Goal: Information Seeking & Learning: Learn about a topic

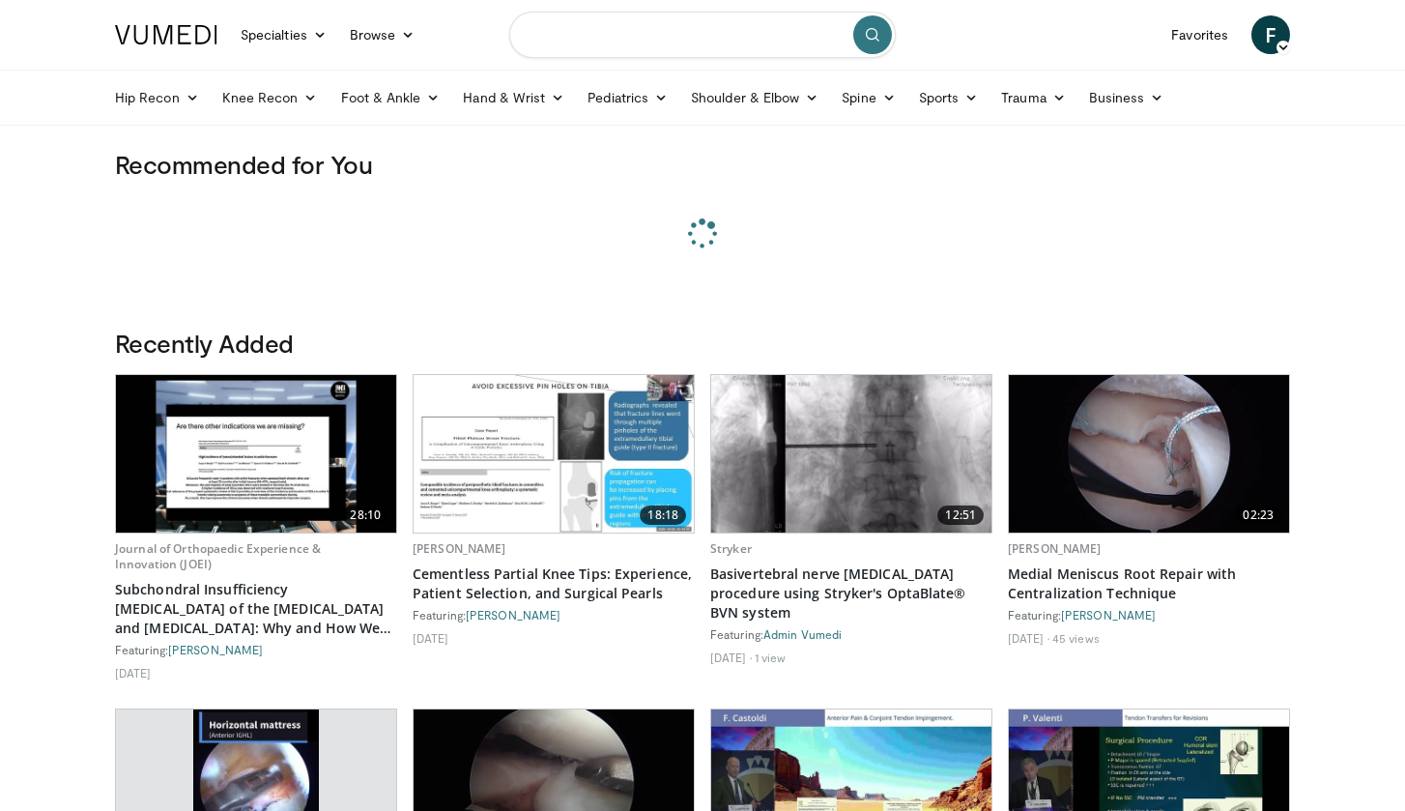
click at [621, 27] on input "Search topics, interventions" at bounding box center [702, 35] width 387 height 46
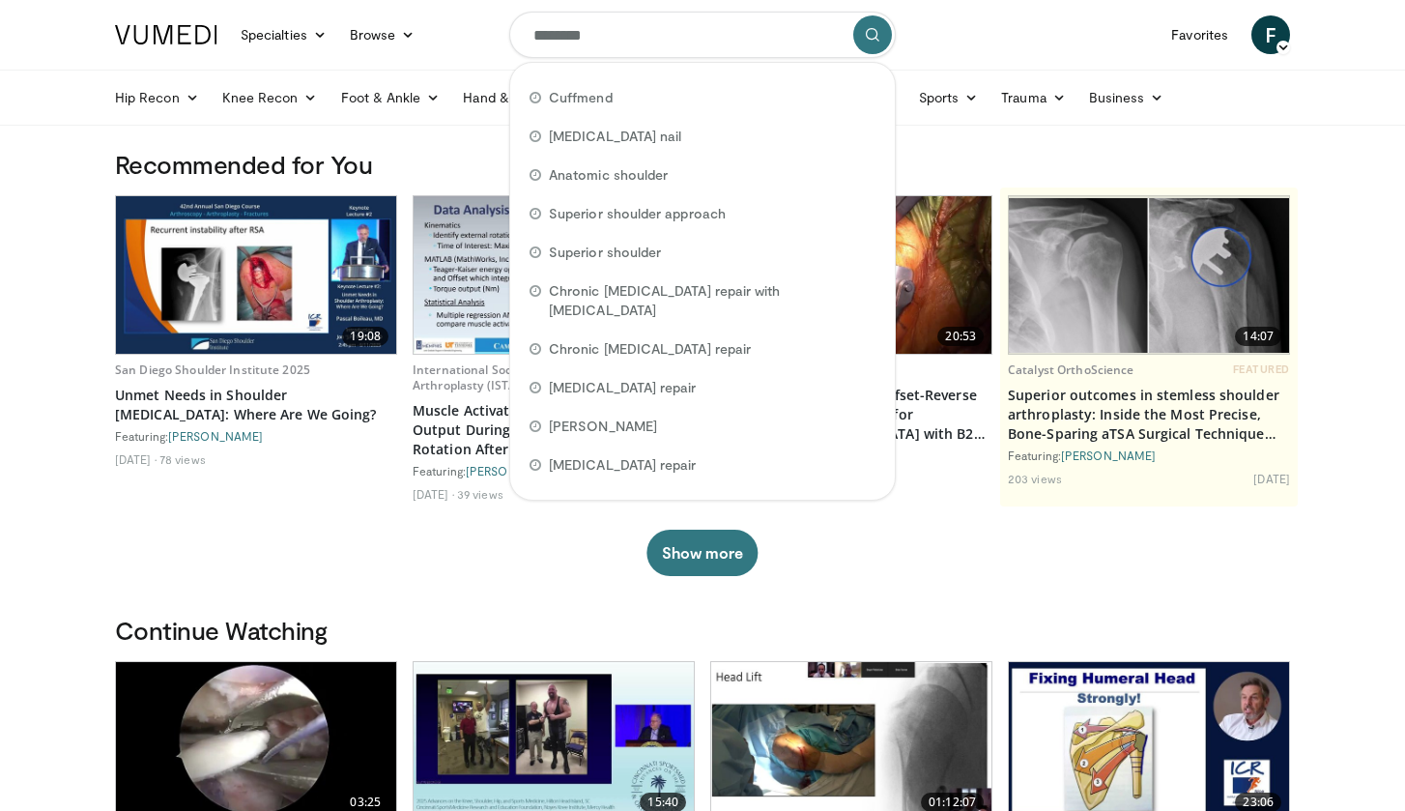
type input "*********"
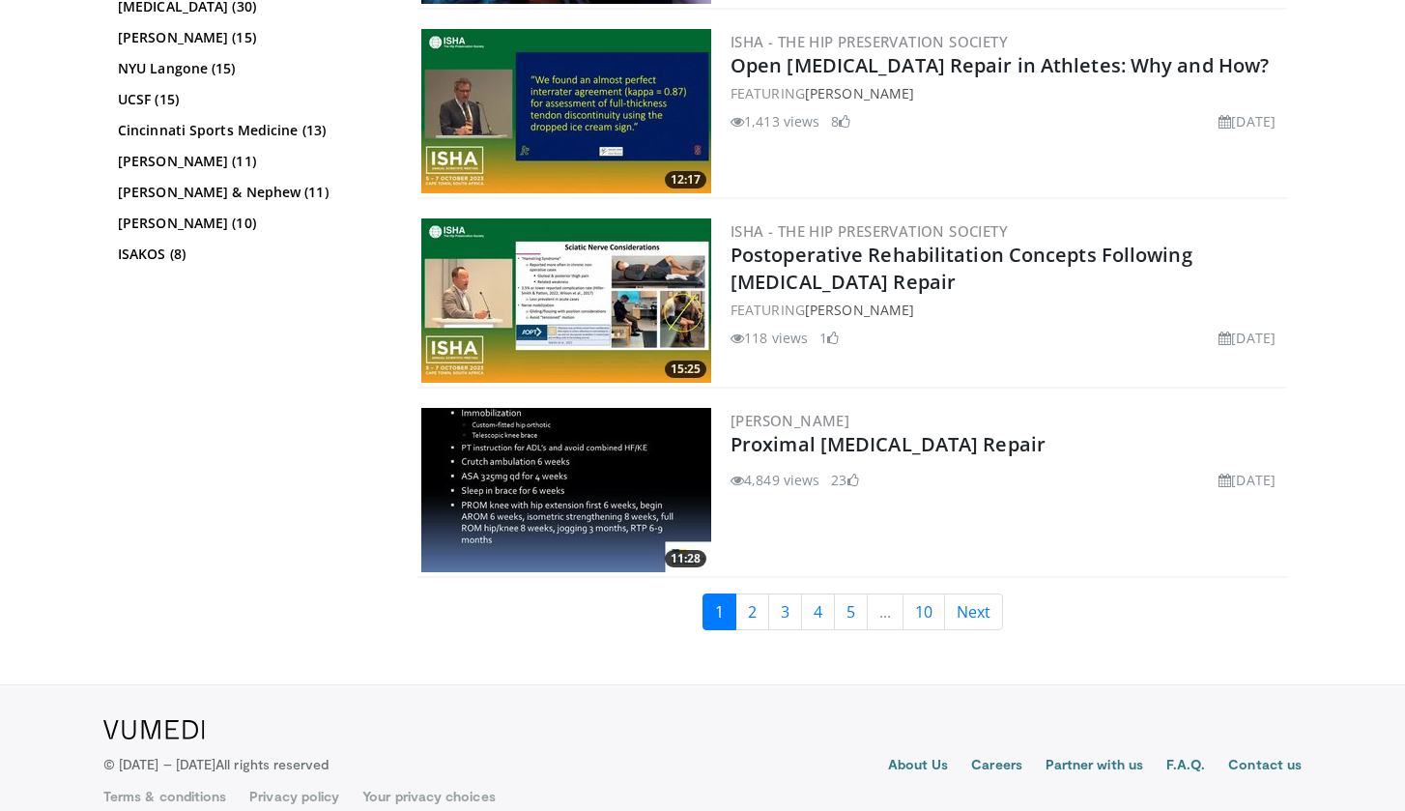
scroll to position [4782, 0]
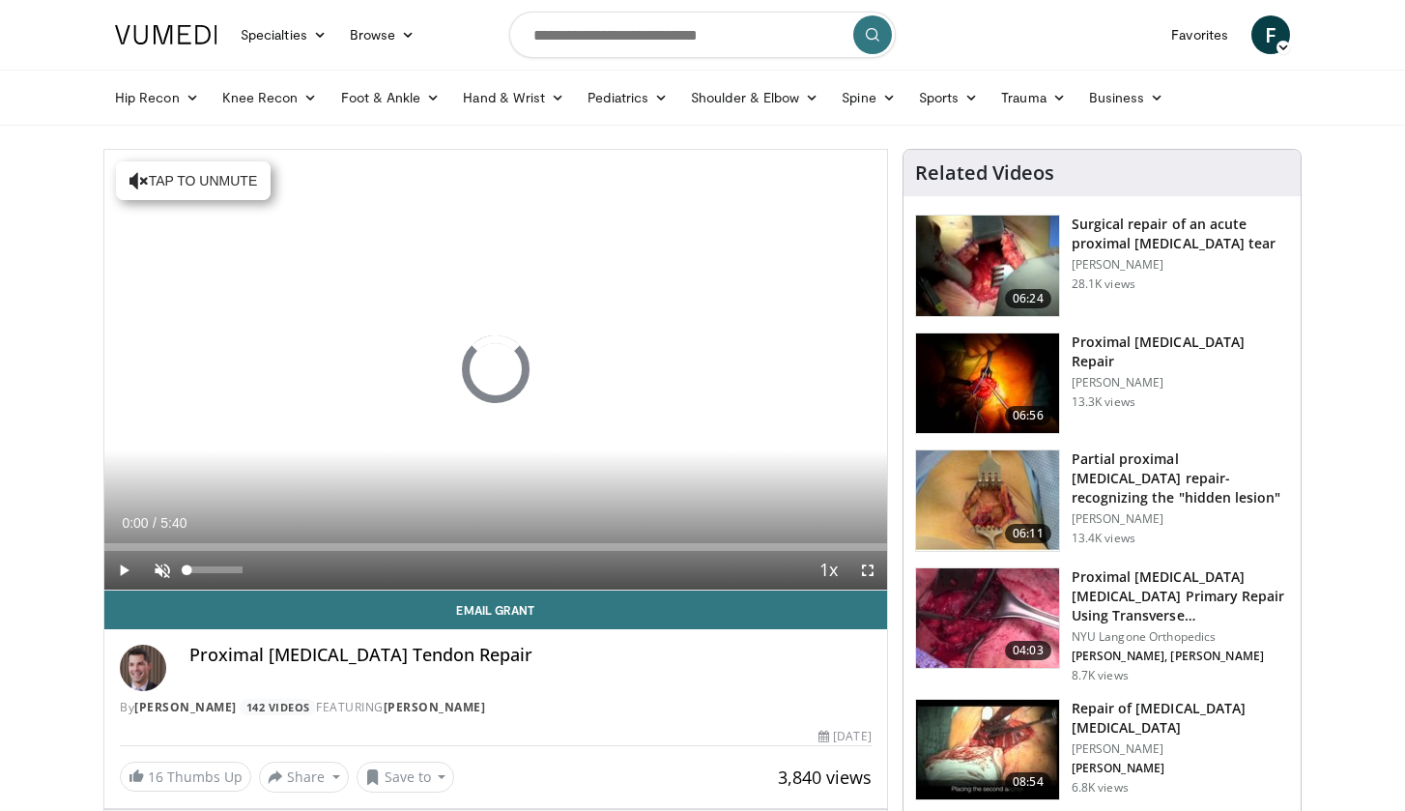
click at [161, 572] on span "Video Player" at bounding box center [162, 570] width 39 height 39
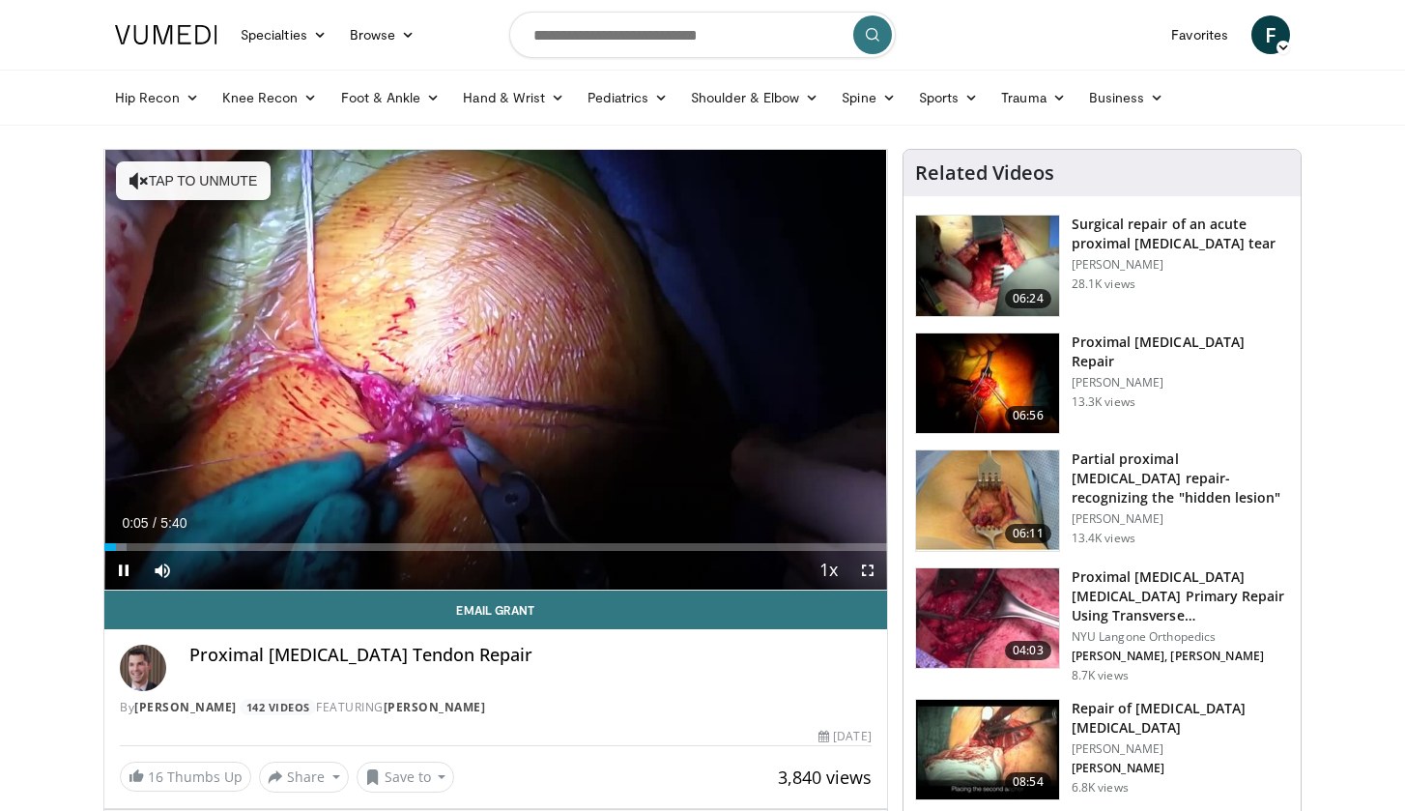
click at [863, 573] on span "Video Player" at bounding box center [868, 570] width 39 height 39
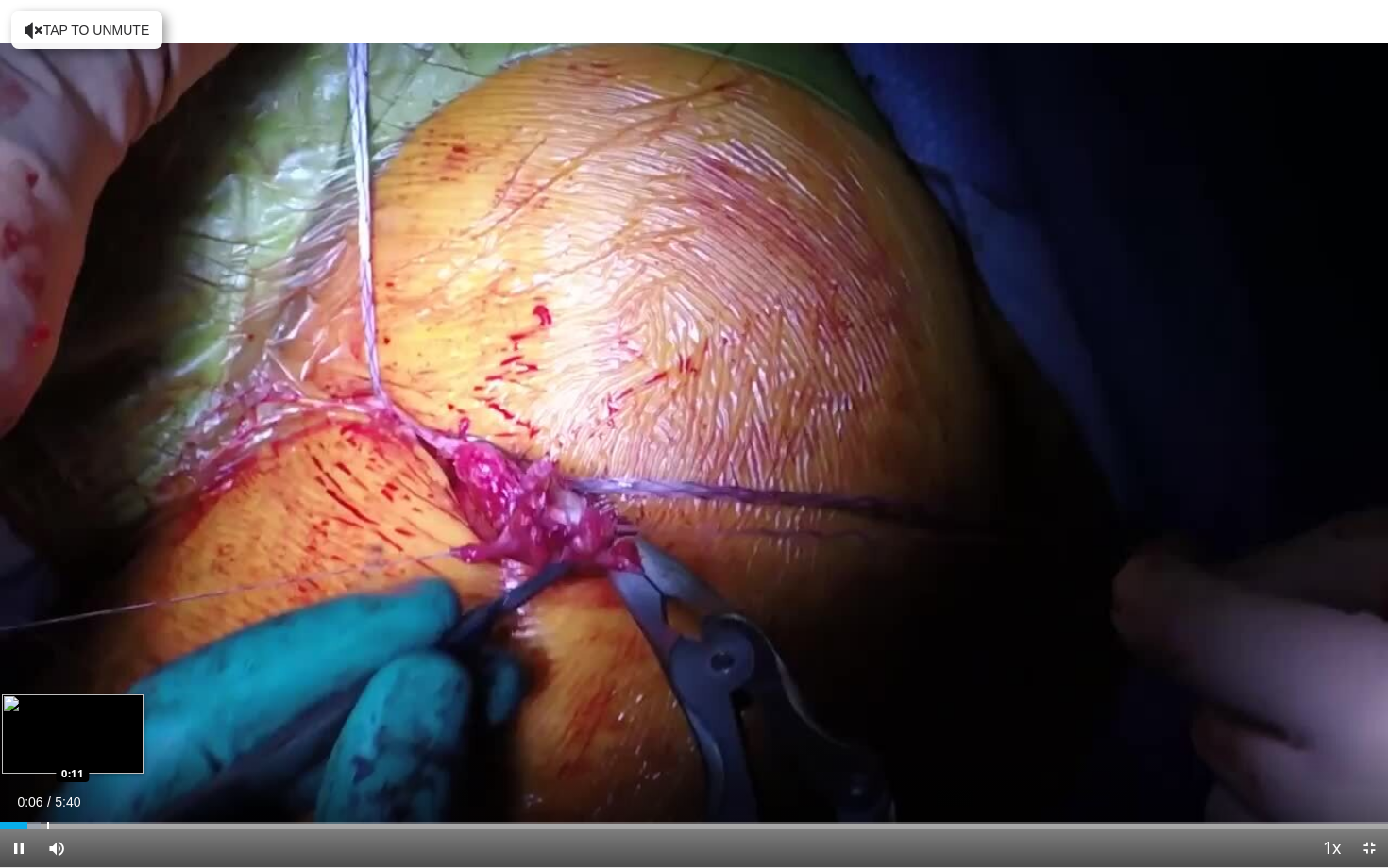
click at [47, 791] on div "Progress Bar" at bounding box center [48, 826] width 2 height 8
click at [97, 791] on div "Loaded : 5.84% 0:23 0:23" at bounding box center [694, 826] width 1388 height 8
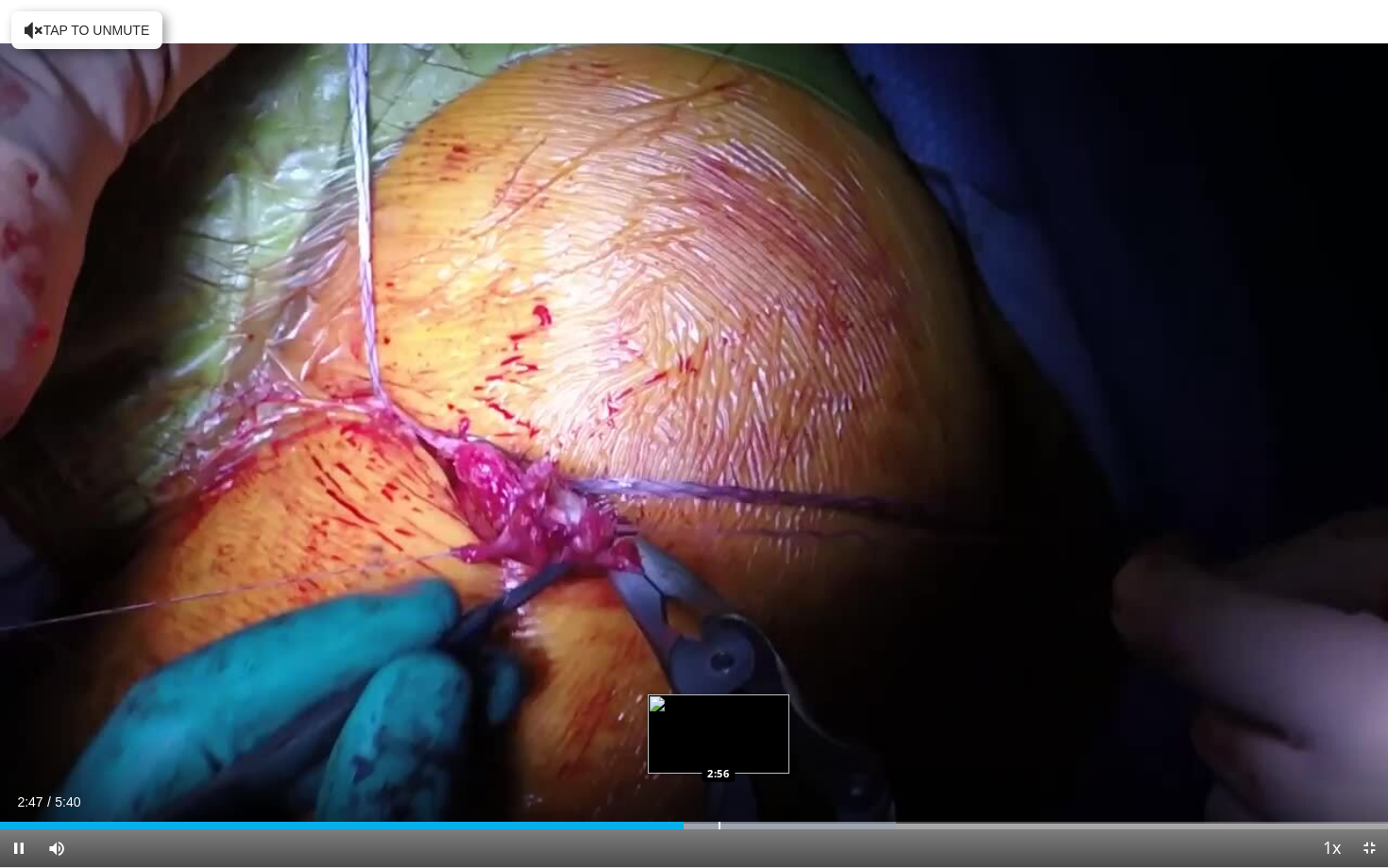
click at [719, 791] on div "Progress Bar" at bounding box center [720, 826] width 2 height 8
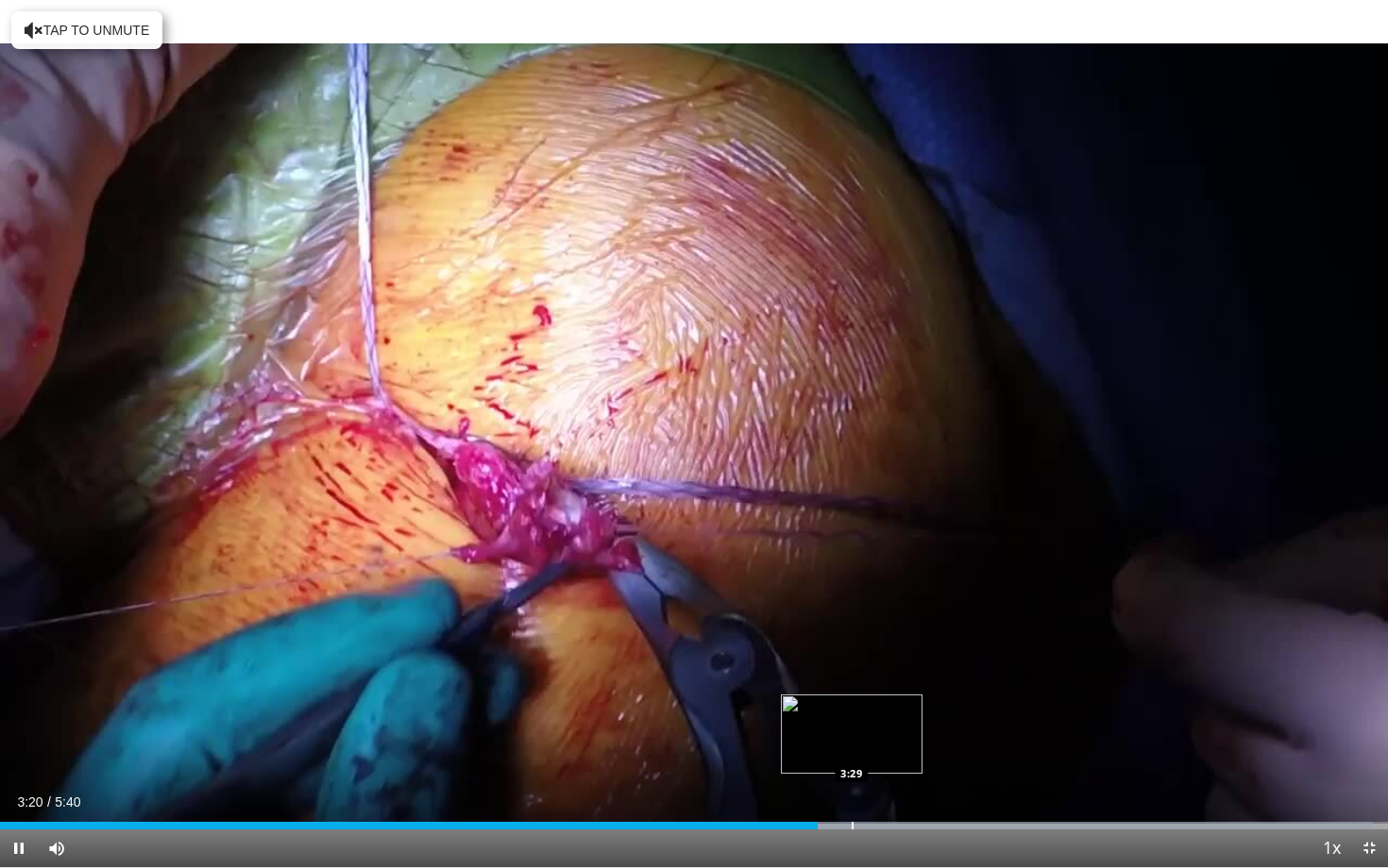
click at [852, 791] on div "Progress Bar" at bounding box center [853, 826] width 2 height 8
click at [880, 791] on div "Loaded : 99.88% 3:29 3:35" at bounding box center [694, 820] width 1388 height 18
click at [928, 791] on div "Progress Bar" at bounding box center [928, 826] width 2 height 8
click at [963, 791] on div "Progress Bar" at bounding box center [964, 826] width 2 height 8
click at [980, 791] on div "Progress Bar" at bounding box center [981, 826] width 2 height 8
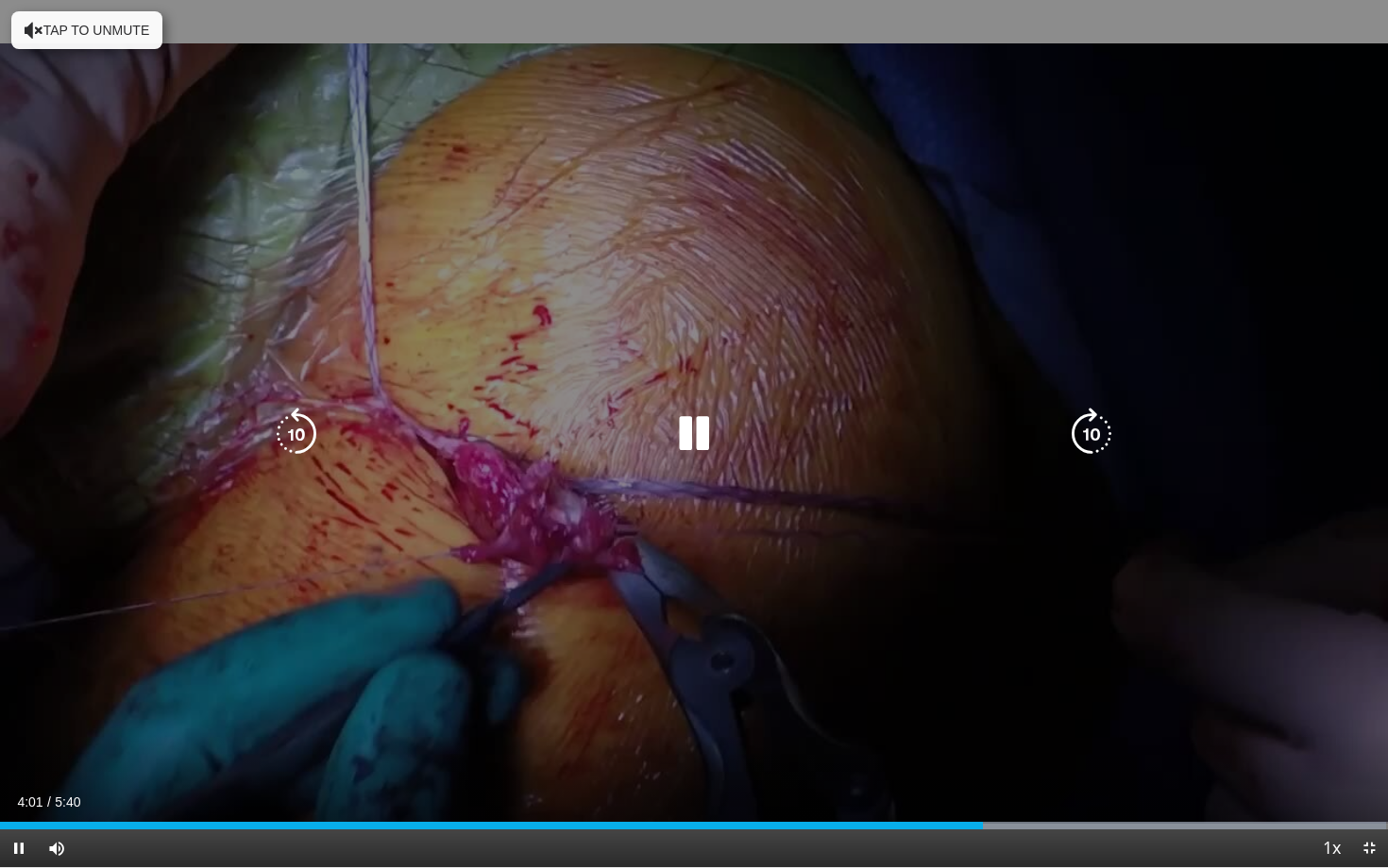
click at [1013, 791] on div "Current Time 4:01 / Duration 5:40 Pause Skip Backward Skip Forward Mute 0% Load…" at bounding box center [694, 848] width 1388 height 38
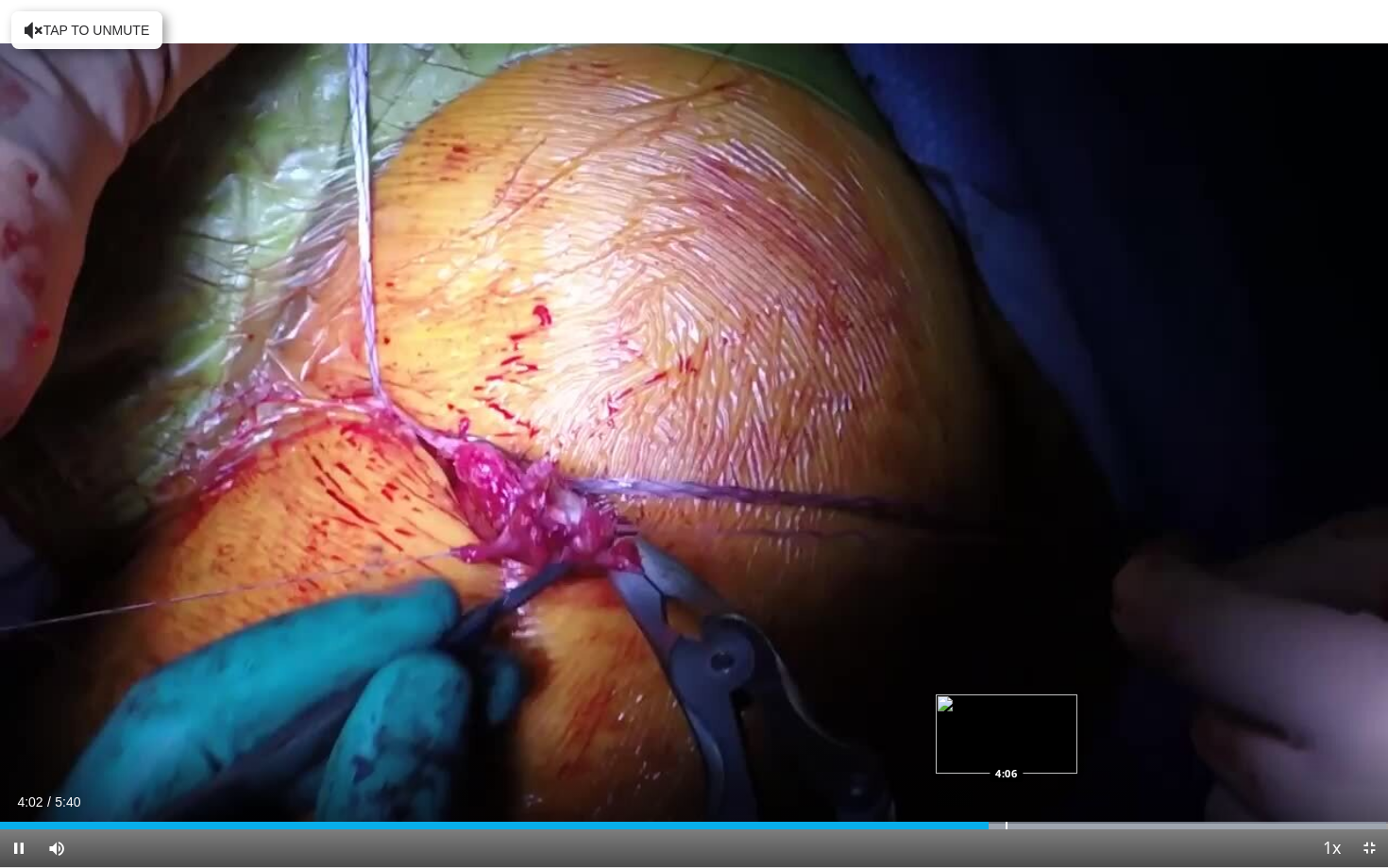
click at [1008, 791] on div "Loaded : 99.88% 4:02 4:06" at bounding box center [694, 820] width 1388 height 18
click at [1040, 791] on div "Loaded : 99.88% 4:15 4:15" at bounding box center [694, 820] width 1388 height 18
click at [1087, 791] on div "Progress Bar" at bounding box center [1088, 826] width 2 height 8
click at [1127, 791] on video-js "**********" at bounding box center [694, 434] width 1388 height 868
click at [1140, 791] on div "Current Time 4:31 / Duration 5:40 Pause Skip Backward Skip Forward Mute 0% Load…" at bounding box center [694, 848] width 1388 height 38
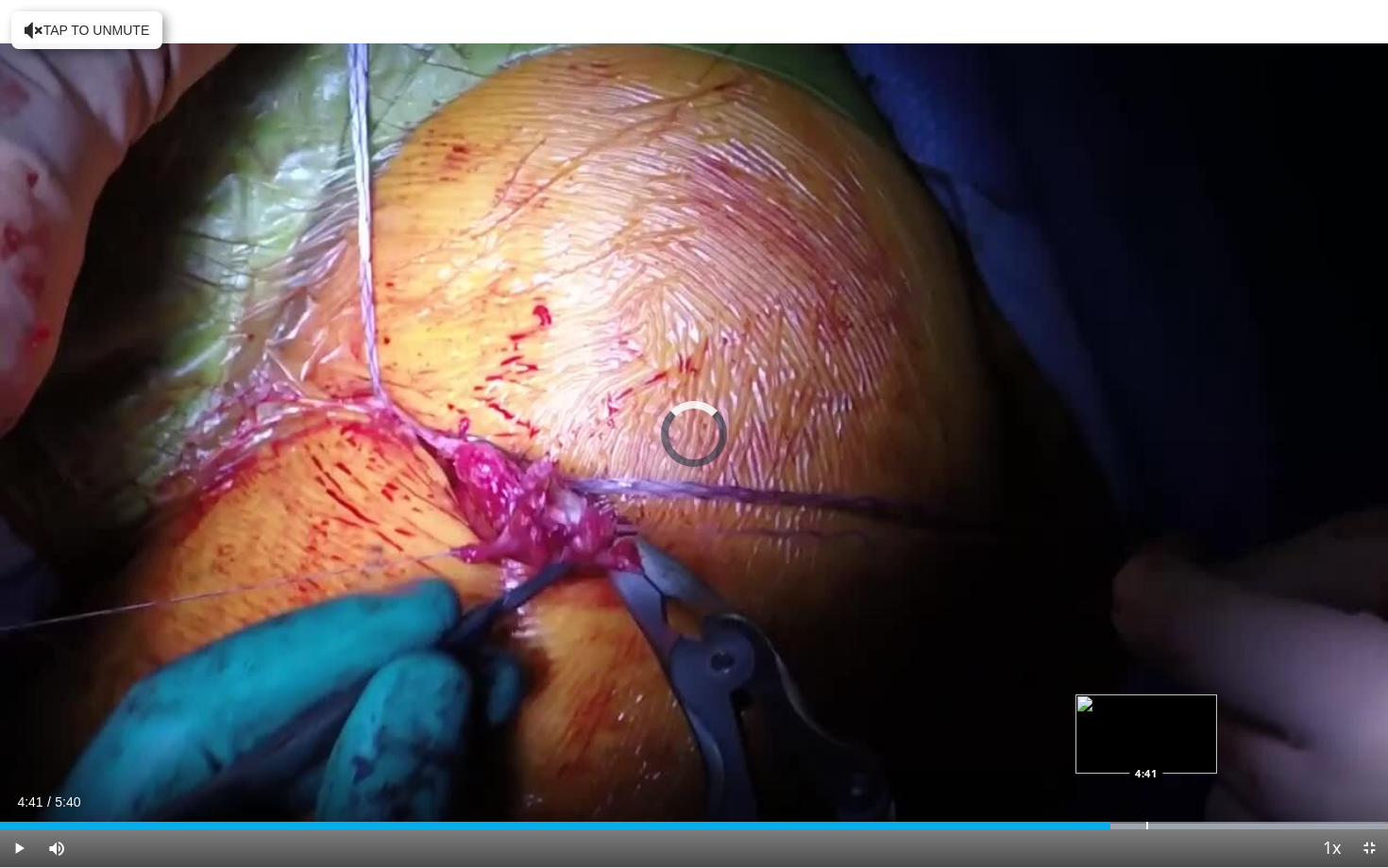
click at [1146, 791] on div "Progress Bar" at bounding box center [1147, 826] width 2 height 8
click at [1169, 791] on div "Progress Bar" at bounding box center [1170, 826] width 2 height 8
click at [1206, 791] on div "Loaded : 99.88% 4:47 4:56" at bounding box center [694, 820] width 1388 height 18
click at [1371, 791] on span "Video Player" at bounding box center [1368, 848] width 38 height 38
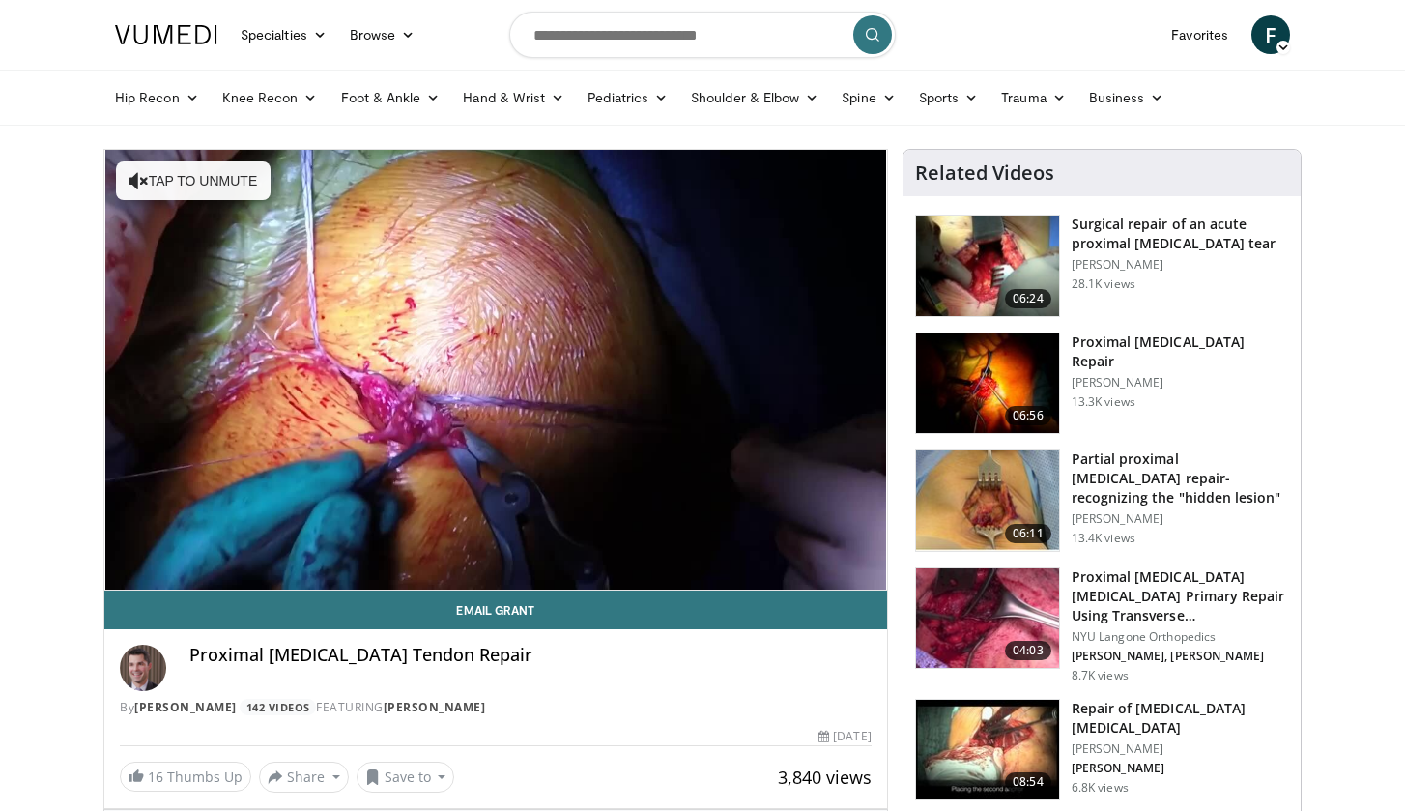
click at [1183, 593] on h3 "Proximal [MEDICAL_DATA] [MEDICAL_DATA] Primary Repair Using Transverse [MEDICAL…" at bounding box center [1180, 596] width 217 height 58
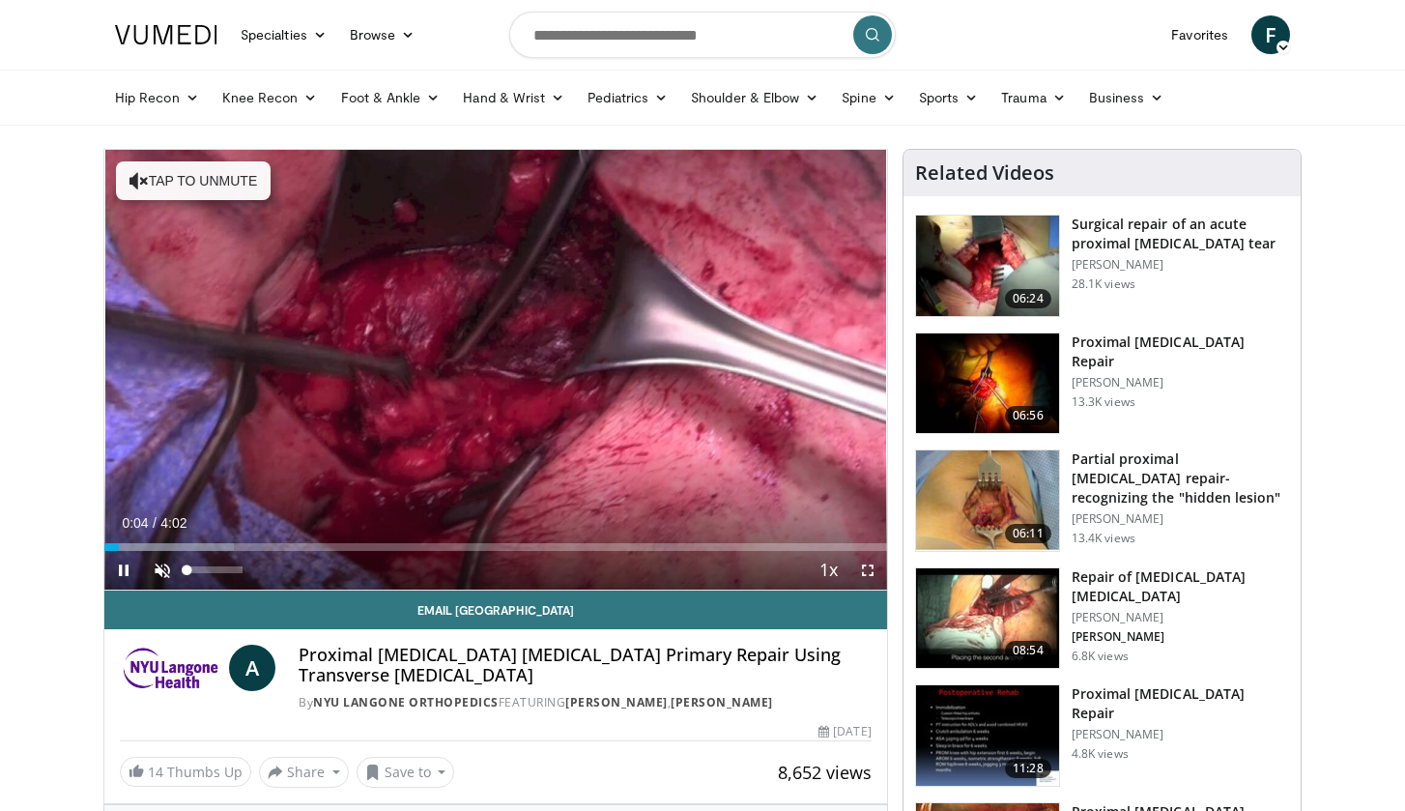
click at [159, 573] on span "Video Player" at bounding box center [162, 570] width 39 height 39
click at [867, 574] on span "Video Player" at bounding box center [868, 570] width 39 height 39
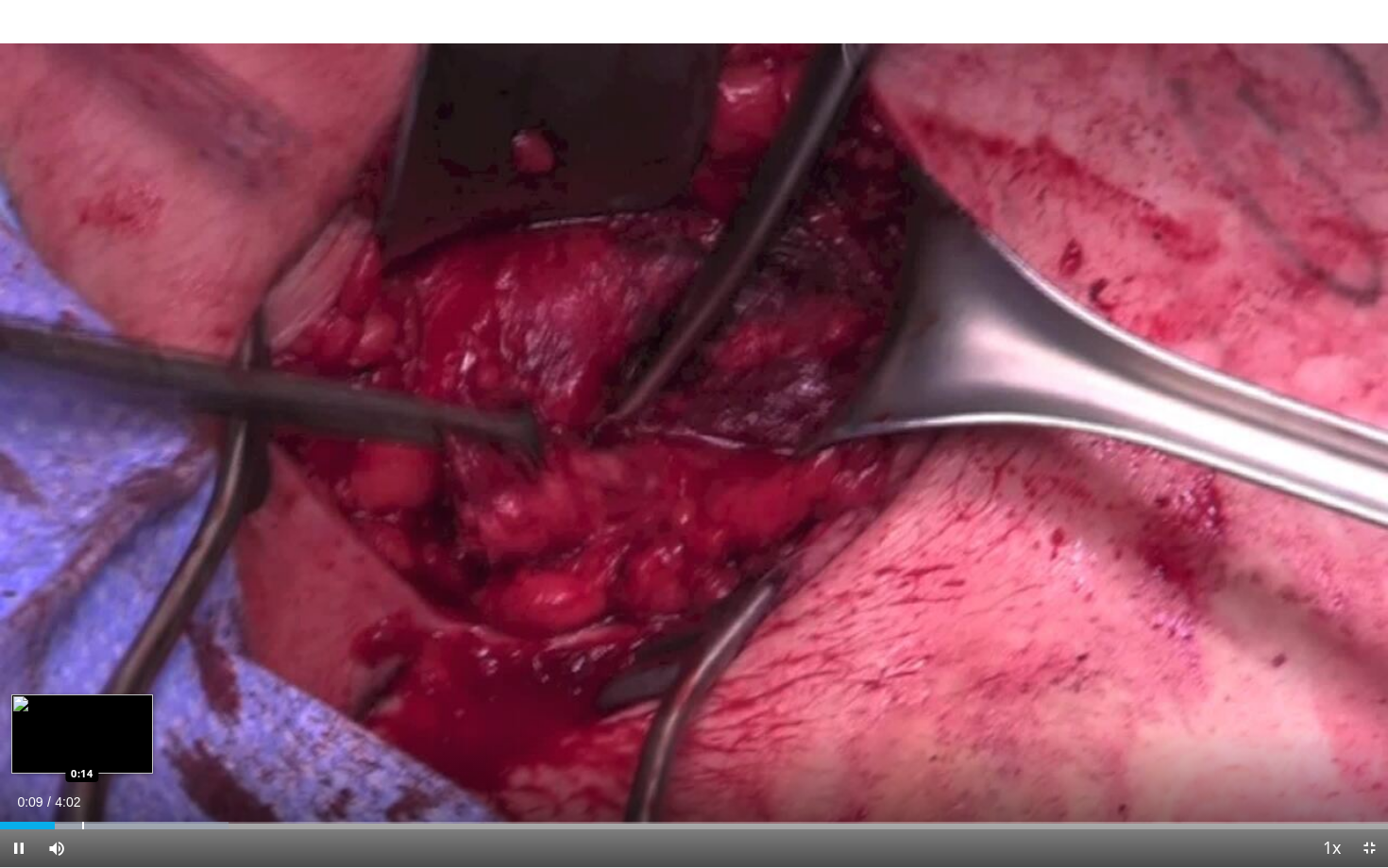
click at [82, 791] on div "Progress Bar" at bounding box center [83, 826] width 2 height 8
click at [131, 791] on div "Current Time 0:14 / Duration 4:02 Pause Skip Backward Skip Forward Mute Loaded …" at bounding box center [694, 848] width 1388 height 38
click at [139, 791] on div "Current Time 0:16 / Duration 4:02 Pause Skip Backward Skip Forward Mute Loaded …" at bounding box center [694, 848] width 1388 height 38
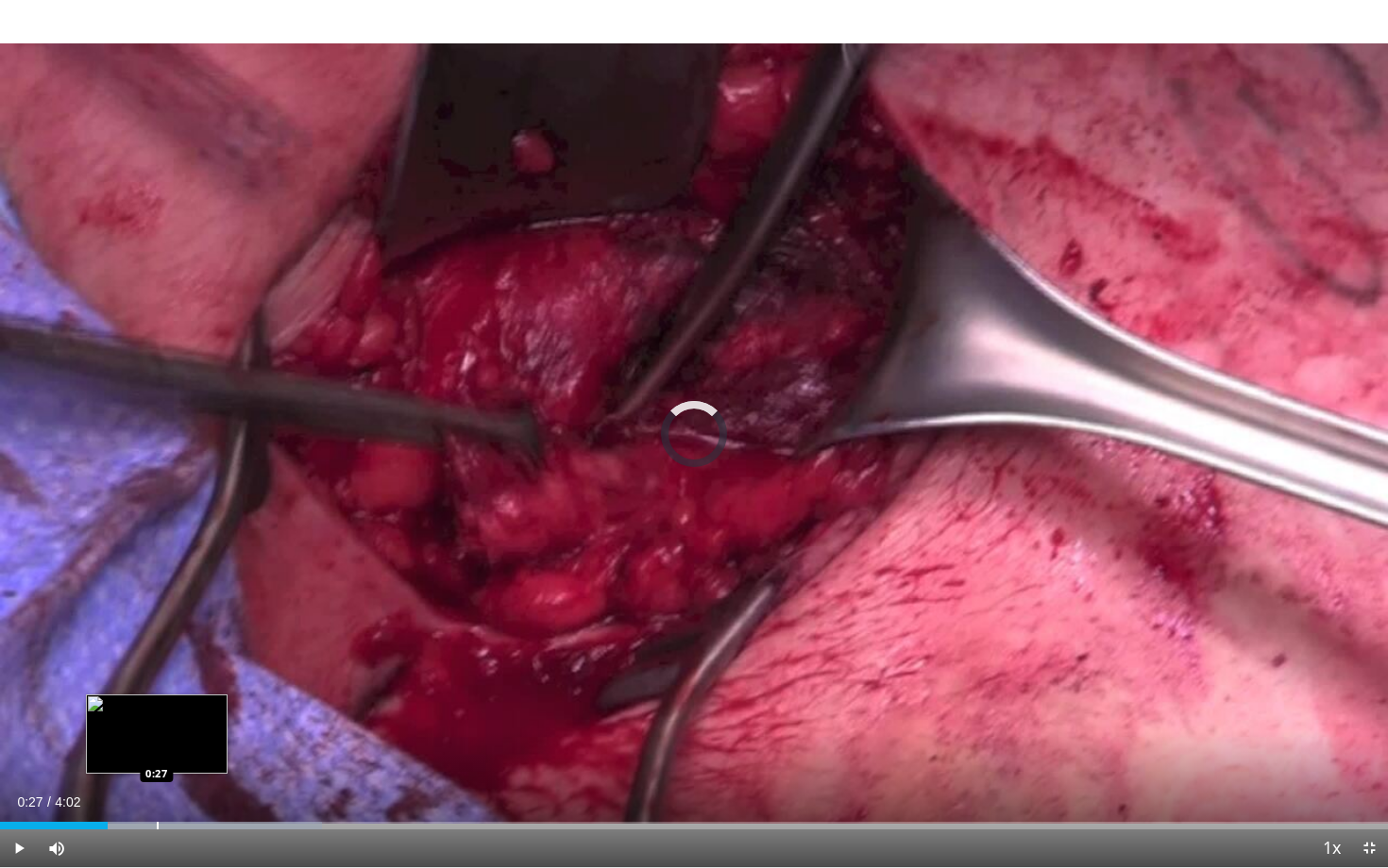
click at [156, 791] on div "Loaded : 23.20% 0:18 0:27" at bounding box center [694, 820] width 1388 height 18
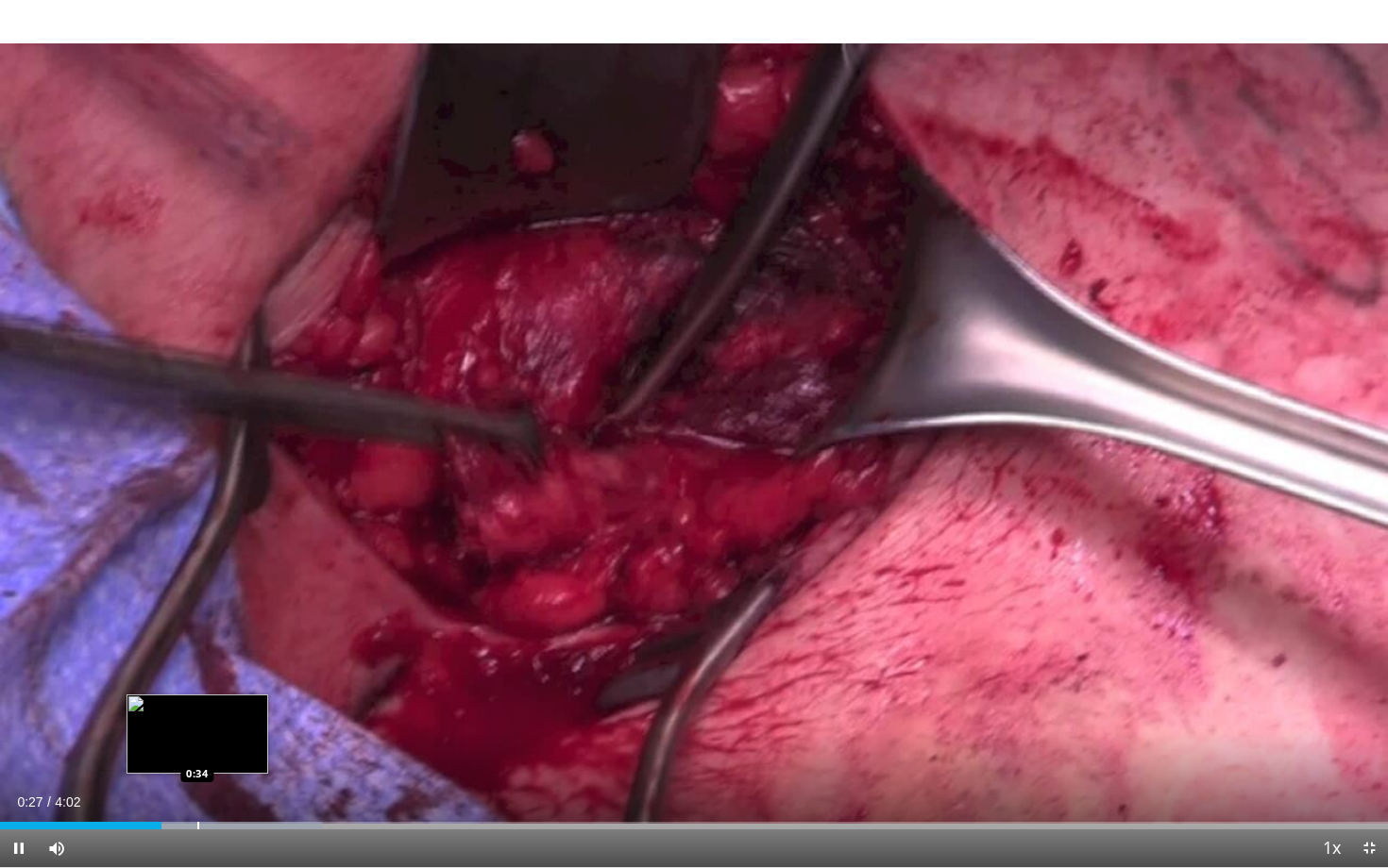
click at [198, 791] on div "Progress Bar" at bounding box center [198, 826] width 2 height 8
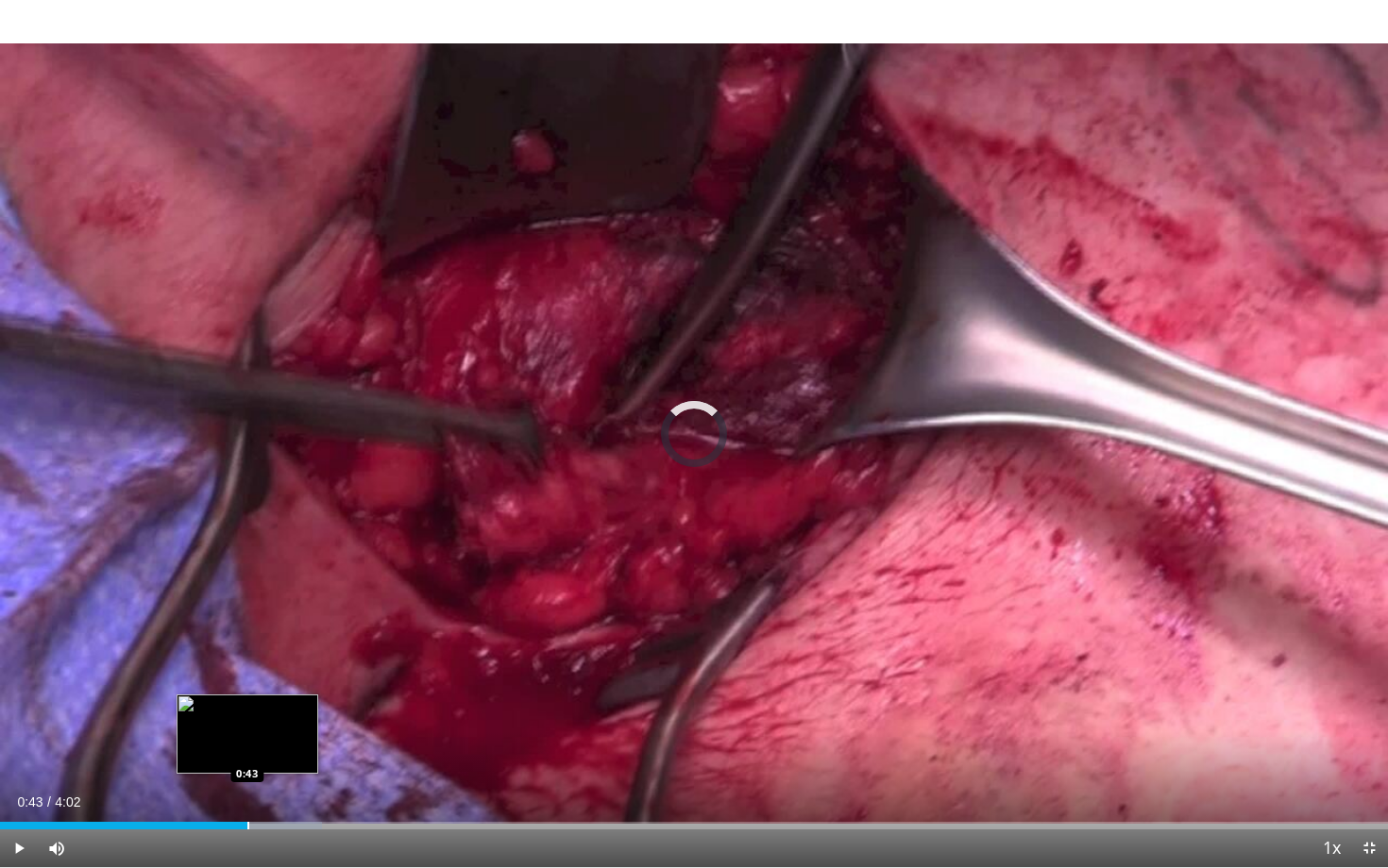
click at [247, 791] on div "Progress Bar" at bounding box center [248, 826] width 2 height 8
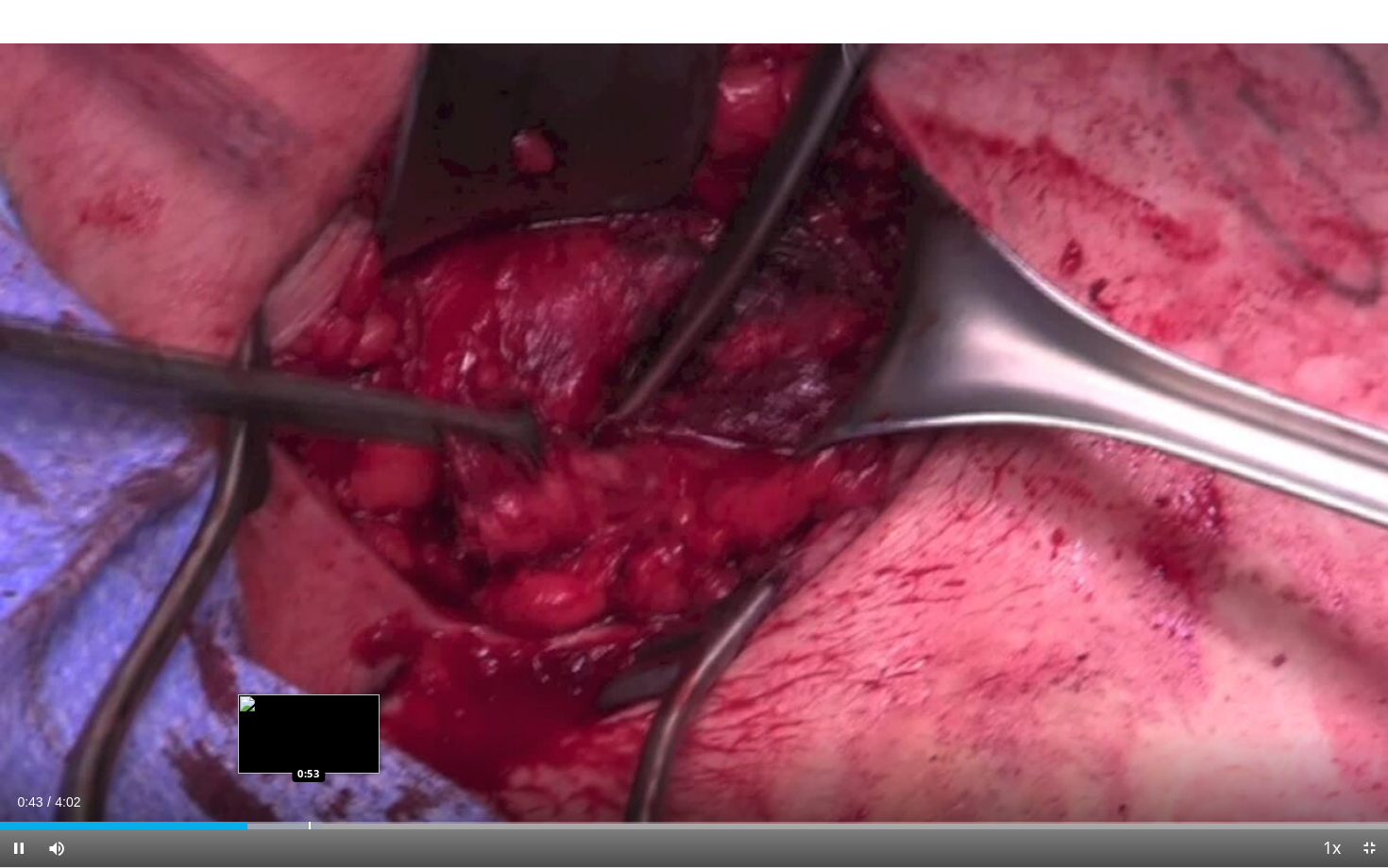
click at [309, 791] on div "Progress Bar" at bounding box center [310, 826] width 2 height 8
click at [359, 791] on div "Loaded : 24.78% 0:55 1:02" at bounding box center [694, 820] width 1388 height 18
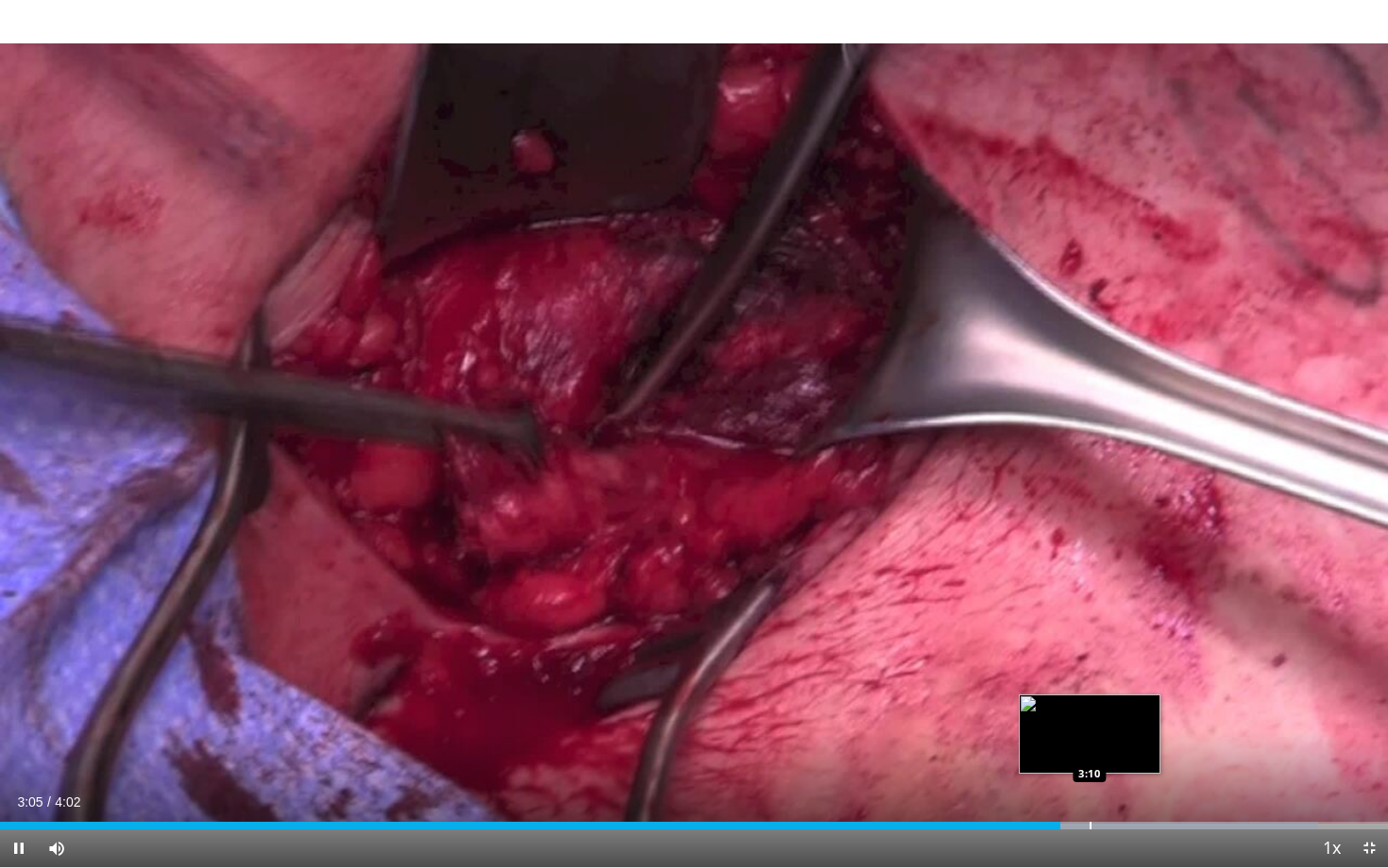
click at [1089, 791] on div "Loaded : 94.96% 3:05 3:10" at bounding box center [694, 820] width 1388 height 18
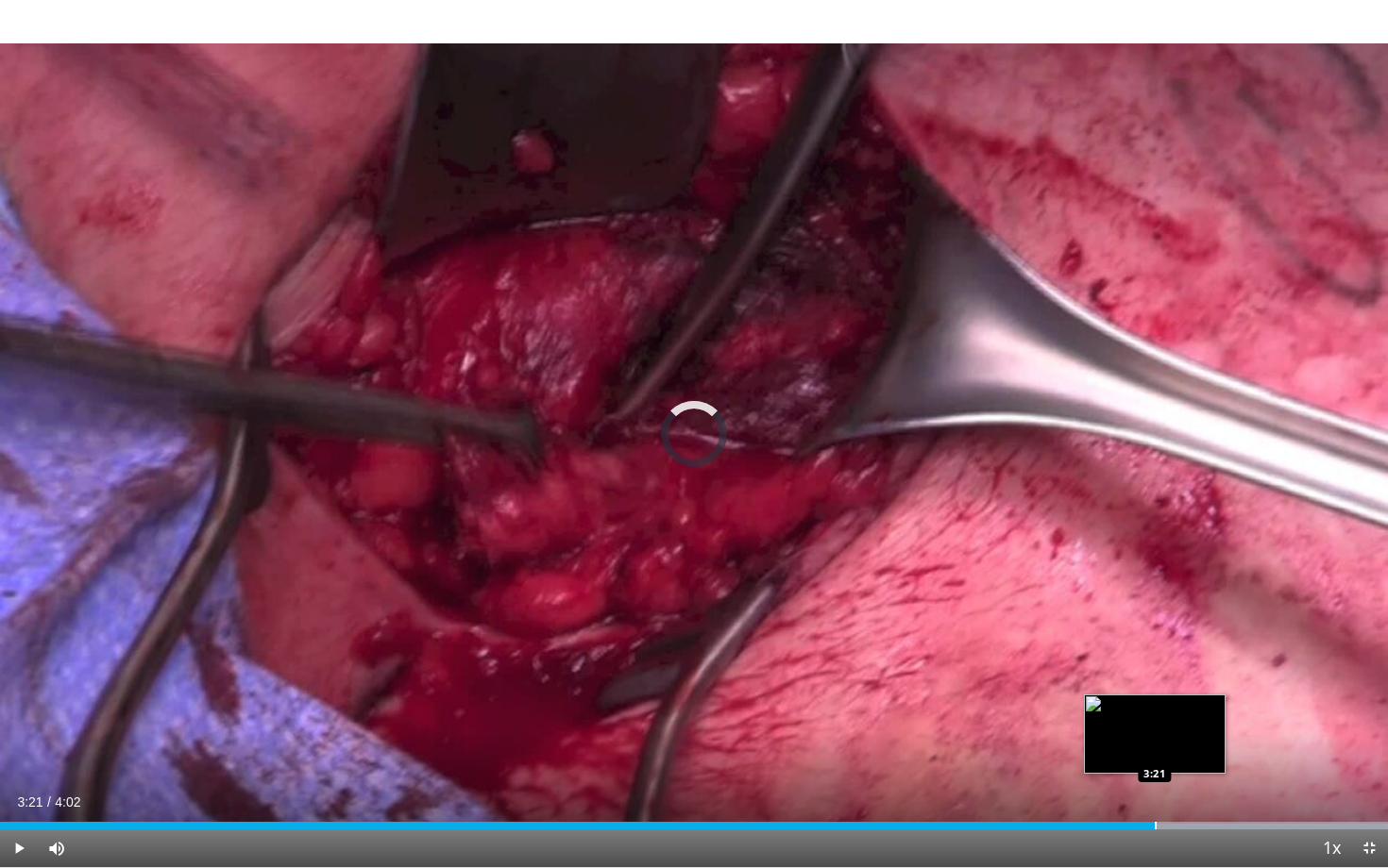
click at [1155, 791] on div "Progress Bar" at bounding box center [1156, 826] width 2 height 8
click at [1175, 791] on div "Progress Bar" at bounding box center [1176, 826] width 2 height 8
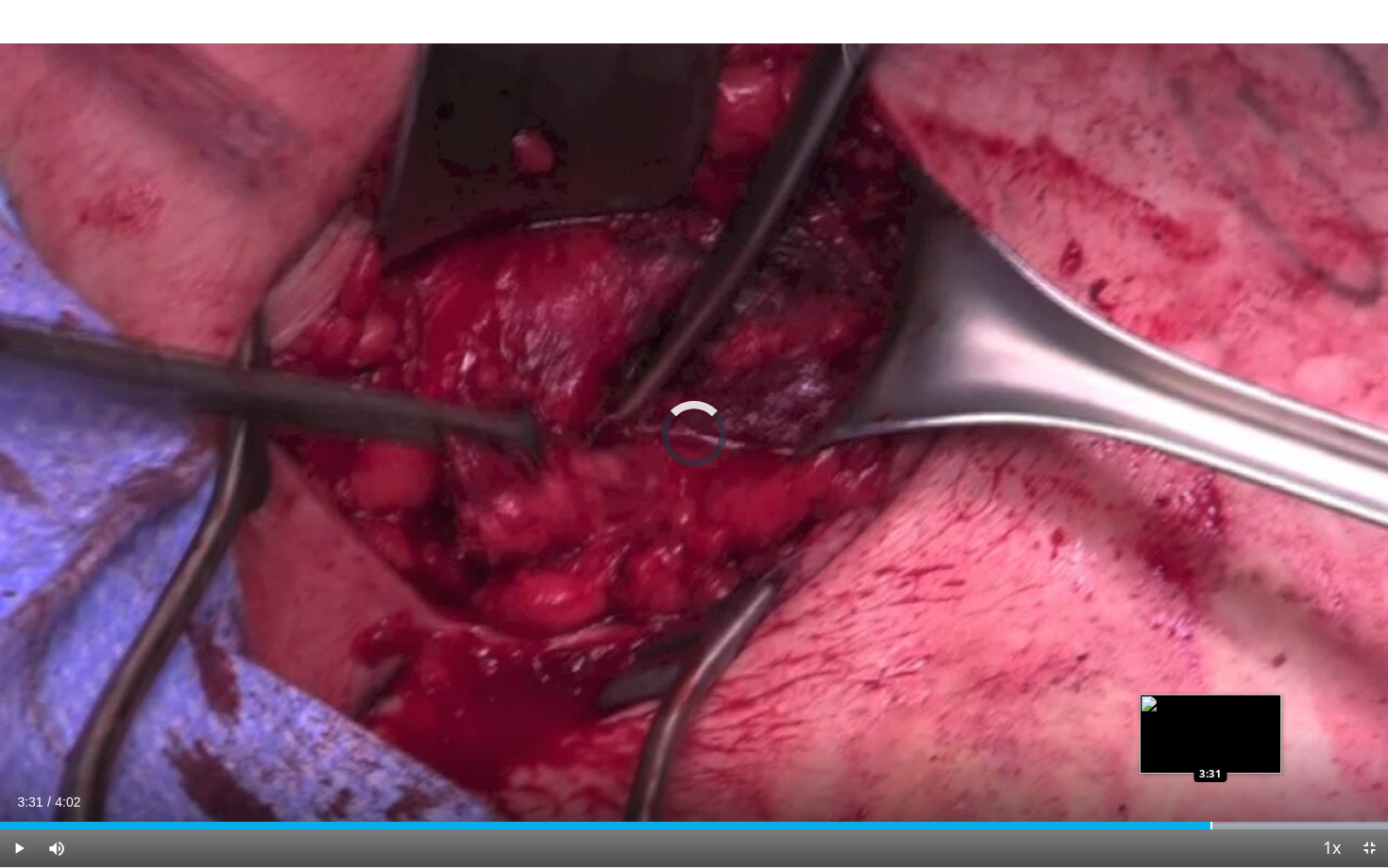
click at [1210, 791] on div "Progress Bar" at bounding box center [1211, 826] width 2 height 8
click at [1258, 791] on div "Progress Bar" at bounding box center [1258, 826] width 2 height 8
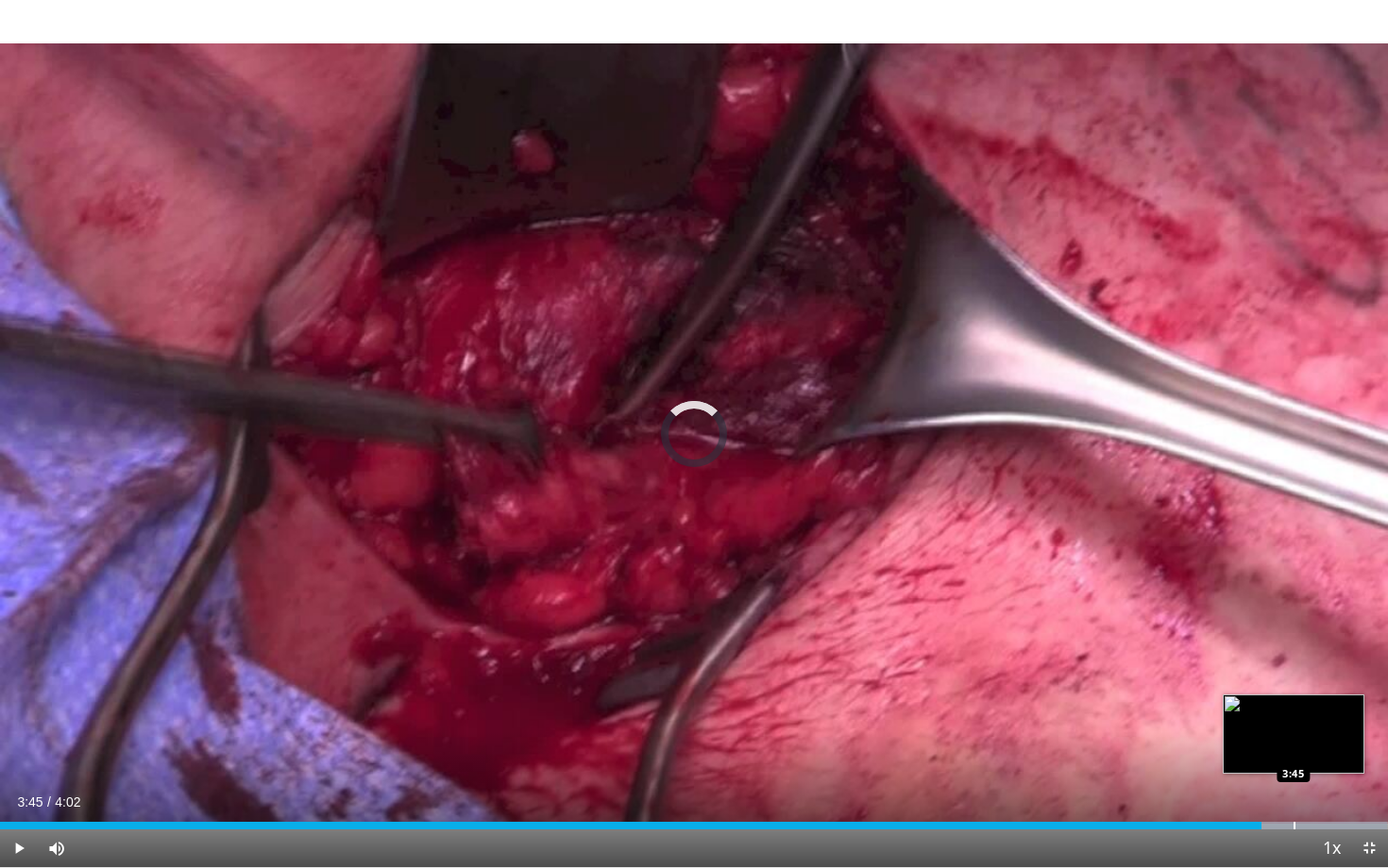
click at [1293, 791] on div "Progress Bar" at bounding box center [1294, 826] width 2 height 8
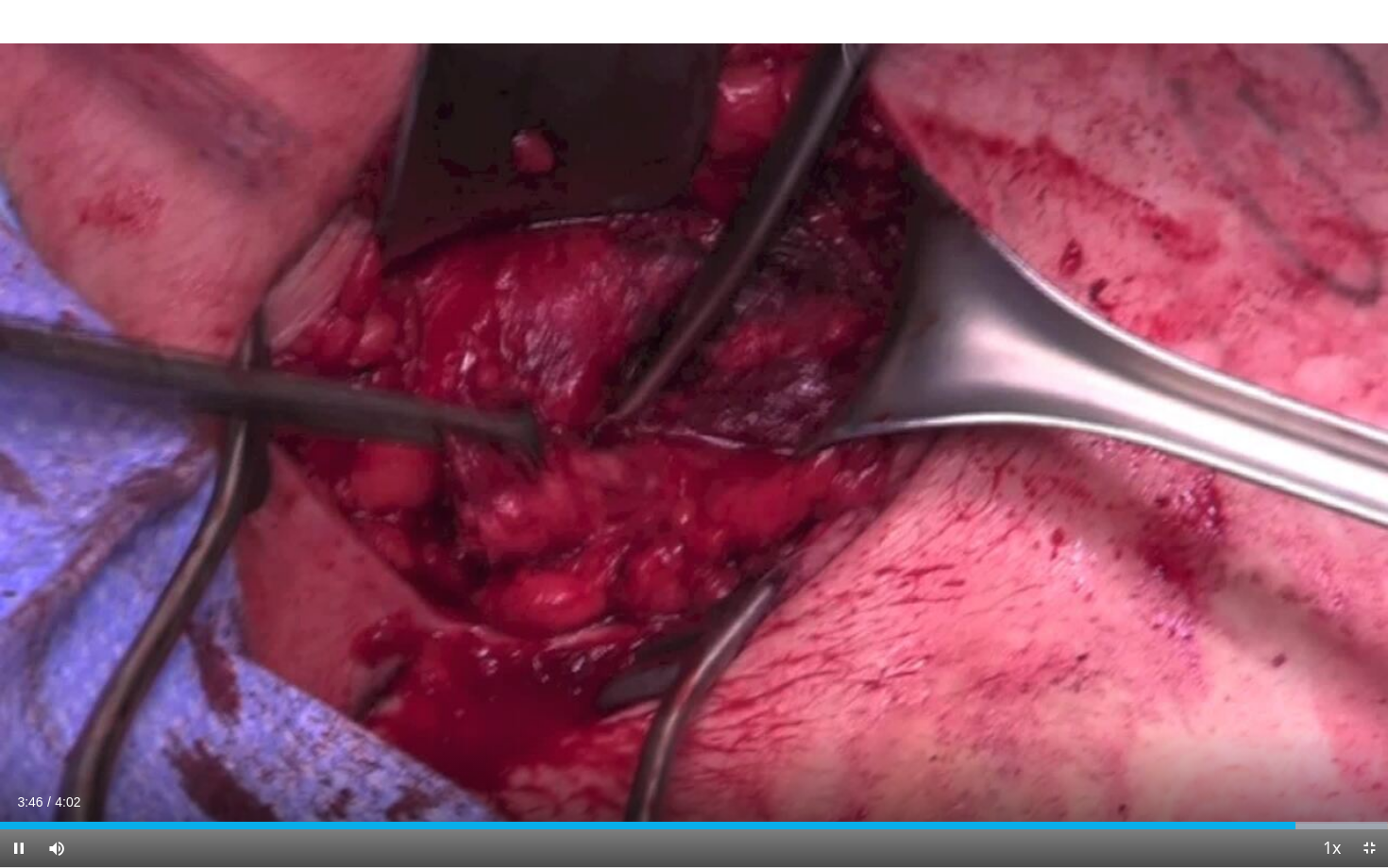
click at [1362, 791] on span "Video Player" at bounding box center [1368, 848] width 38 height 38
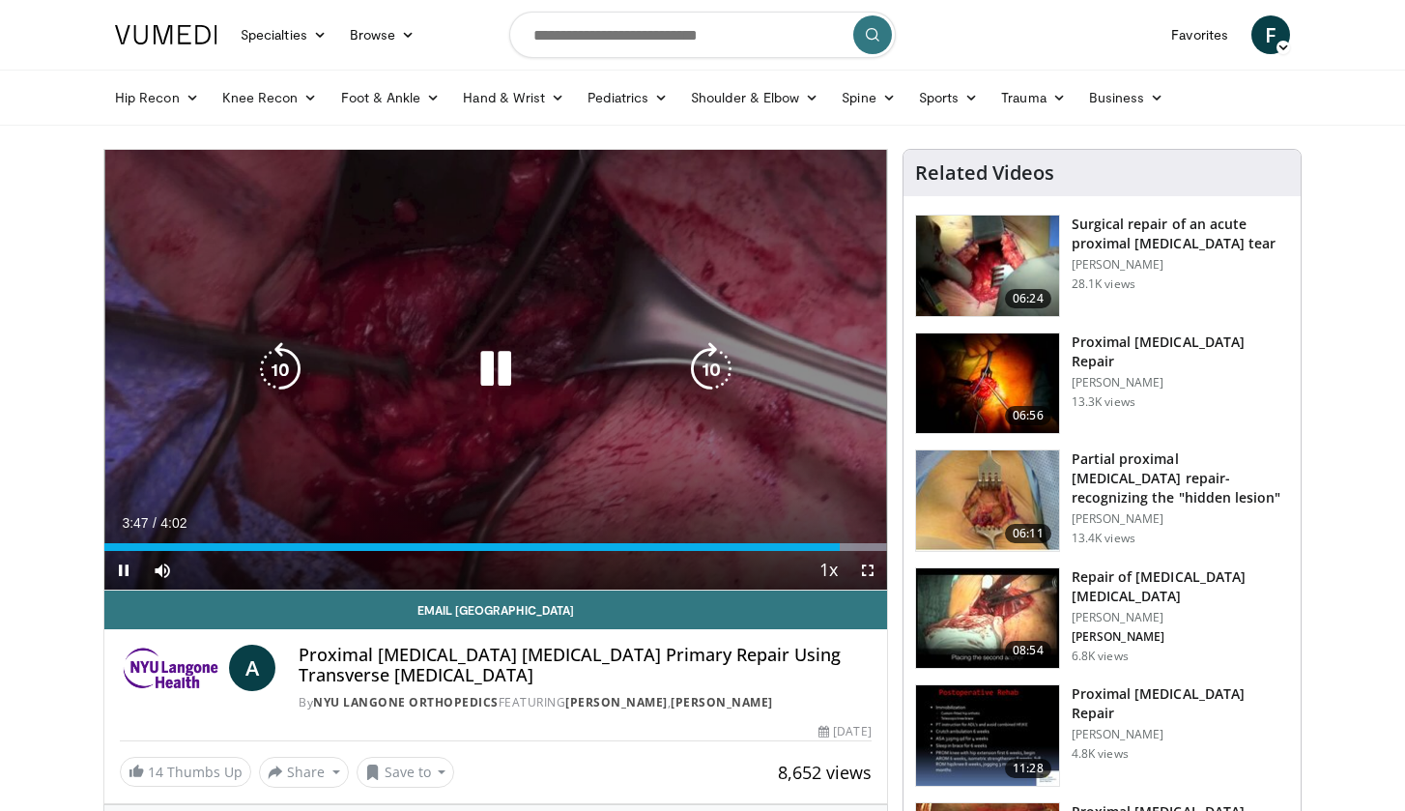
click at [829, 330] on div "10 seconds Tap to unmute" at bounding box center [495, 370] width 783 height 440
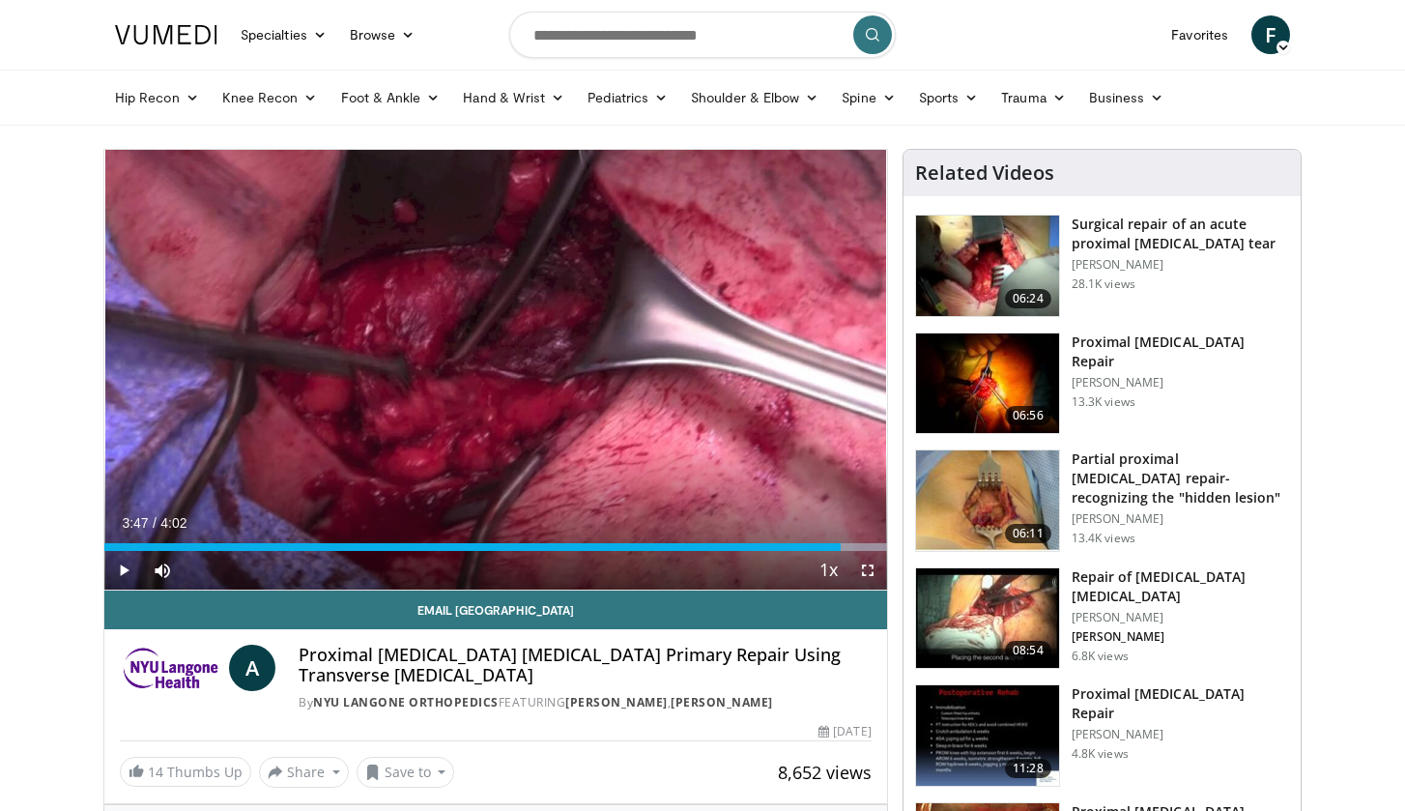
click at [1159, 224] on h3 "Surgical repair of an acute proximal [MEDICAL_DATA] tear" at bounding box center [1180, 234] width 217 height 39
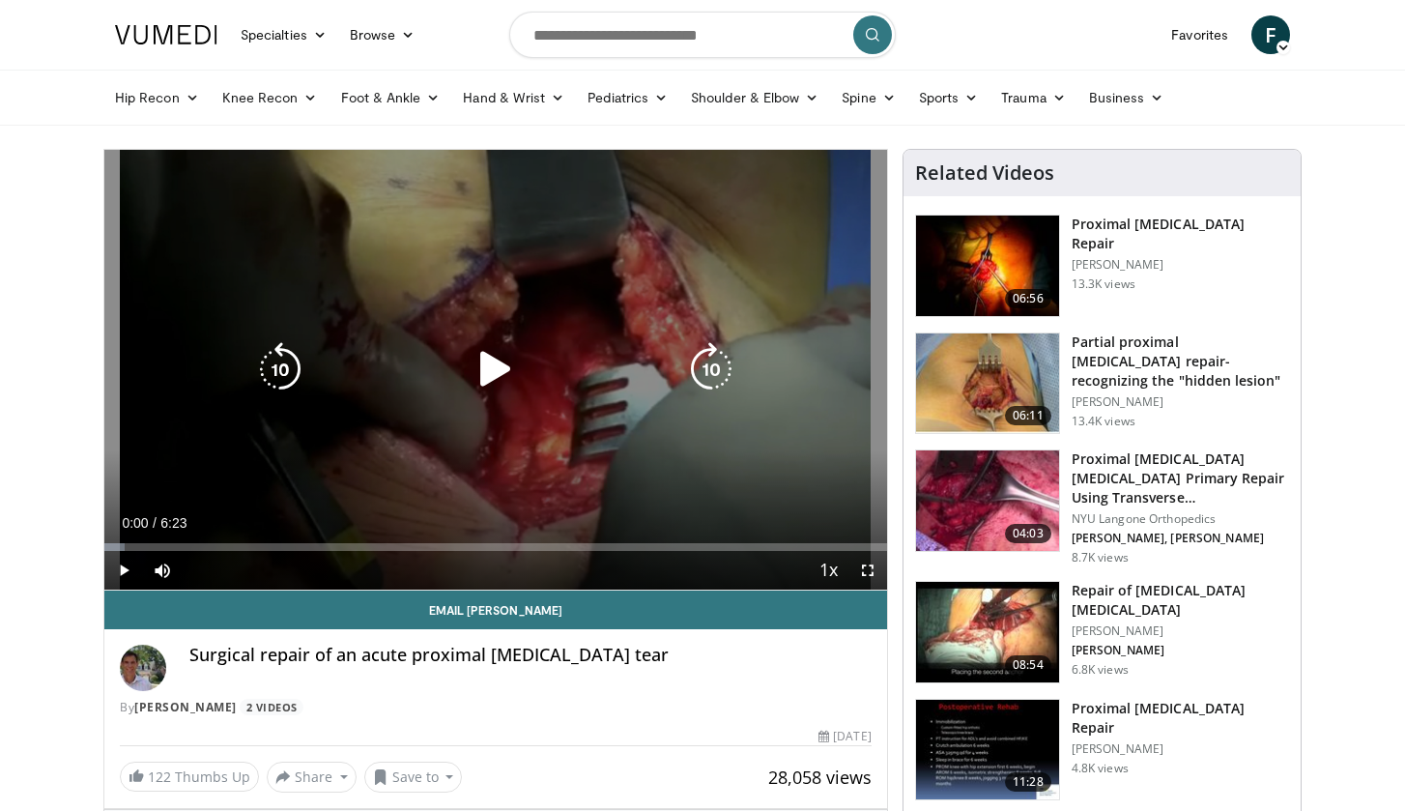
click at [498, 362] on icon "Video Player" at bounding box center [496, 369] width 54 height 54
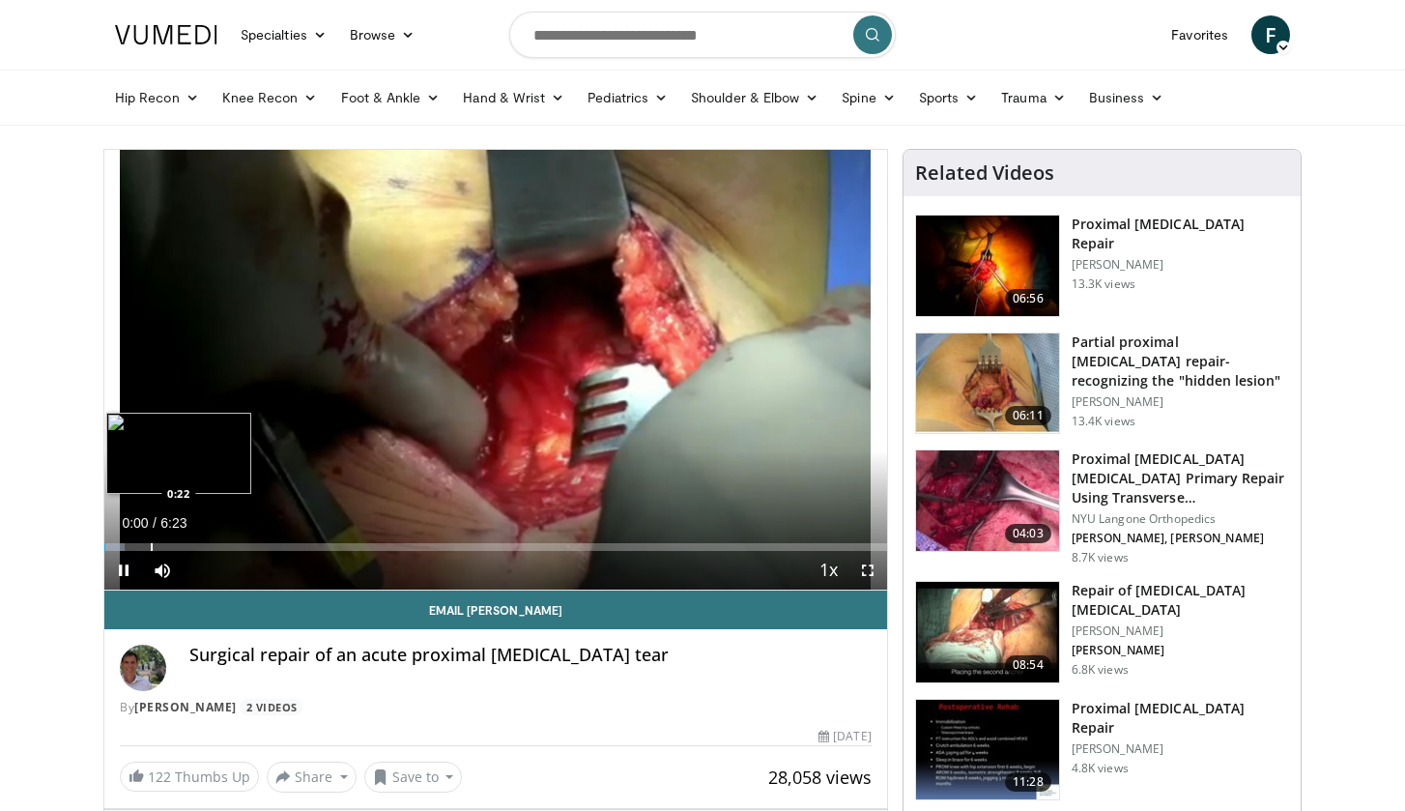
click at [158, 541] on div "Loaded : 2.59% 0:00 0:22" at bounding box center [495, 542] width 783 height 18
click at [258, 539] on div "Loaded : 7.83% 0:26 1:09" at bounding box center [495, 542] width 783 height 18
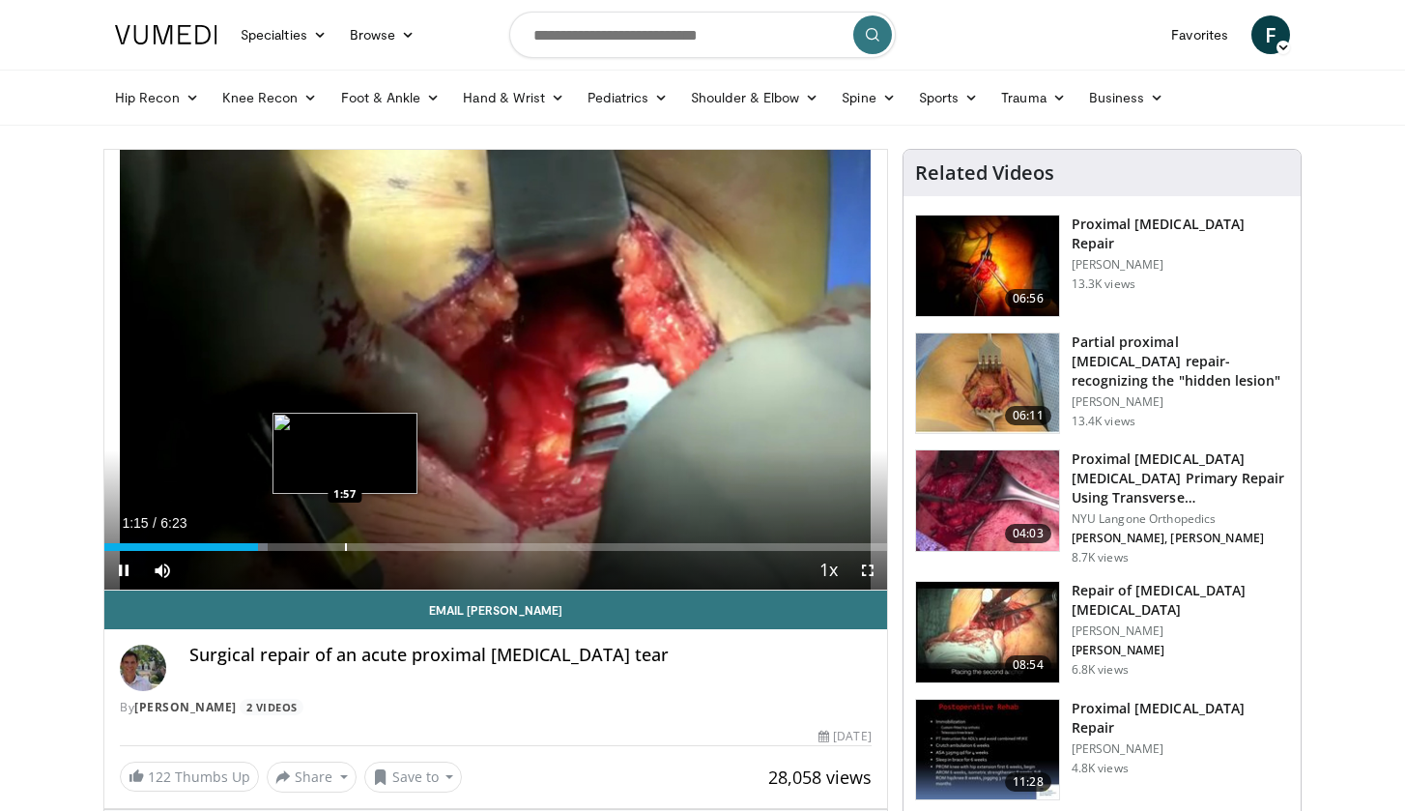
click at [345, 549] on div "Progress Bar" at bounding box center [346, 547] width 2 height 8
click at [379, 548] on div "Progress Bar" at bounding box center [380, 547] width 2 height 8
click at [868, 572] on span "Video Player" at bounding box center [868, 570] width 39 height 39
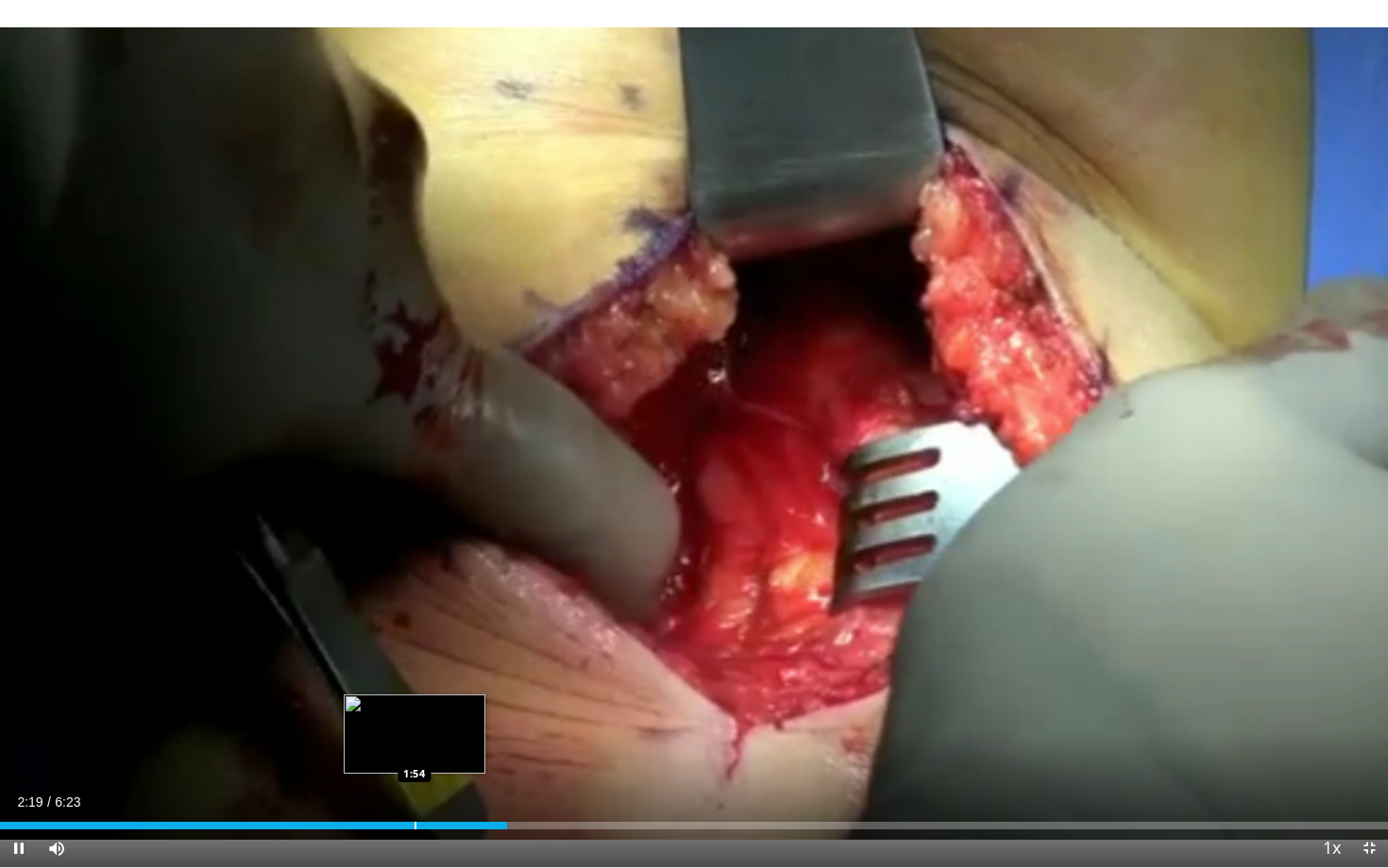
click at [414, 791] on div "Loaded : 36.53% 2:19 1:54" at bounding box center [694, 820] width 1388 height 18
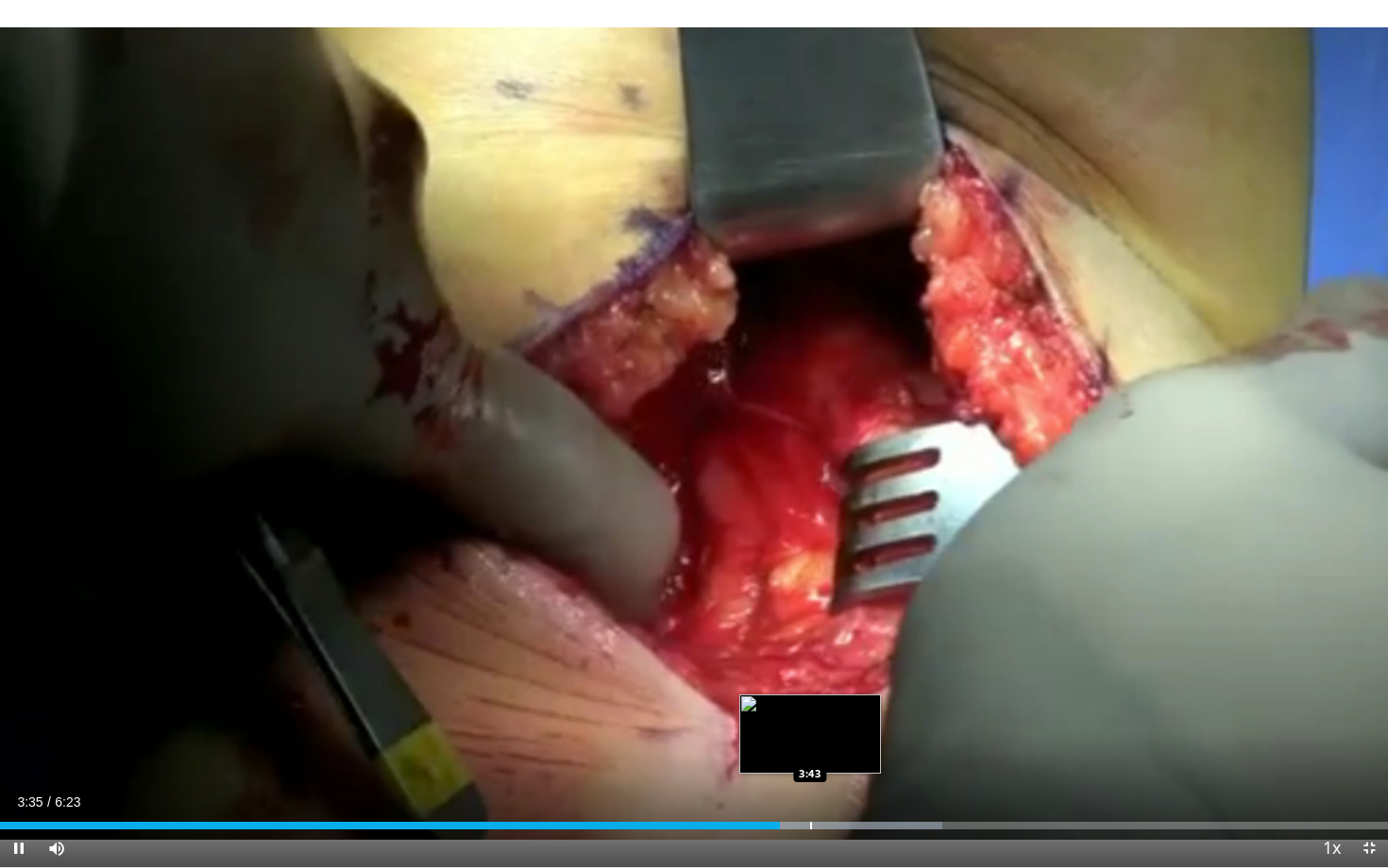
click at [810, 791] on div "Progress Bar" at bounding box center [811, 826] width 2 height 8
click at [827, 791] on div "Loaded : 70.47% 3:48 3:48" at bounding box center [694, 820] width 1388 height 18
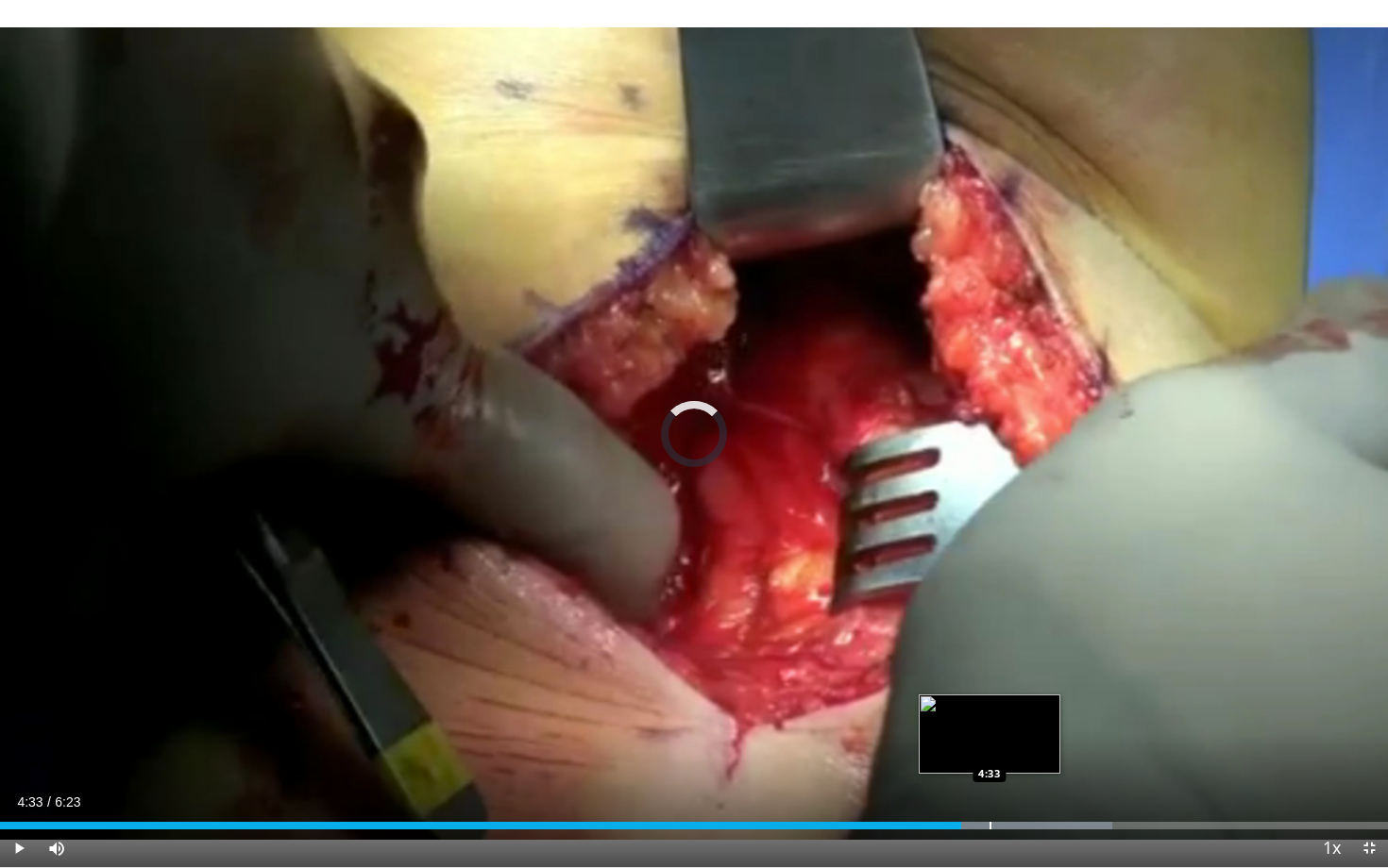
click at [989, 791] on div "Loaded : 80.14% 4:25 4:33" at bounding box center [694, 820] width 1388 height 18
click at [1018, 791] on div "Progress Bar" at bounding box center [1019, 826] width 2 height 8
click at [1046, 791] on div "Loaded : 80.92% 4:41 4:48" at bounding box center [694, 820] width 1388 height 18
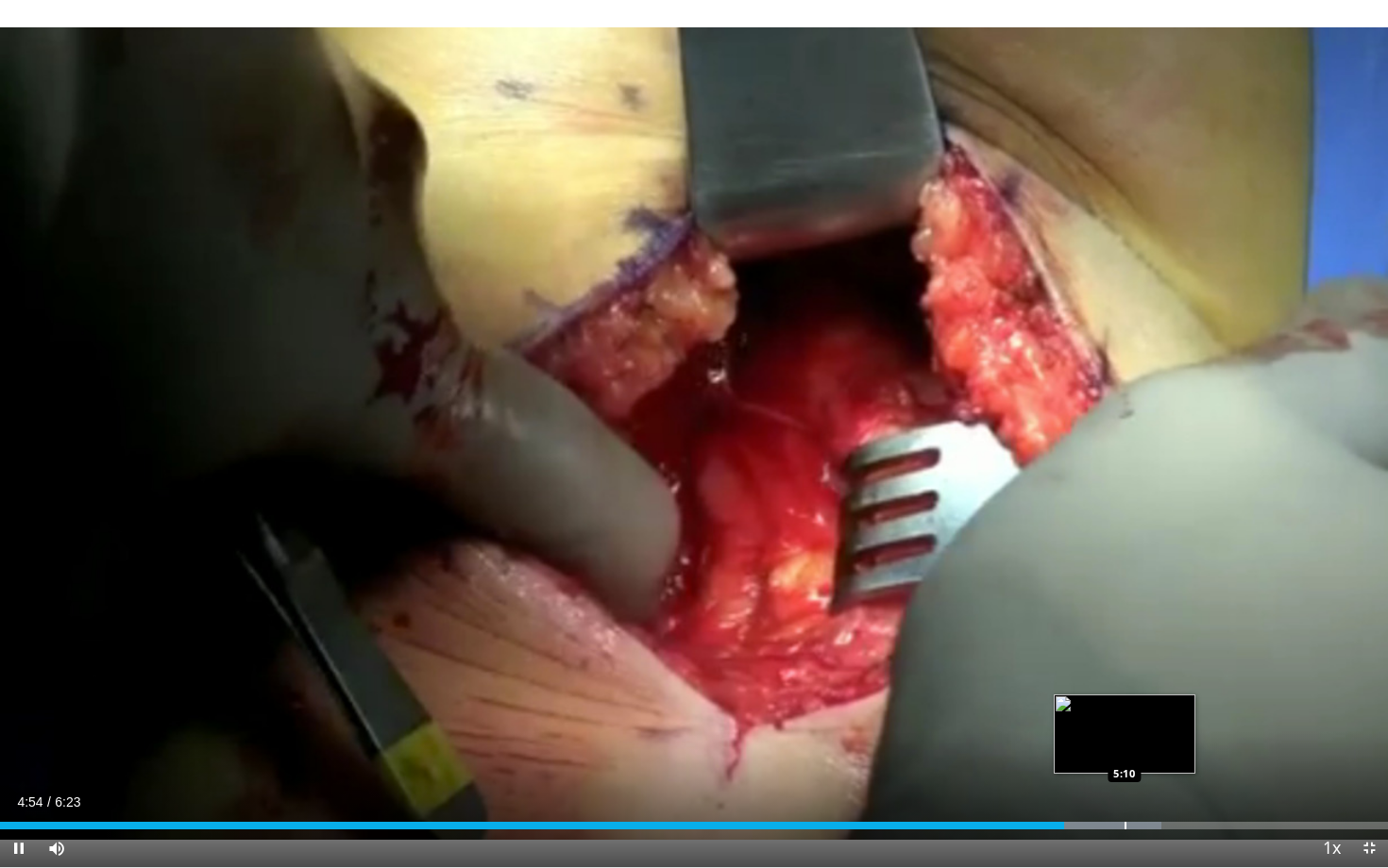
click at [1124, 791] on div "Loaded : 83.65% 4:54 5:10" at bounding box center [694, 820] width 1388 height 18
click at [1153, 791] on div "Loaded : 86.15% 5:10 5:18" at bounding box center [694, 820] width 1388 height 18
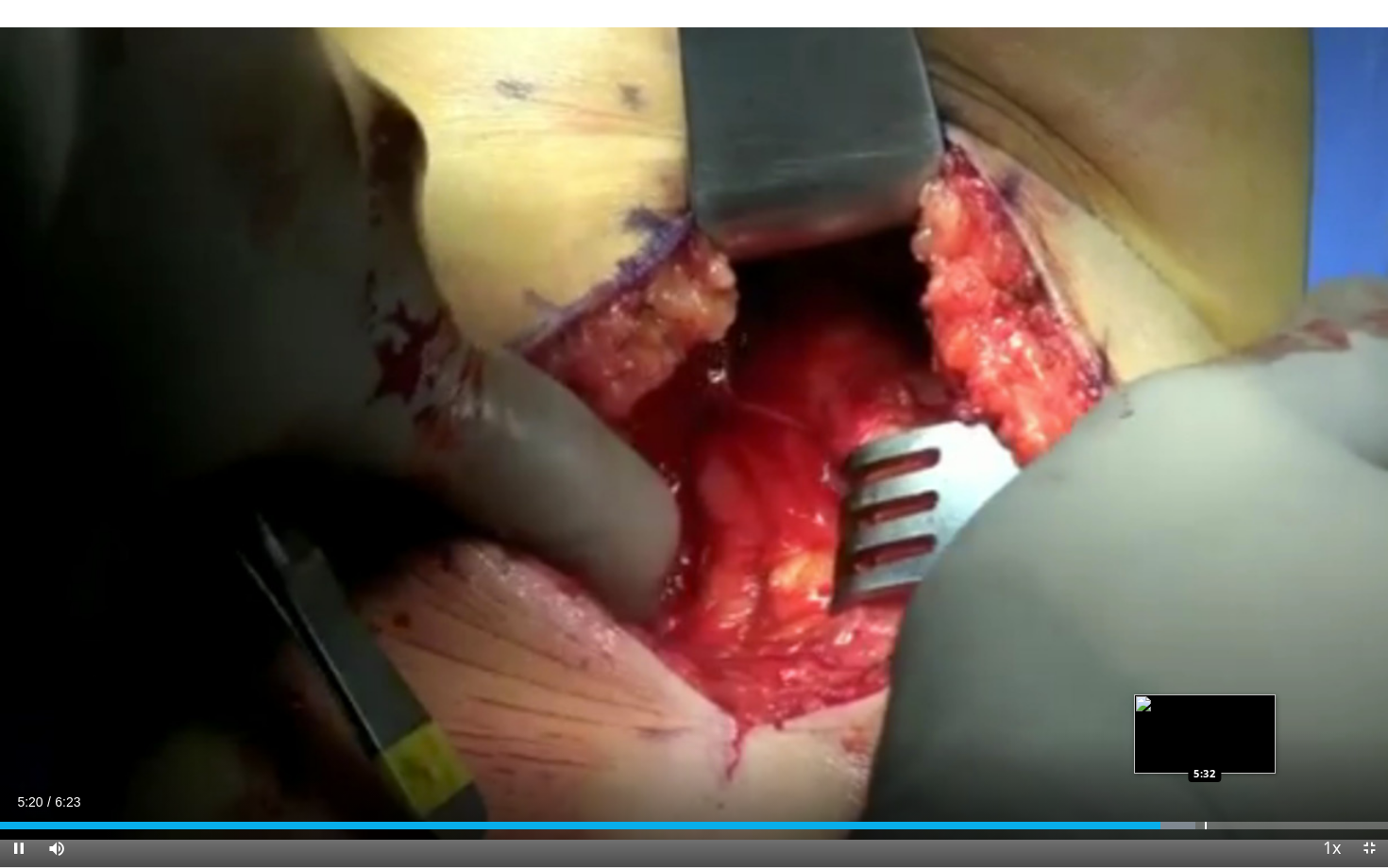
click at [1204, 791] on div "Loaded : 86.15% 5:20 5:32" at bounding box center [694, 820] width 1388 height 18
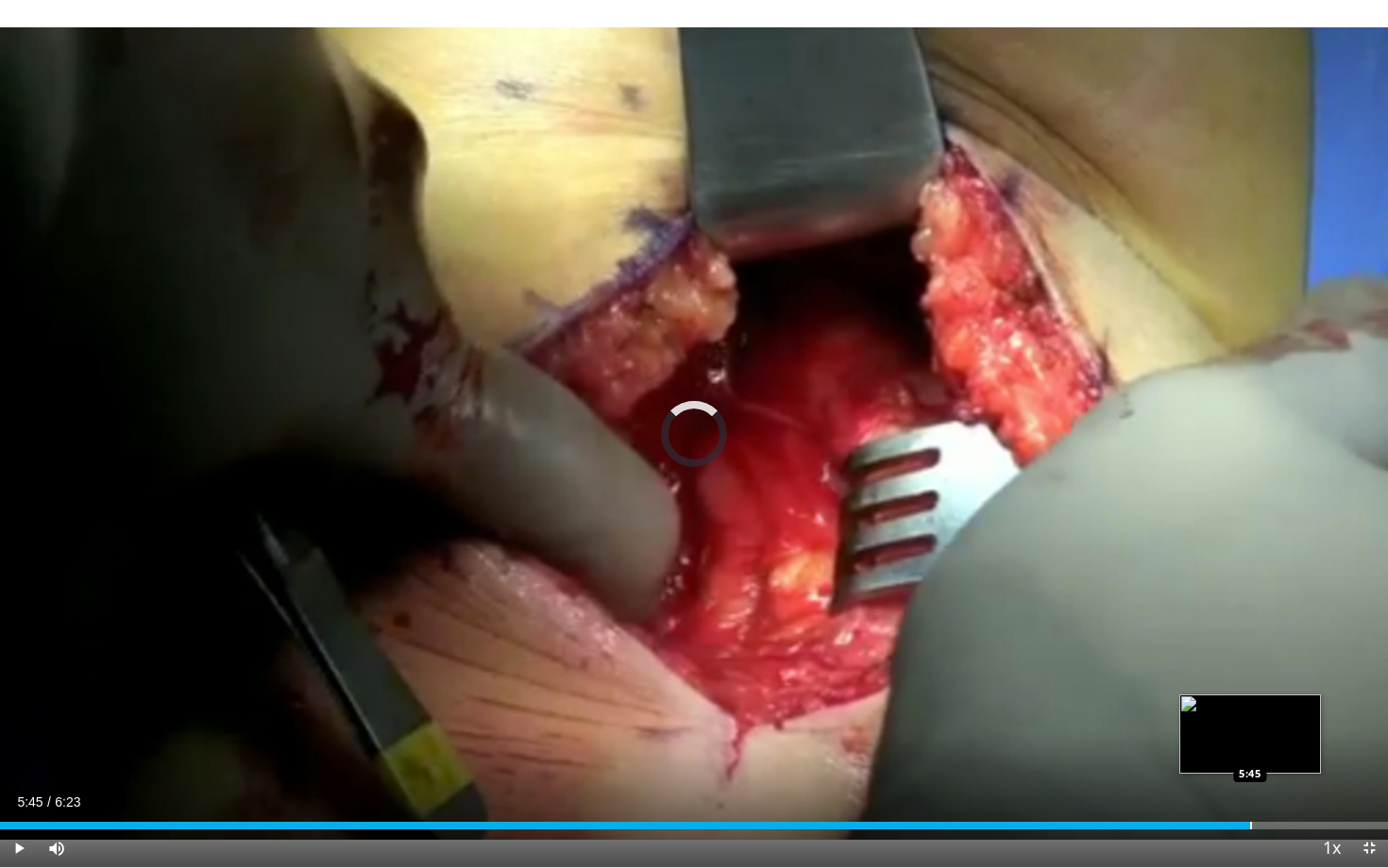
click at [1250, 791] on div "Loaded : 87.65% 5:45 5:45" at bounding box center [694, 820] width 1388 height 18
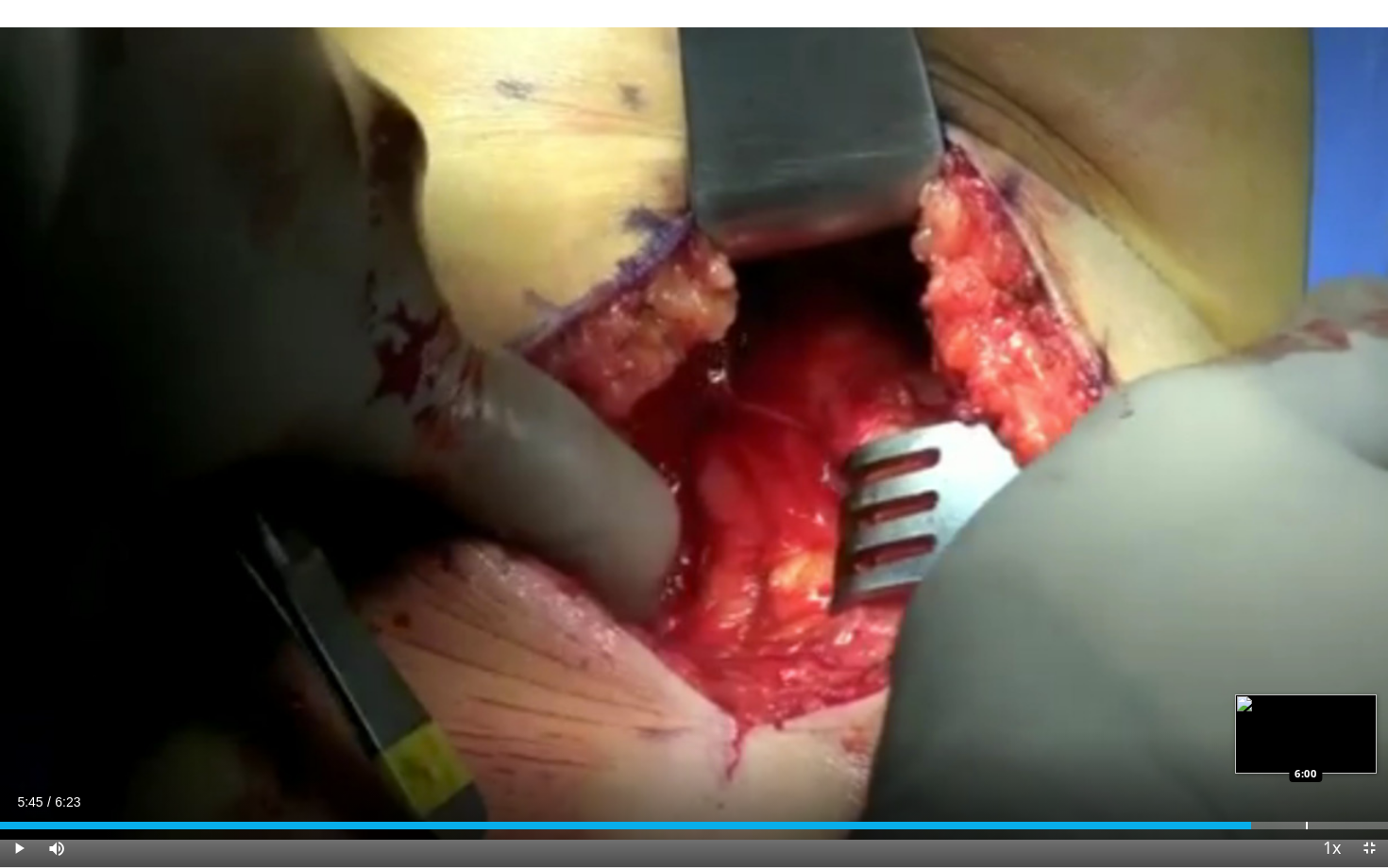
click at [1306, 791] on div "Loaded : 0.00% 5:45 6:00" at bounding box center [694, 820] width 1388 height 18
click at [1367, 791] on span "Video Player" at bounding box center [1368, 848] width 38 height 38
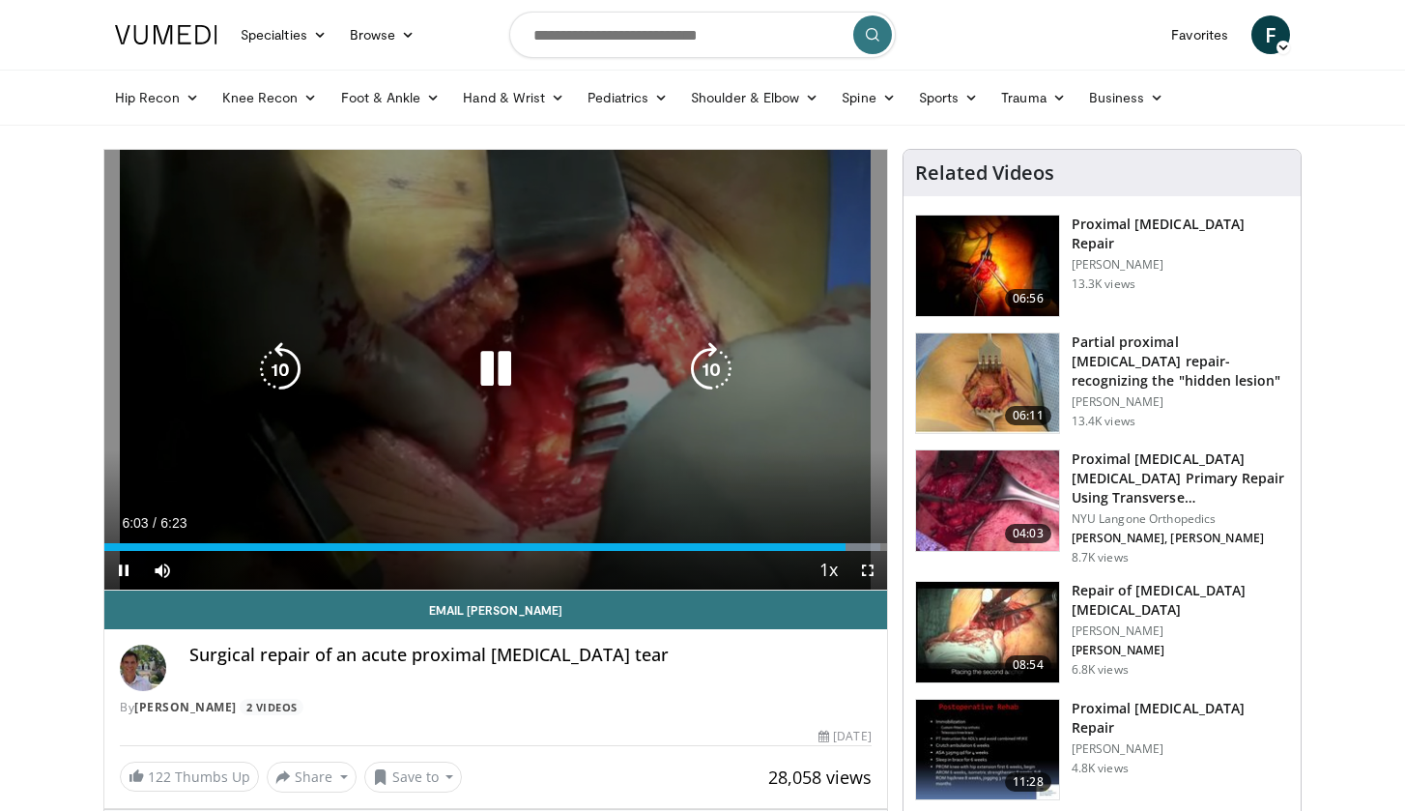
click at [673, 387] on div "Video Player" at bounding box center [496, 369] width 470 height 39
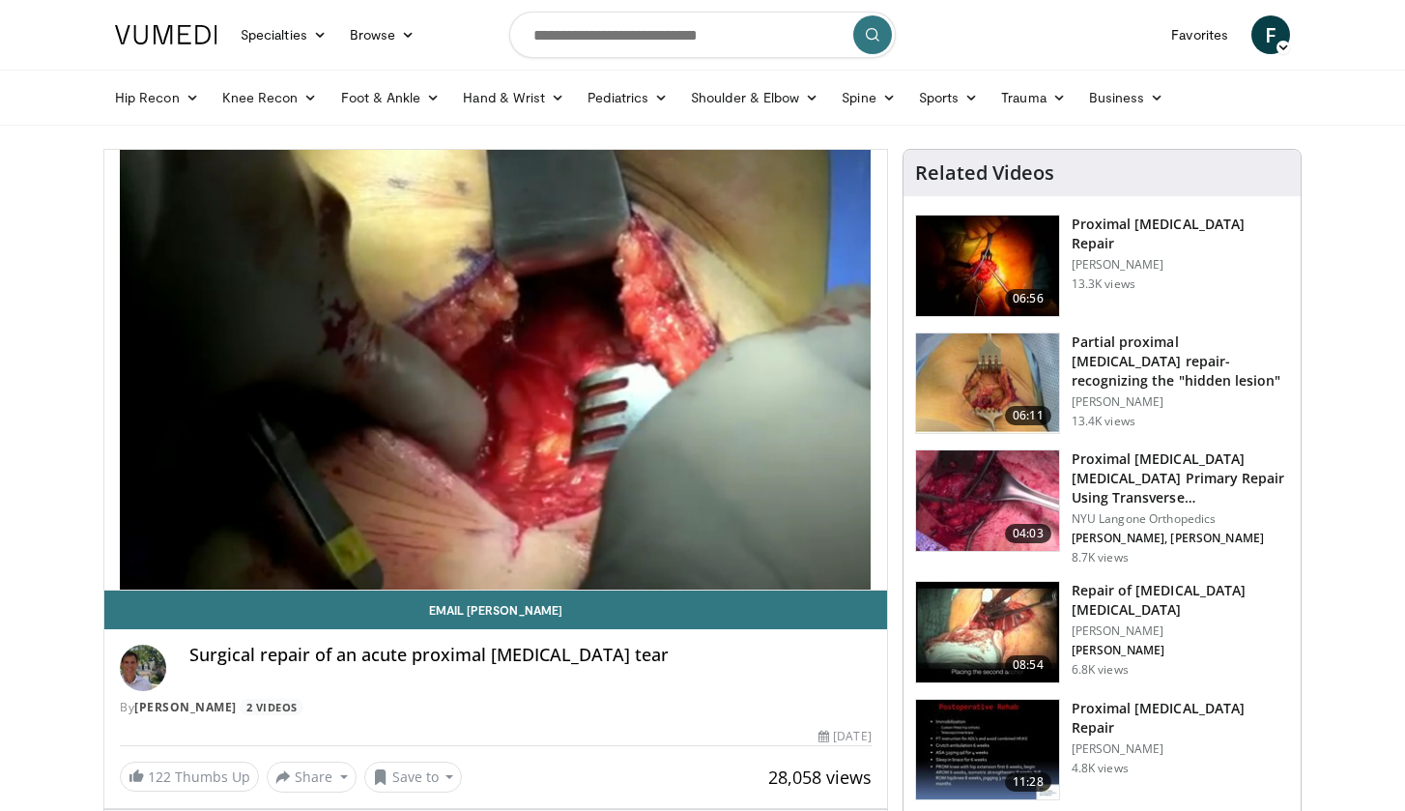
click at [1143, 229] on h3 "Proximal [MEDICAL_DATA] Repair" at bounding box center [1180, 234] width 217 height 39
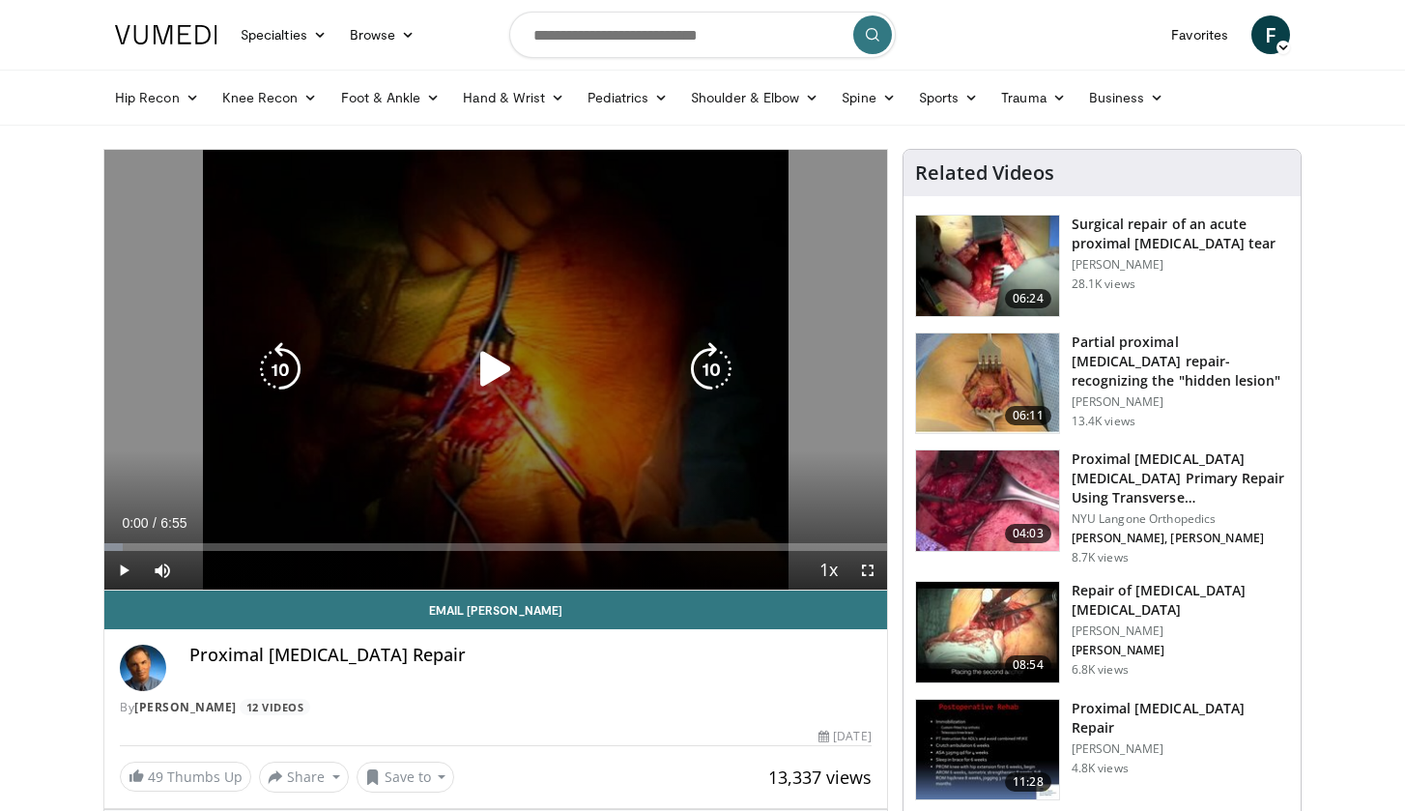
click at [488, 360] on icon "Video Player" at bounding box center [496, 369] width 54 height 54
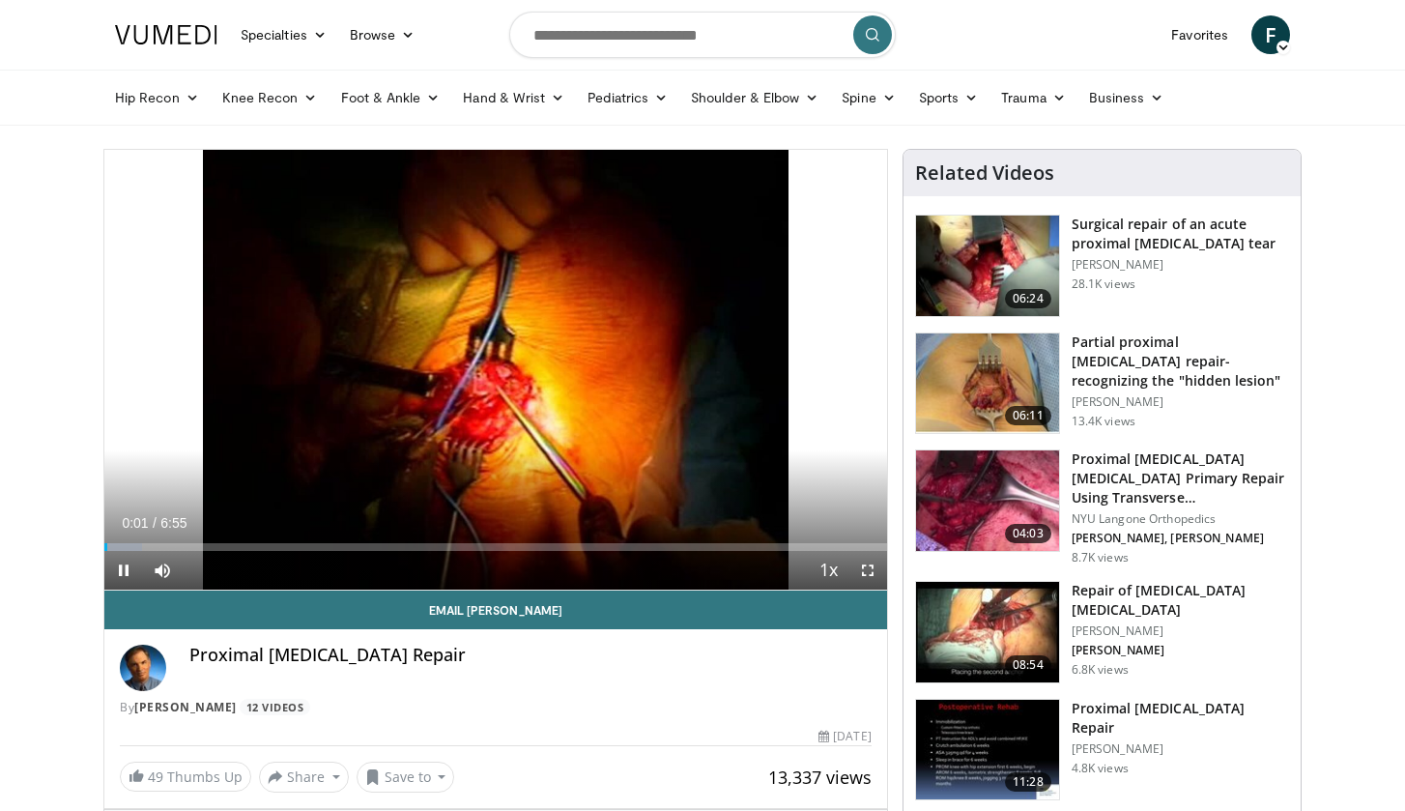
click at [871, 577] on span "Video Player" at bounding box center [868, 570] width 39 height 39
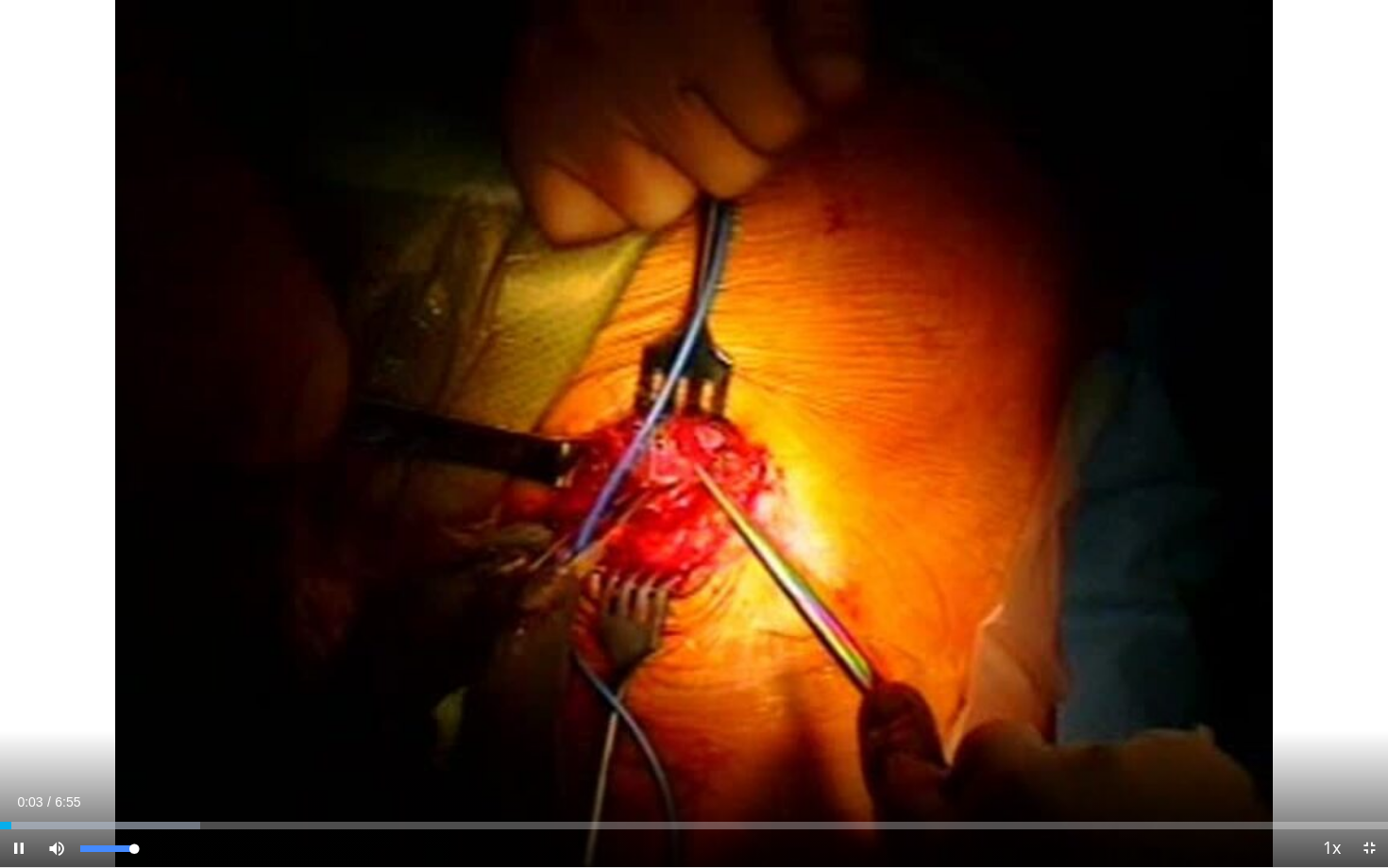
click at [61, 791] on span "Video Player" at bounding box center [57, 848] width 38 height 38
click at [60, 791] on span "Video Player" at bounding box center [57, 848] width 38 height 38
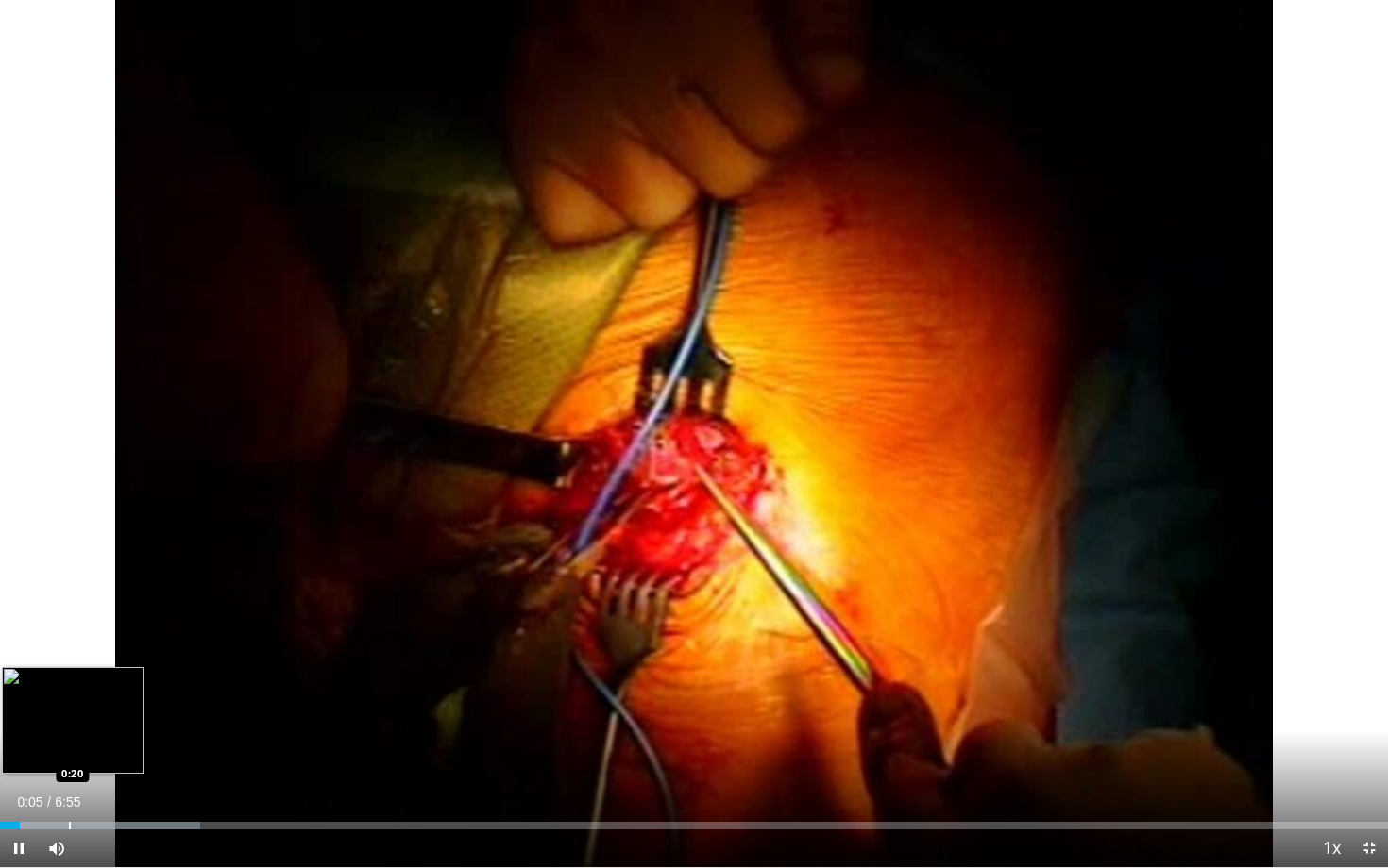
click at [69, 791] on div "Progress Bar" at bounding box center [70, 826] width 2 height 8
click at [105, 791] on div "Loaded : 14.43% 0:31 0:31" at bounding box center [694, 820] width 1388 height 18
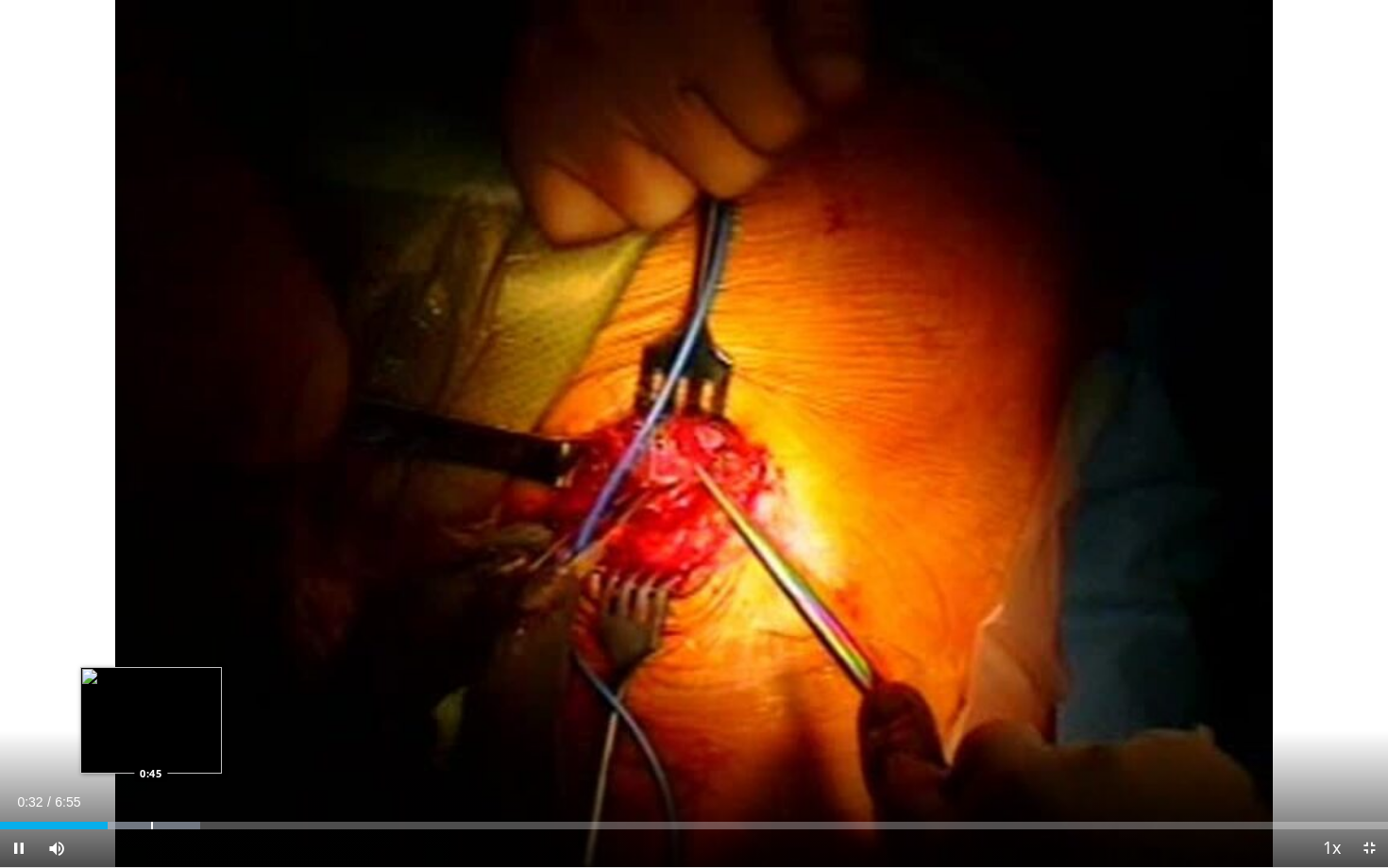
click at [151, 791] on div "Progress Bar" at bounding box center [152, 826] width 2 height 8
click at [188, 791] on div "Progress Bar" at bounding box center [189, 826] width 2 height 8
click at [275, 791] on div "Progress Bar" at bounding box center [276, 826] width 2 height 8
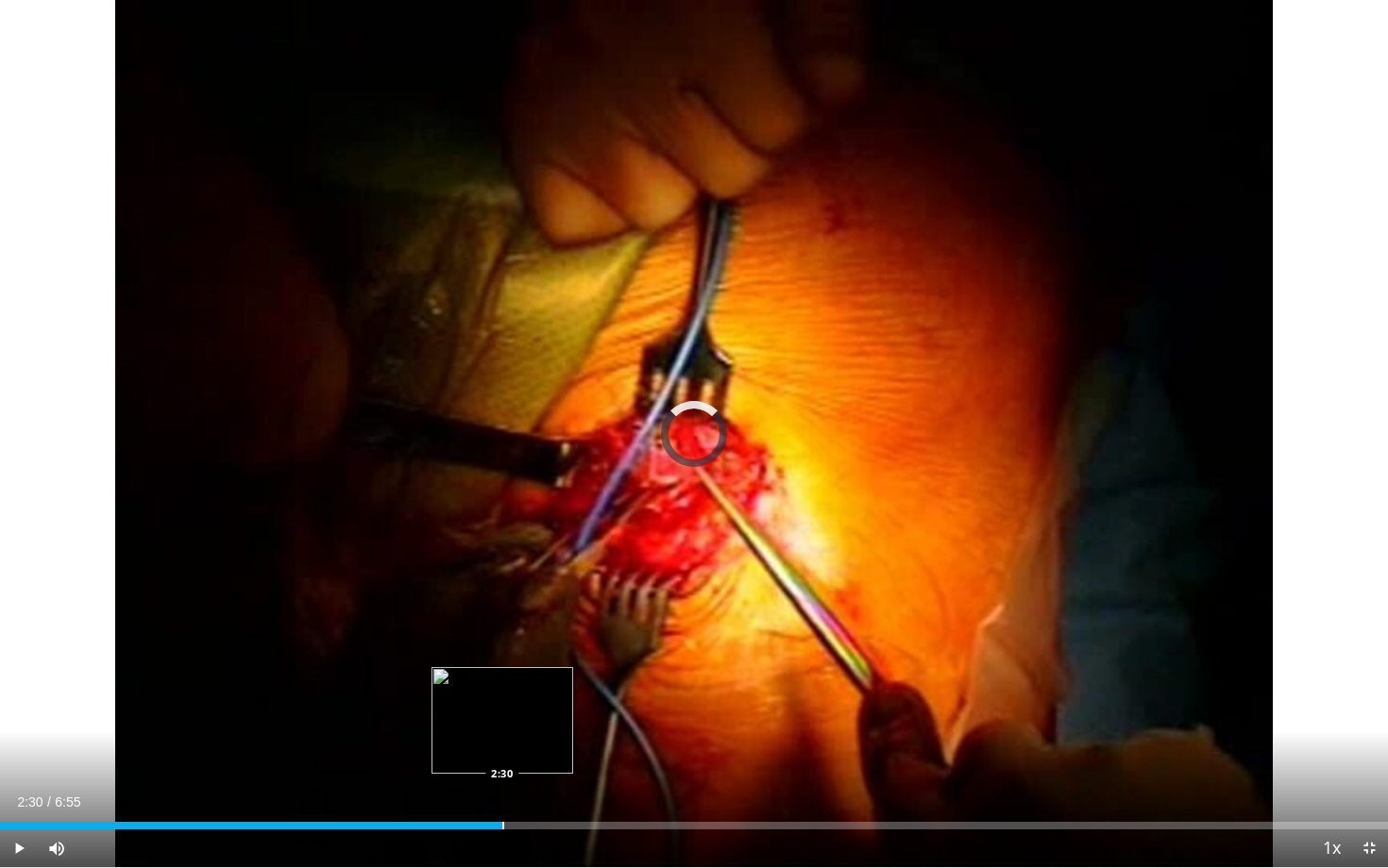
click at [502, 791] on div "Loaded : 21.66% 2:30 2:30" at bounding box center [694, 820] width 1388 height 18
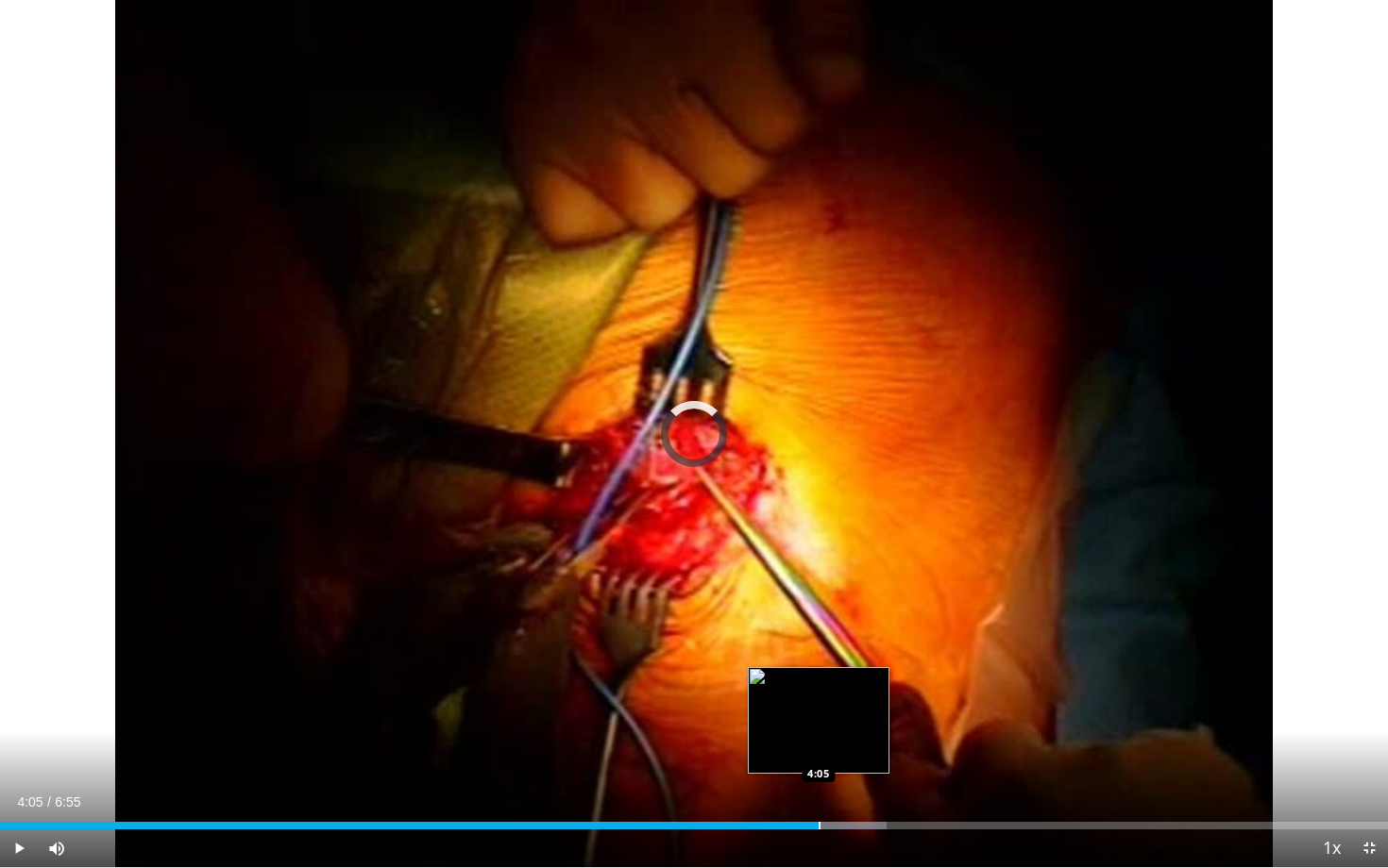
click at [819, 791] on div "Progress Bar" at bounding box center [820, 826] width 2 height 8
click at [850, 791] on div "Progress Bar" at bounding box center [851, 826] width 2 height 8
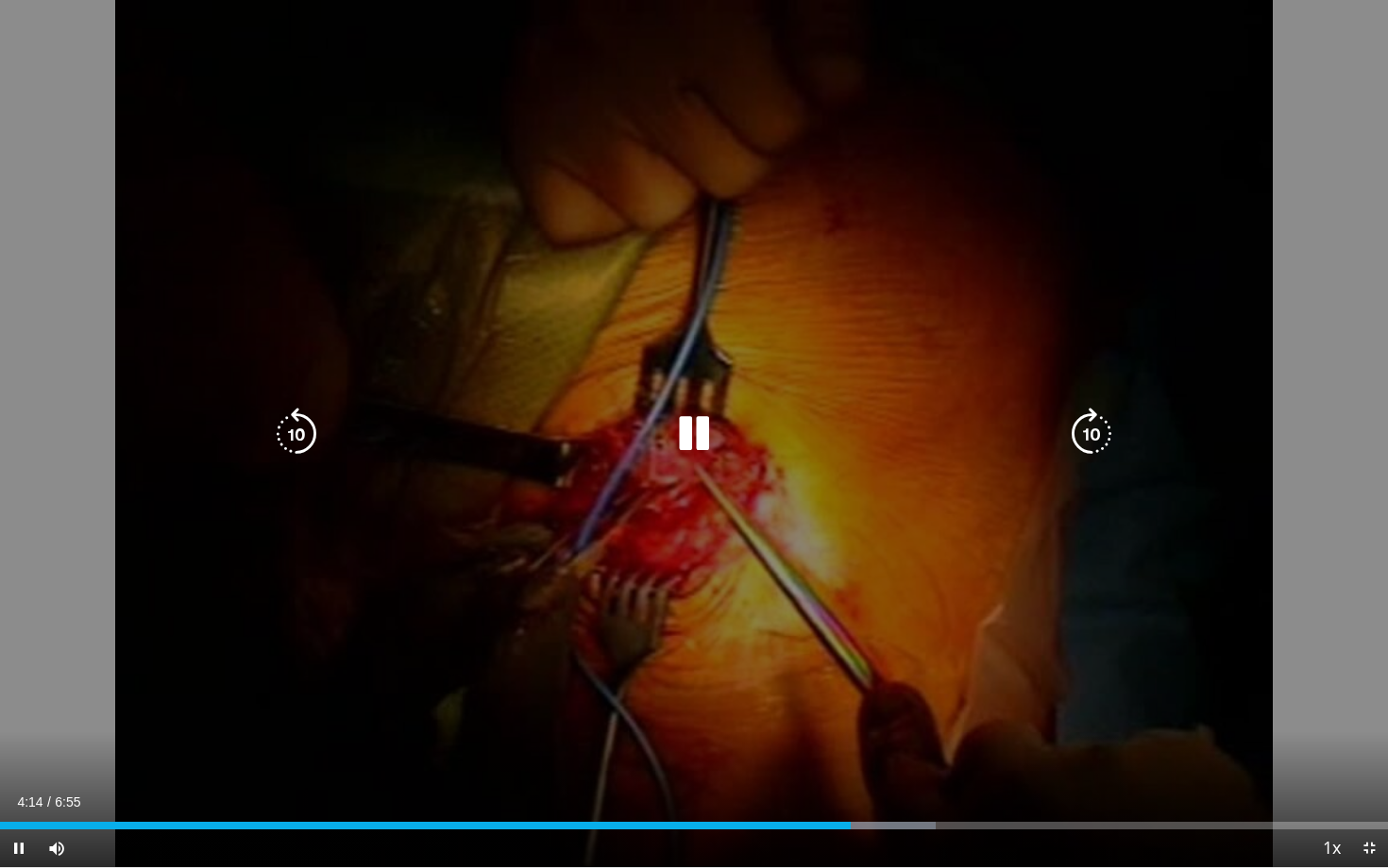
click at [896, 791] on div "Loaded : 67.41% 4:14 4:26" at bounding box center [694, 820] width 1388 height 18
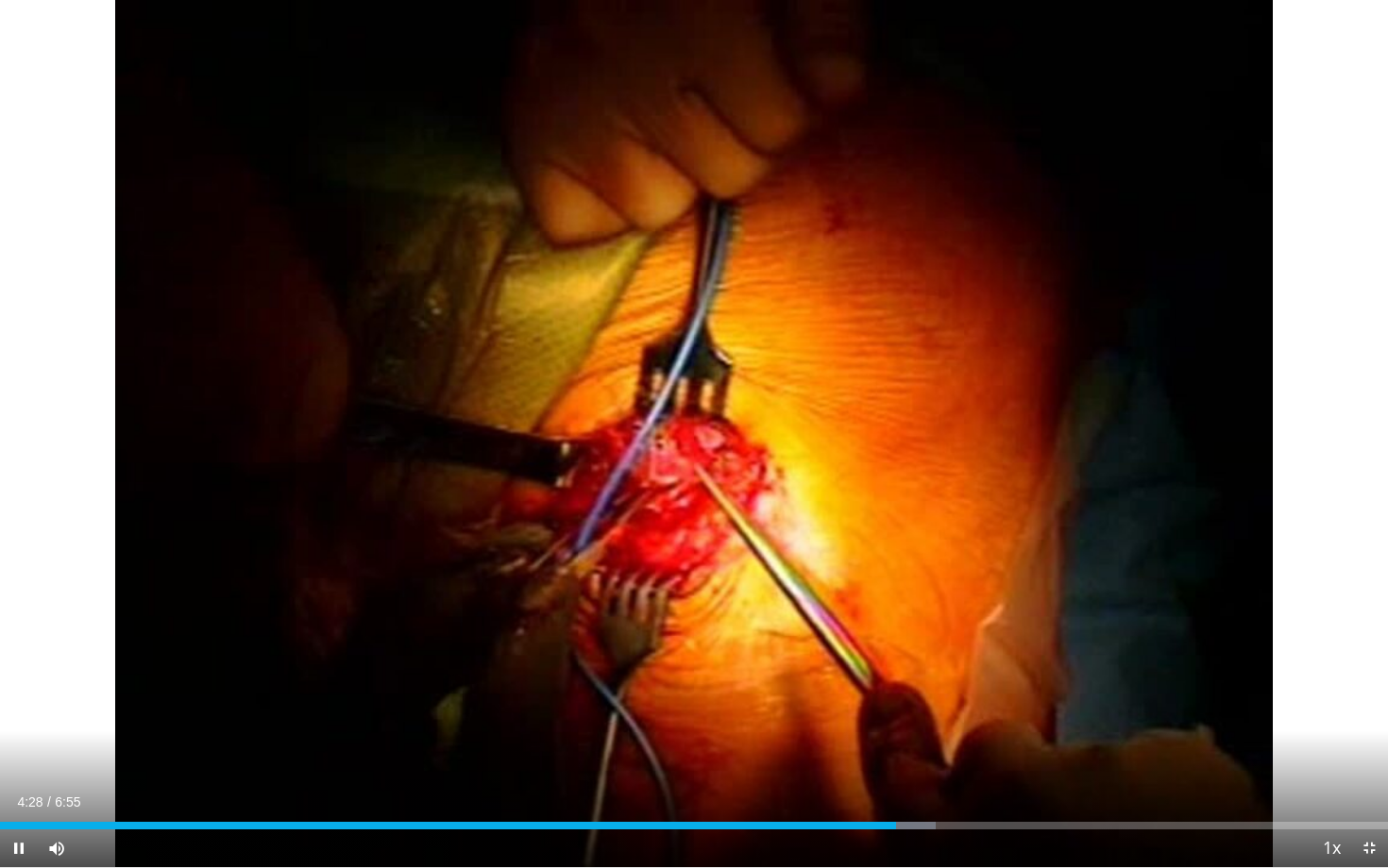
click at [1371, 791] on span "Video Player" at bounding box center [1368, 848] width 38 height 38
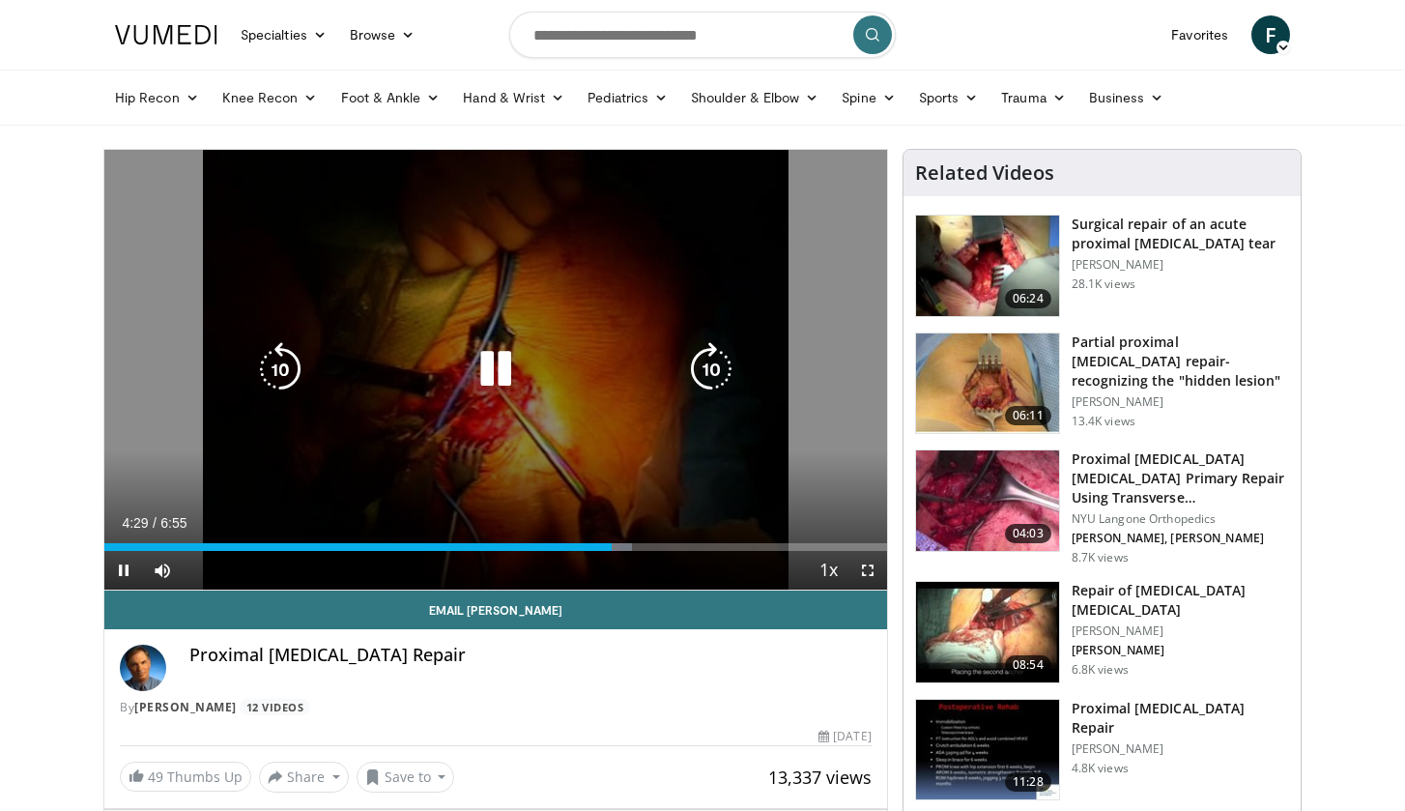
click at [697, 382] on icon "Video Player" at bounding box center [711, 369] width 54 height 54
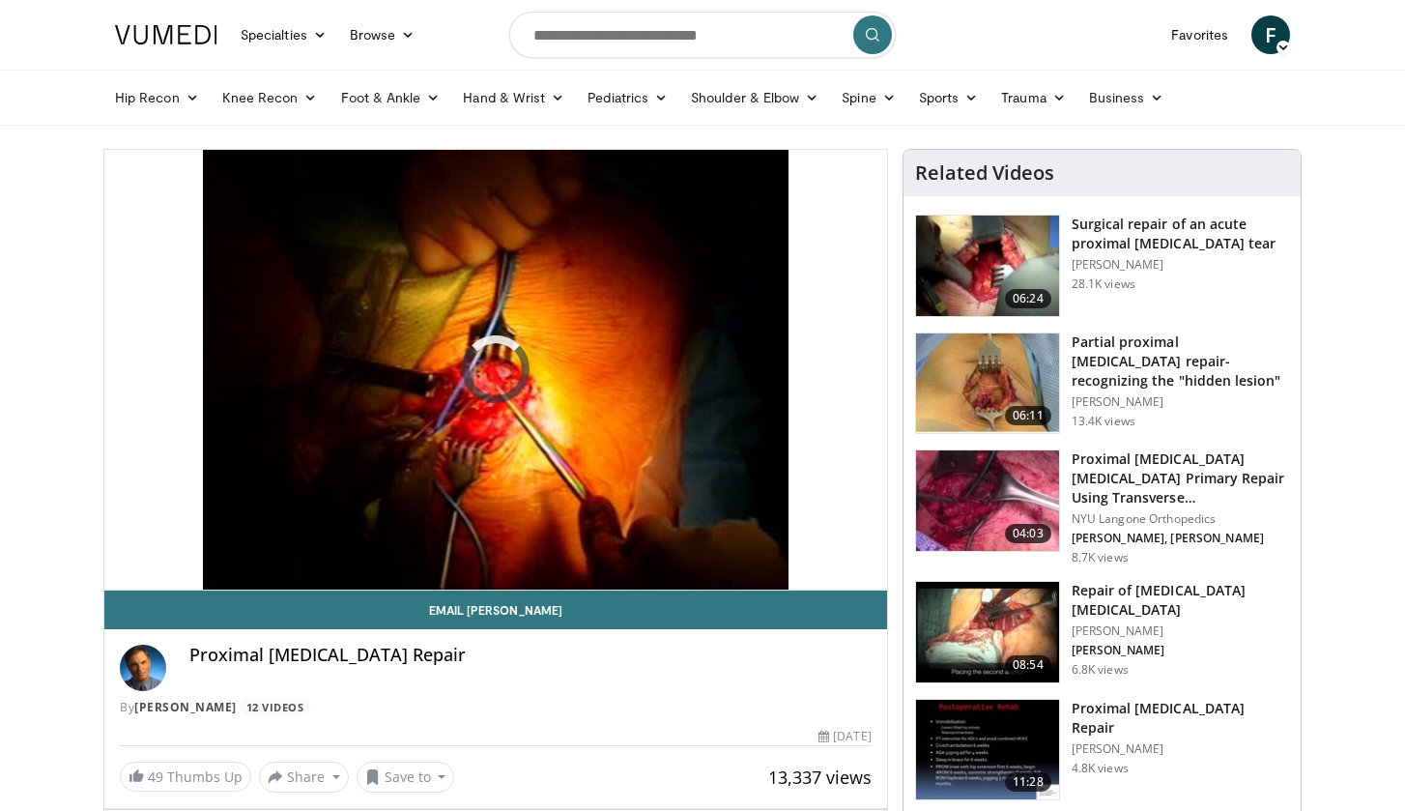
click at [1166, 478] on h3 "Proximal [MEDICAL_DATA] [MEDICAL_DATA] Primary Repair Using Transverse [MEDICAL…" at bounding box center [1180, 478] width 217 height 58
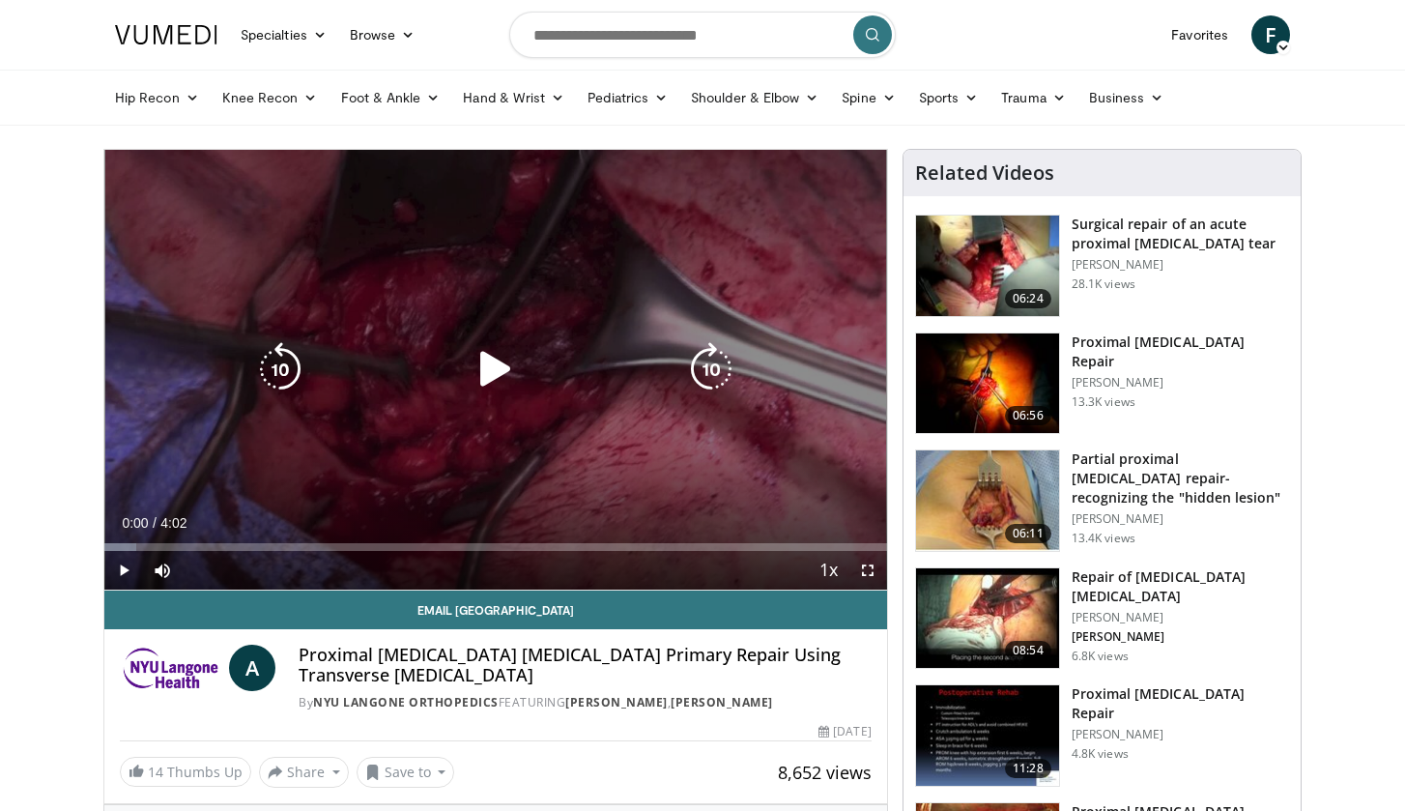
click at [483, 388] on icon "Video Player" at bounding box center [496, 369] width 54 height 54
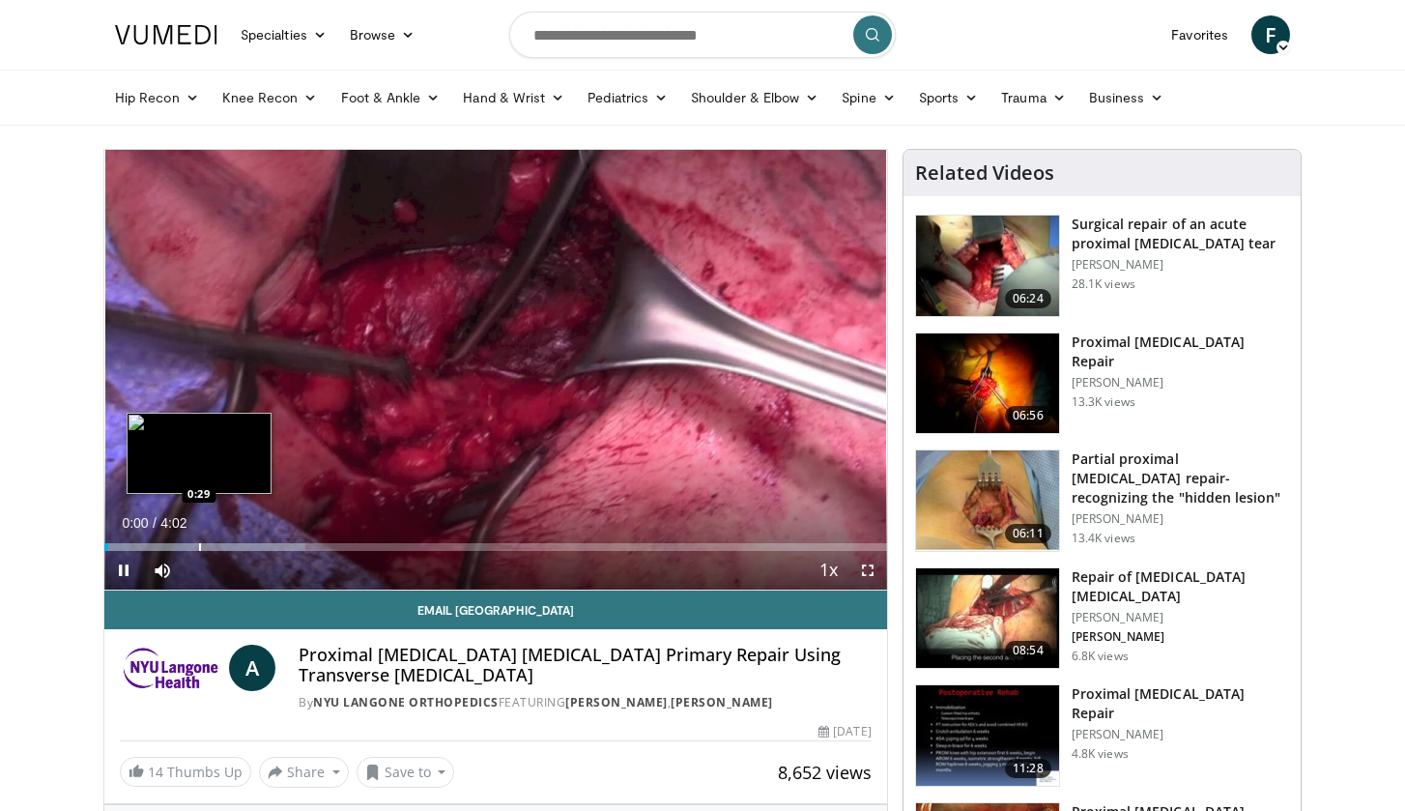
click at [200, 539] on div "Loaded : 25.67% 0:01 0:29" at bounding box center [495, 542] width 783 height 18
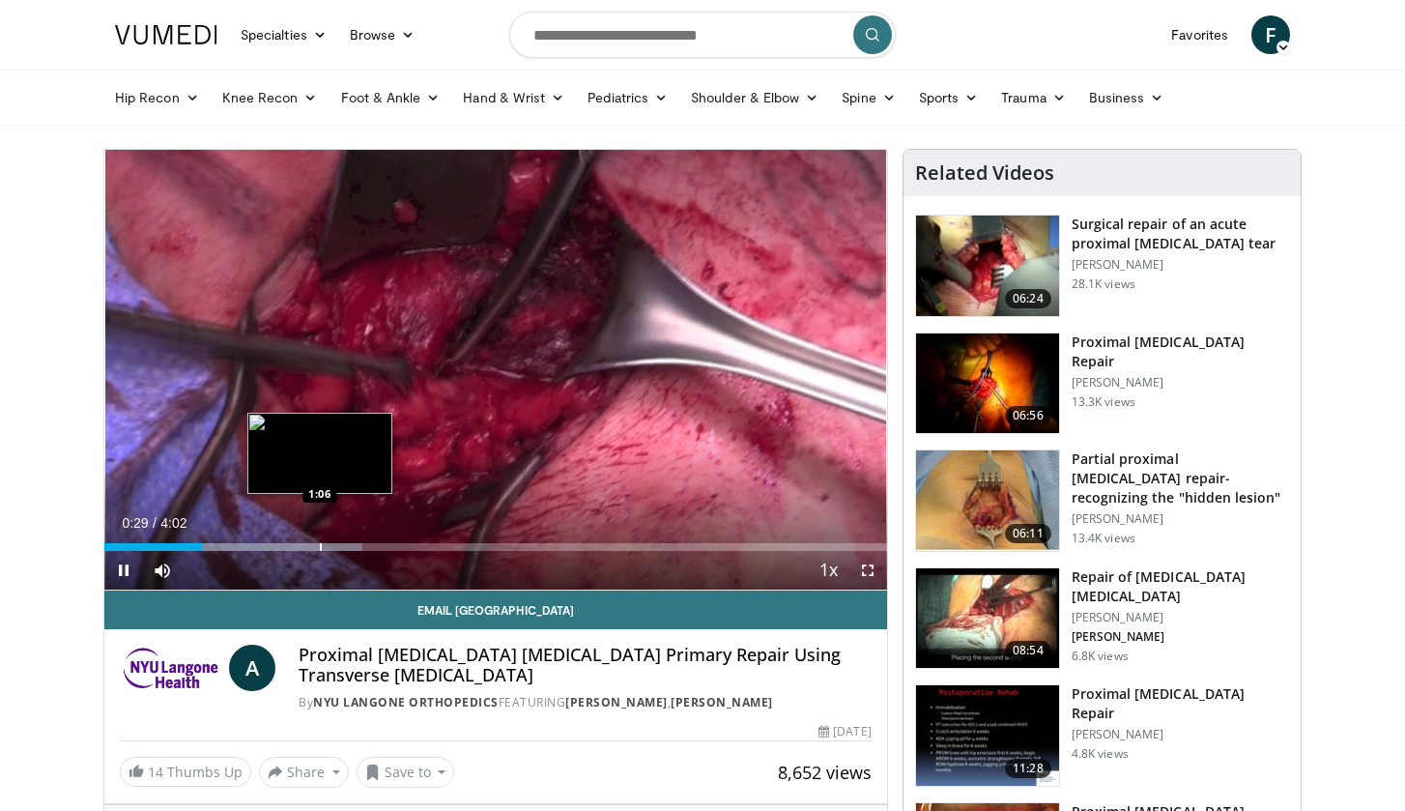
click at [320, 546] on div "Progress Bar" at bounding box center [321, 547] width 2 height 8
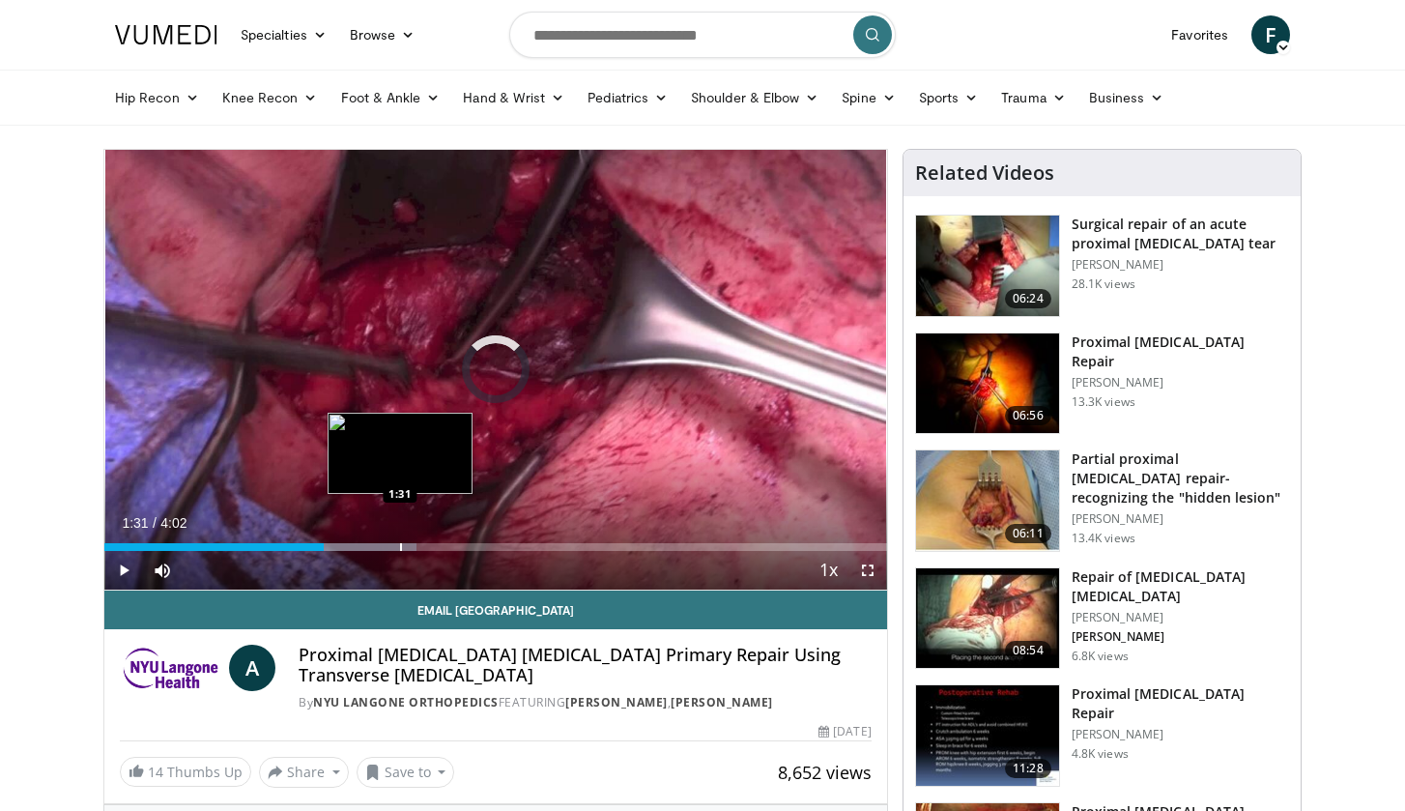
click at [400, 538] on div "Loaded : 39.95% 1:31 1:31" at bounding box center [495, 542] width 783 height 18
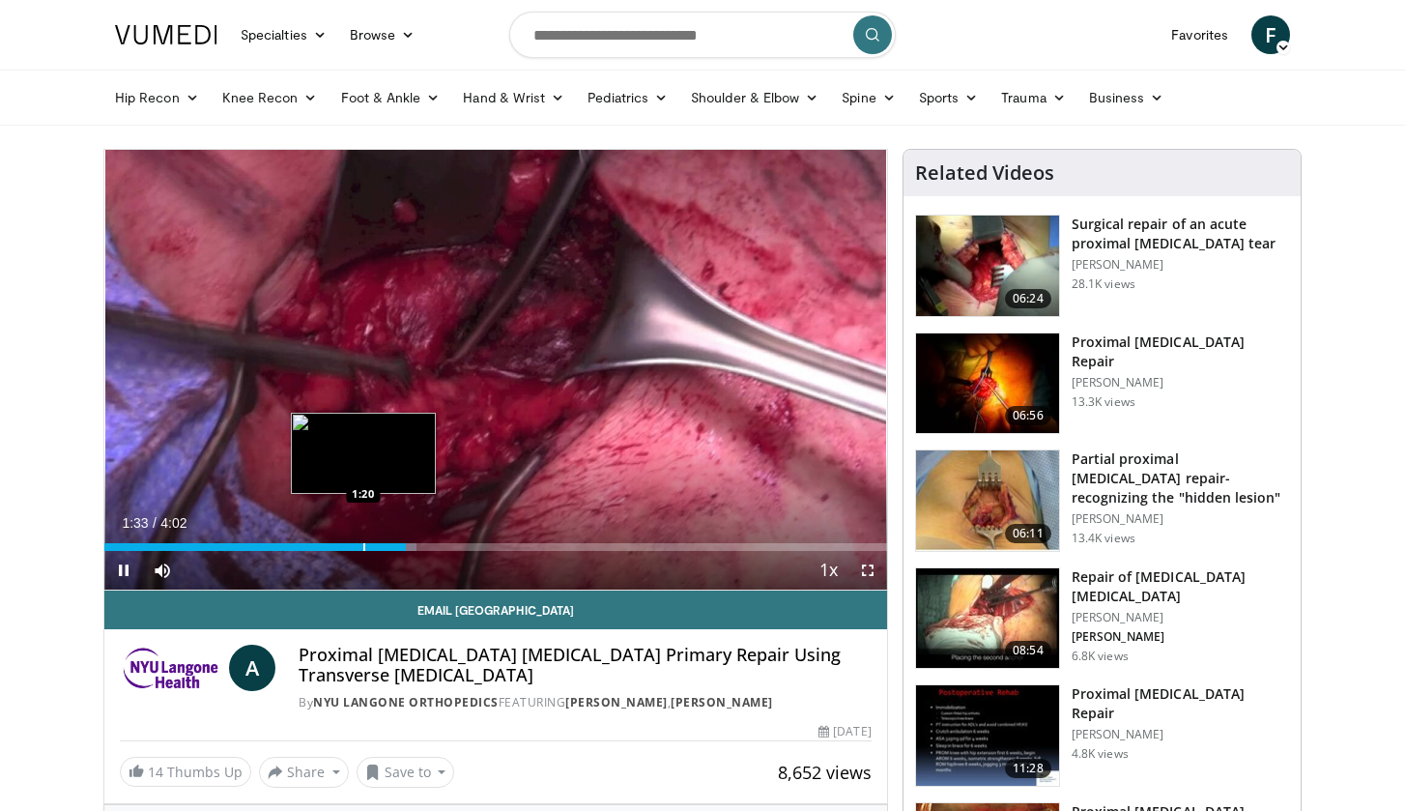
click at [362, 535] on div "Loaded : 39.95% 1:33 1:20" at bounding box center [495, 542] width 783 height 18
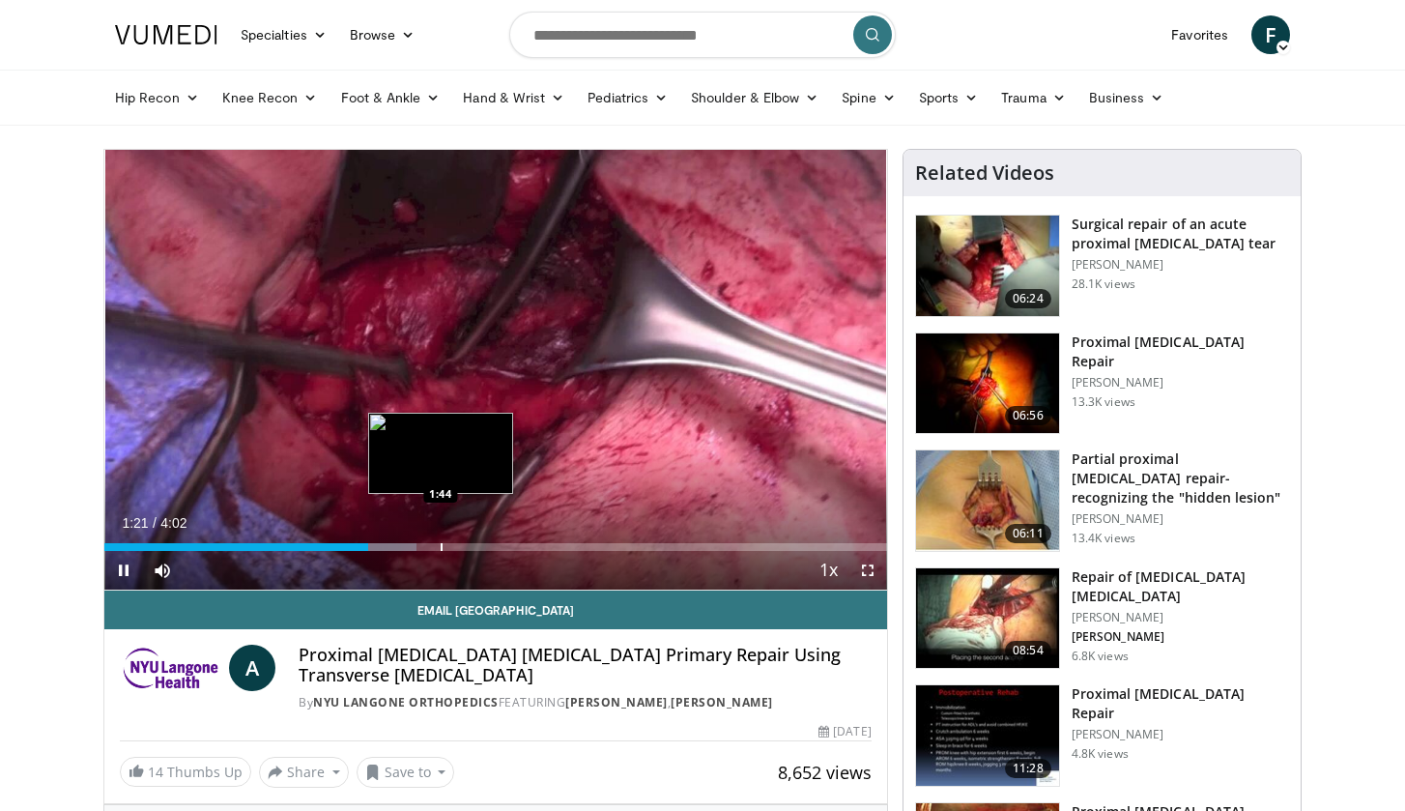
click at [442, 546] on div "Progress Bar" at bounding box center [442, 547] width 2 height 8
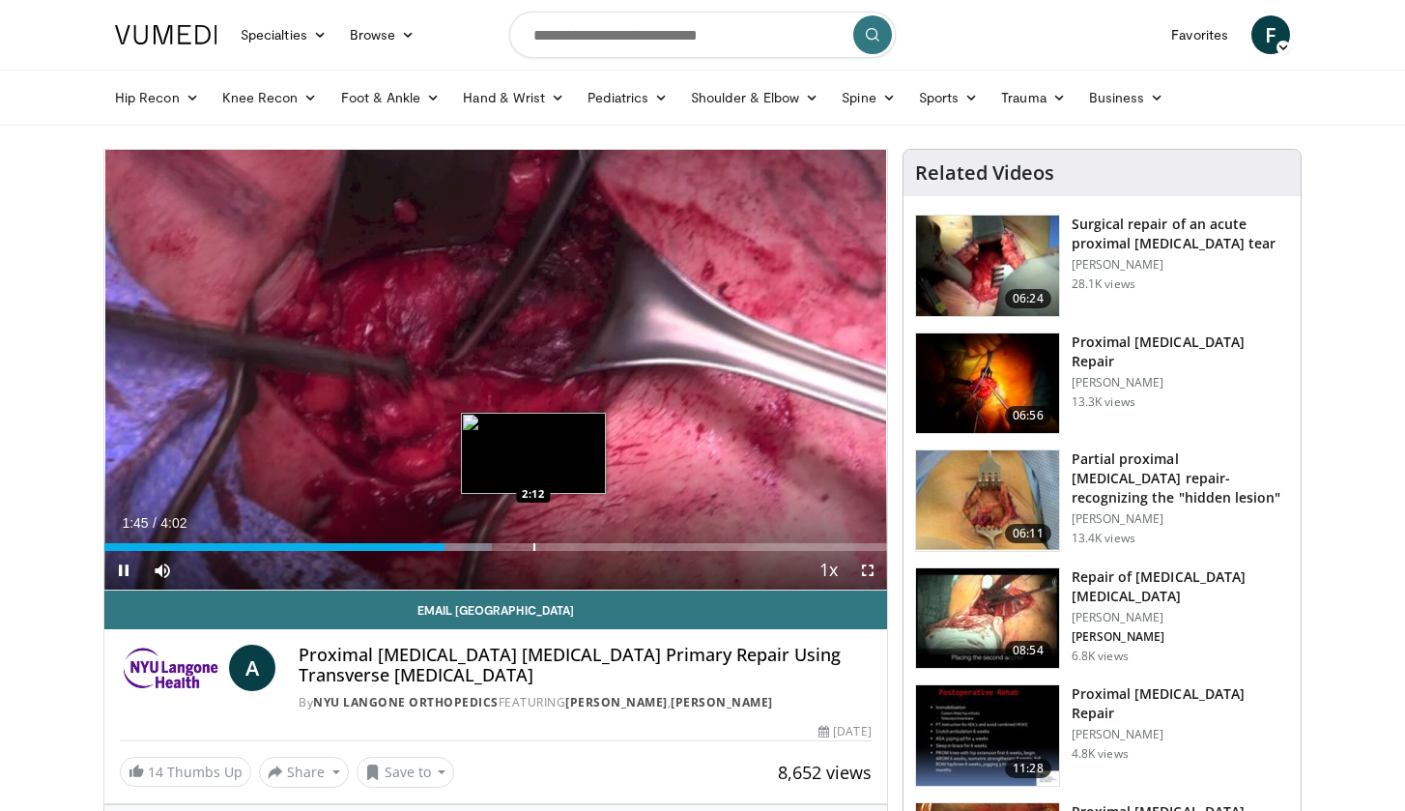
click at [534, 548] on div "Progress Bar" at bounding box center [535, 547] width 2 height 8
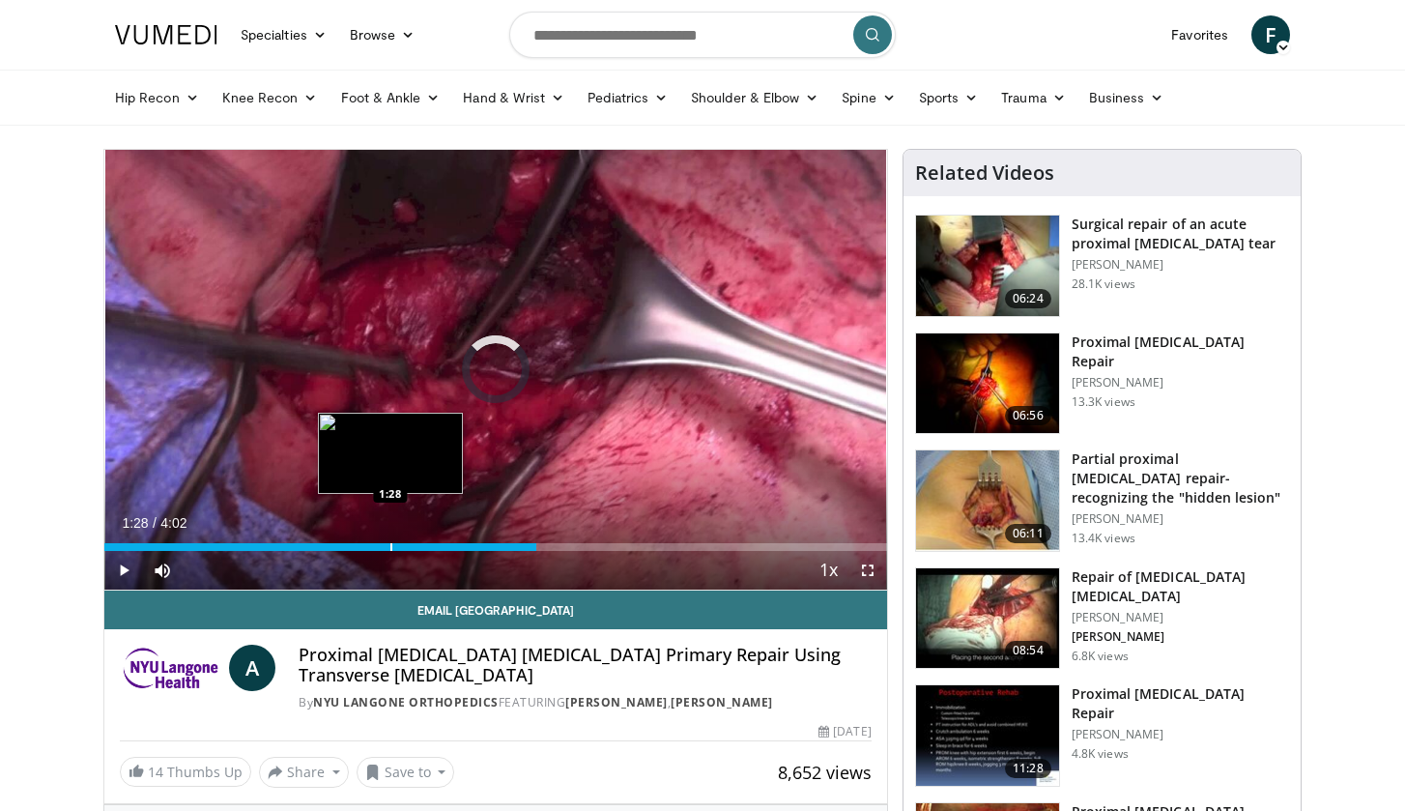
click at [391, 540] on div "Loaded : 53.66% 2:13 1:28" at bounding box center [495, 542] width 783 height 18
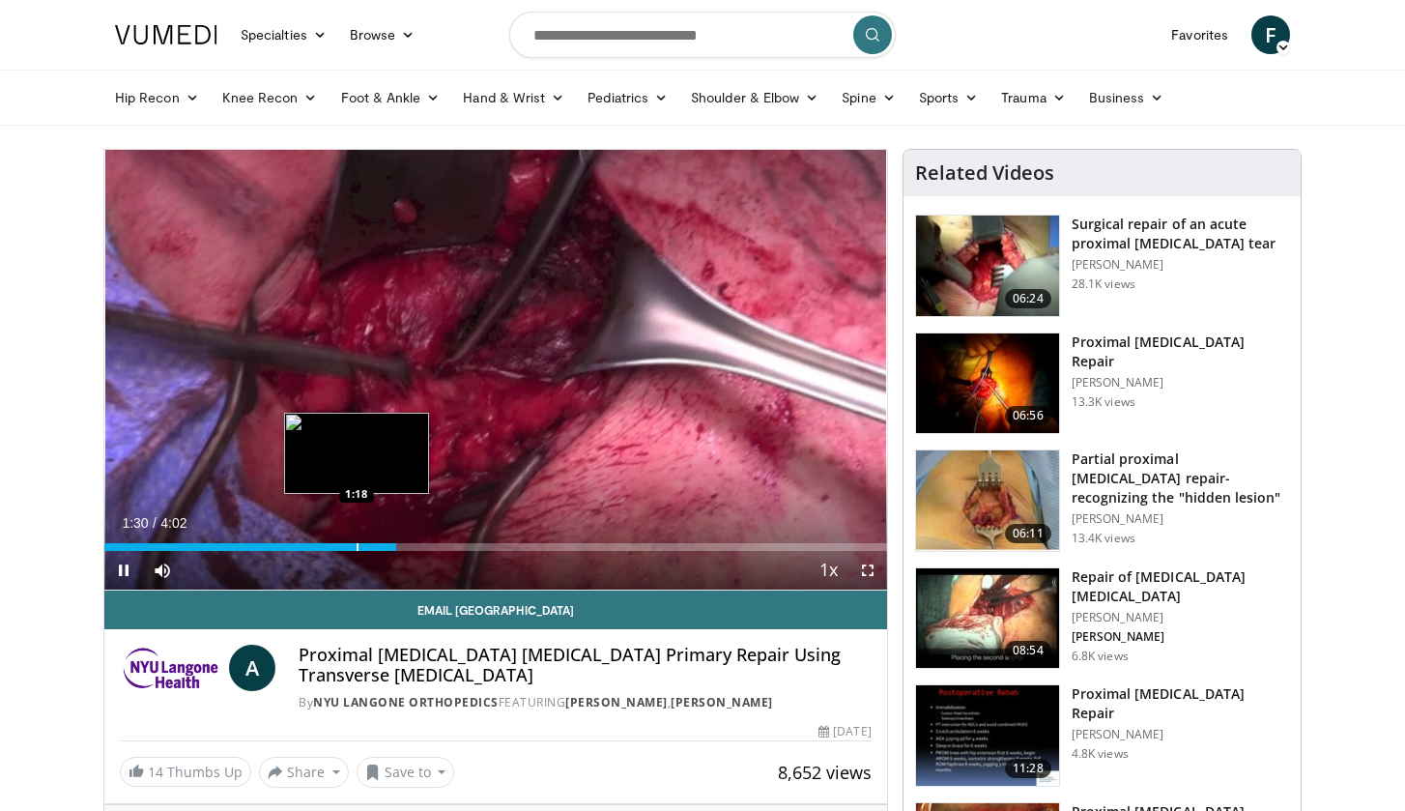
click at [357, 543] on div "Progress Bar" at bounding box center [358, 547] width 2 height 8
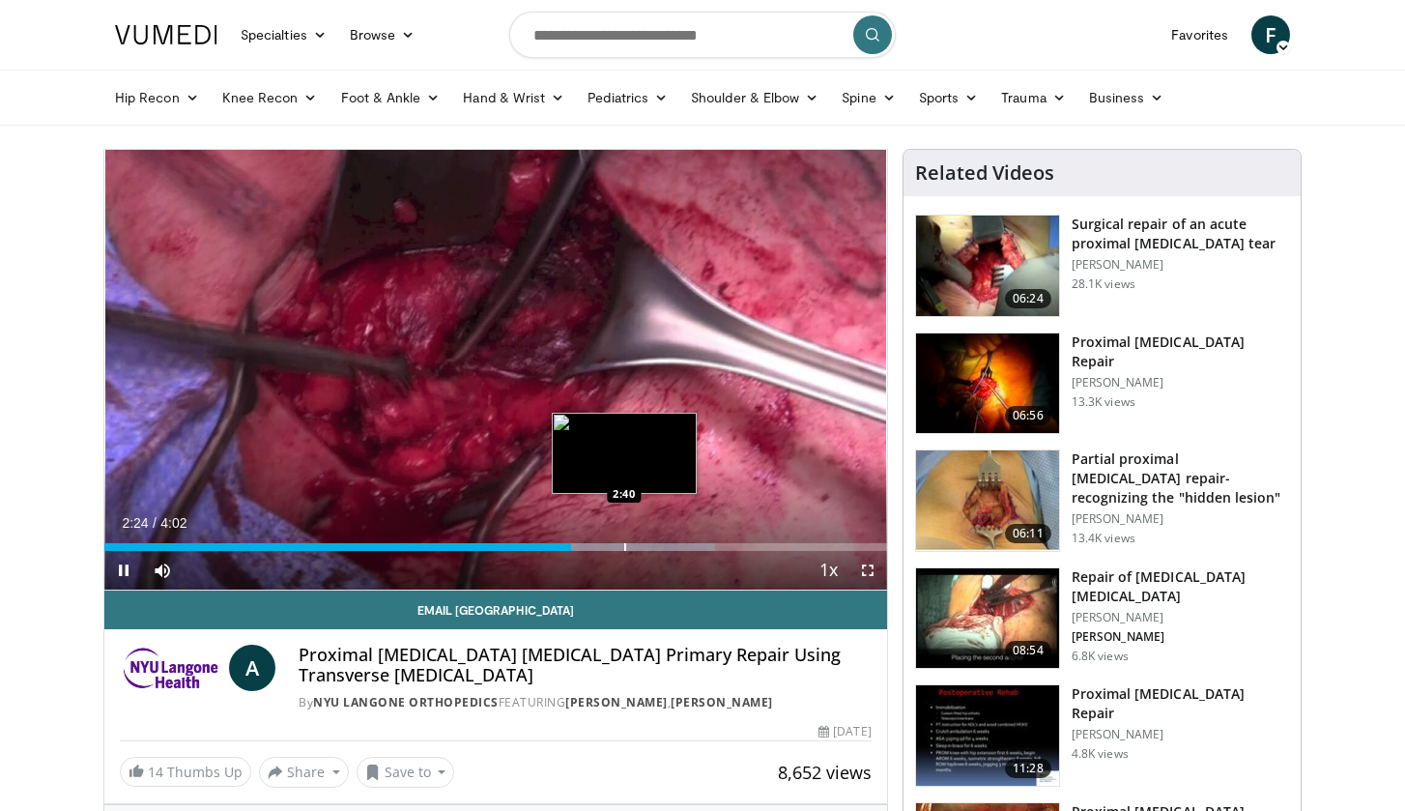
click at [624, 533] on div "Loaded : 78.10% 2:24 2:40" at bounding box center [495, 542] width 783 height 18
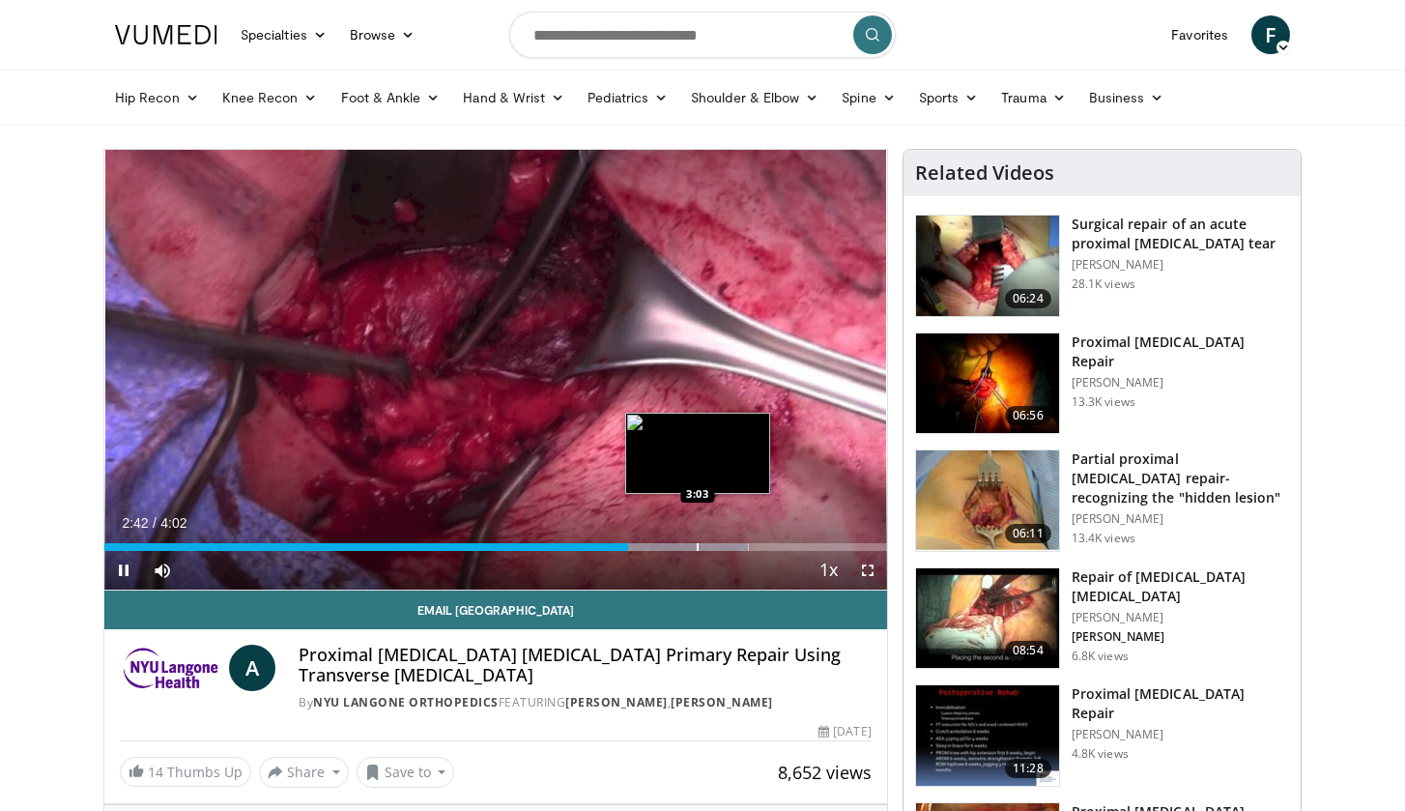
click at [699, 548] on div "Progress Bar" at bounding box center [698, 547] width 2 height 8
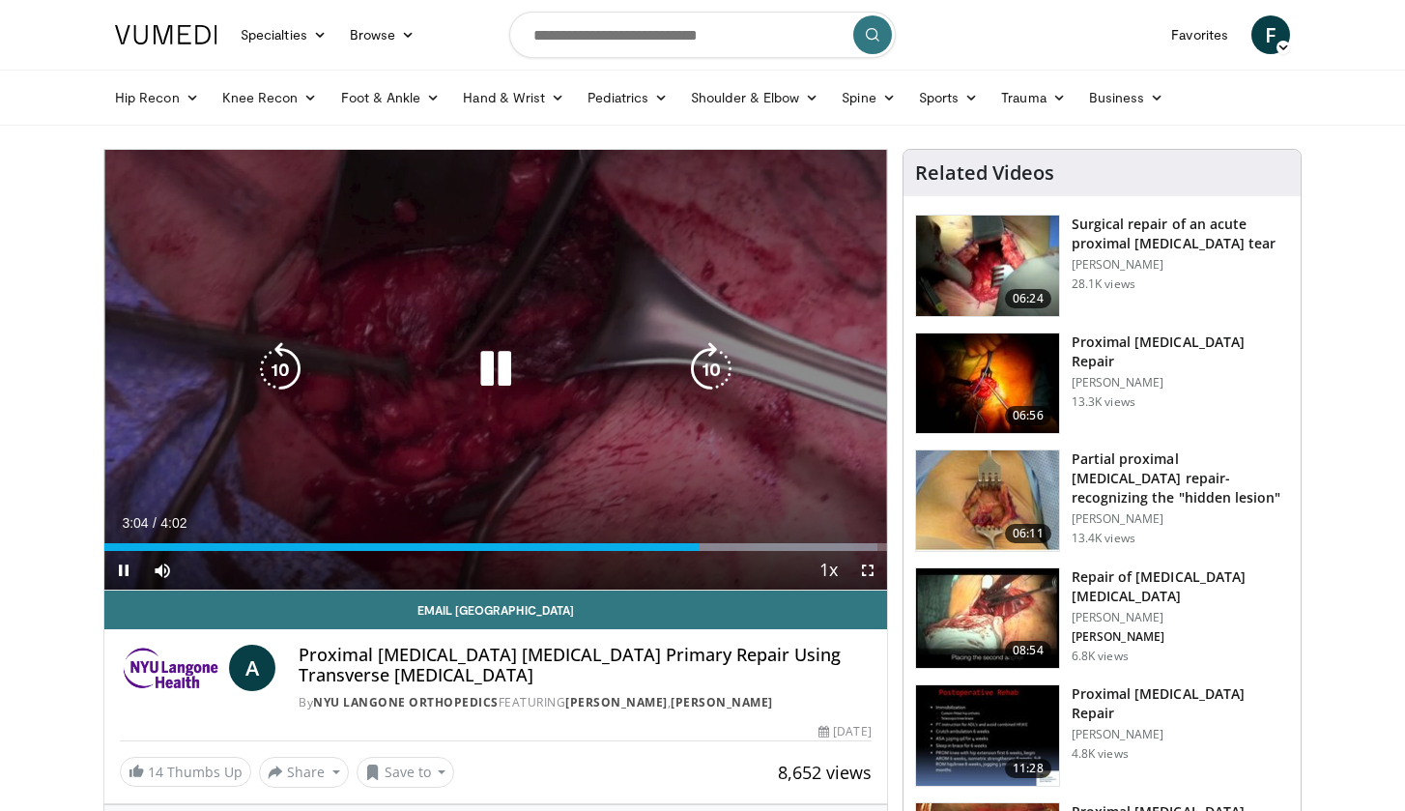
click at [757, 367] on div "10 seconds Tap to unmute" at bounding box center [495, 370] width 783 height 440
